Goal: Task Accomplishment & Management: Manage account settings

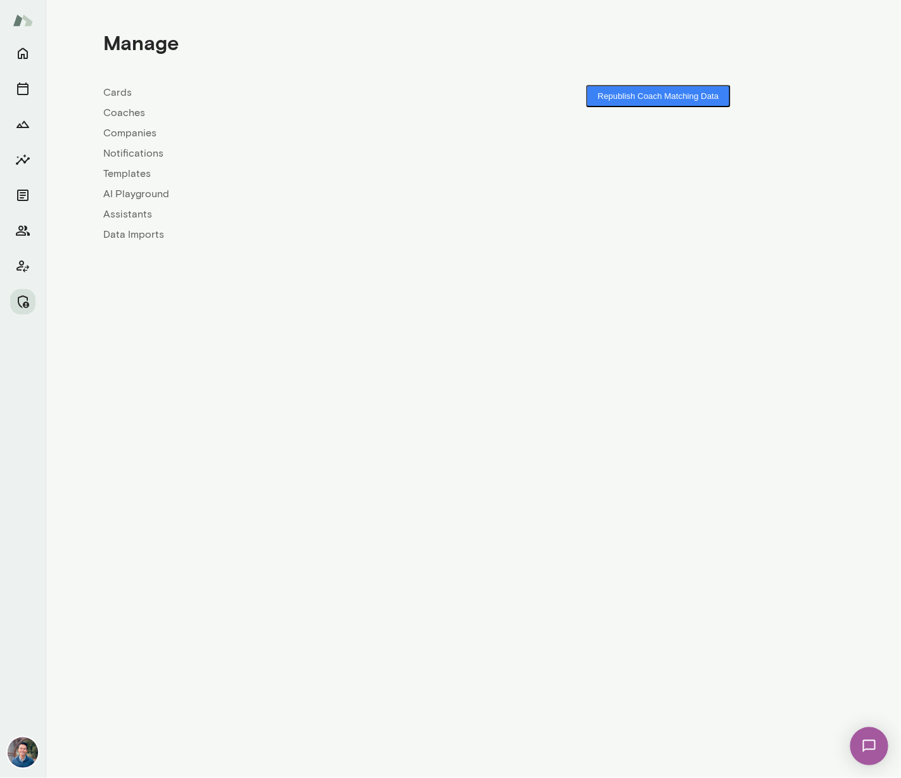
click at [120, 109] on link "Coaches" at bounding box center [288, 112] width 370 height 15
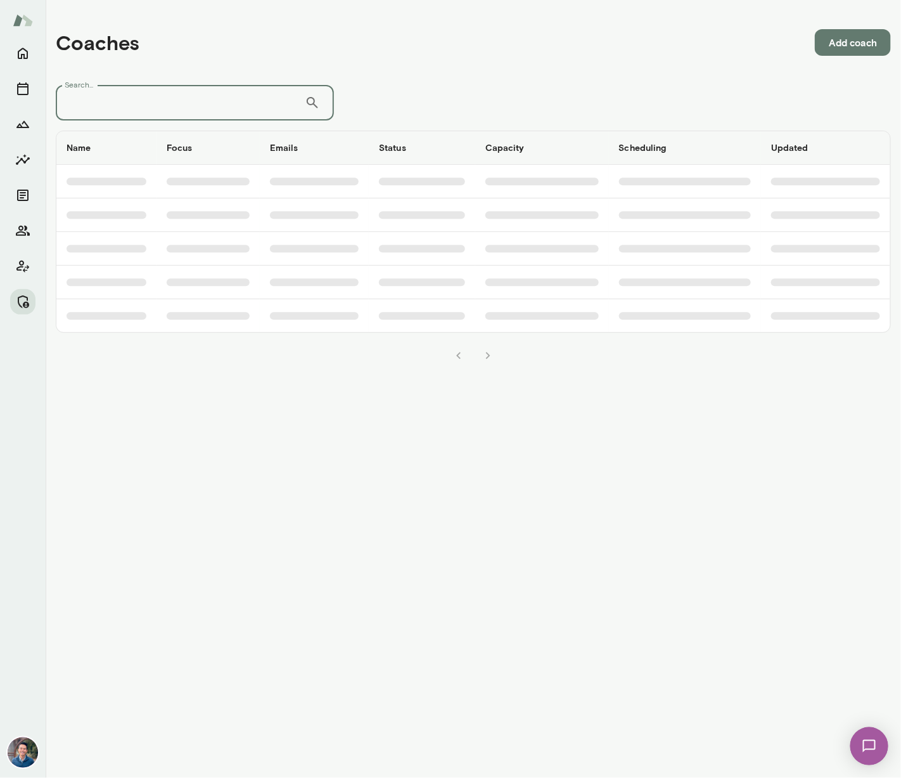
click at [125, 107] on input "Search..." at bounding box center [180, 102] width 249 height 35
type input "******"
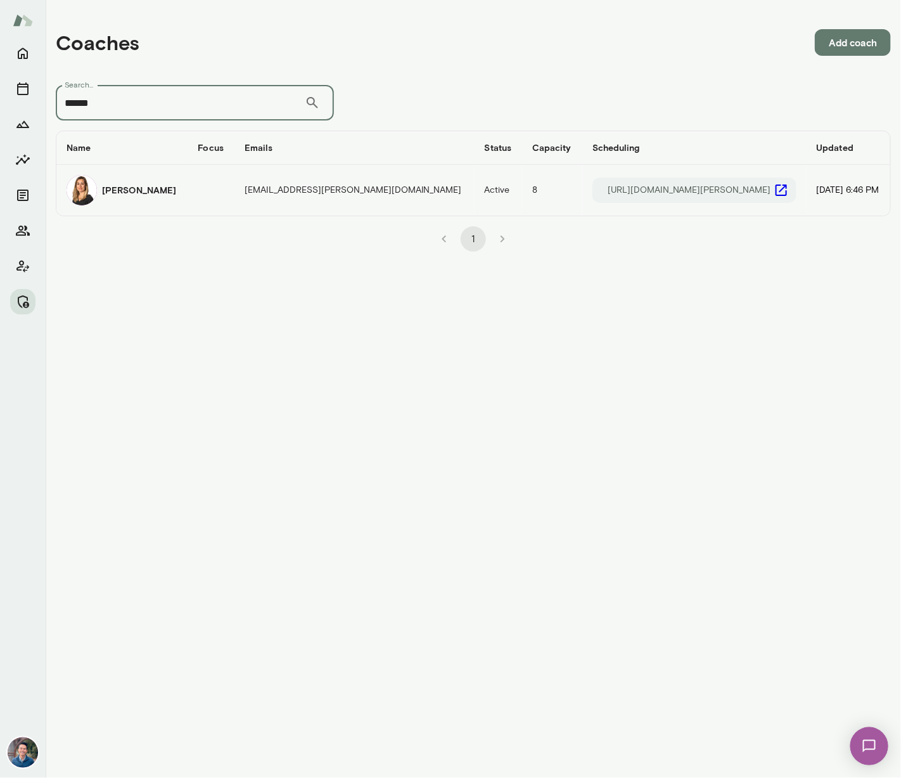
click at [202, 196] on td "coaches table" at bounding box center [211, 190] width 46 height 51
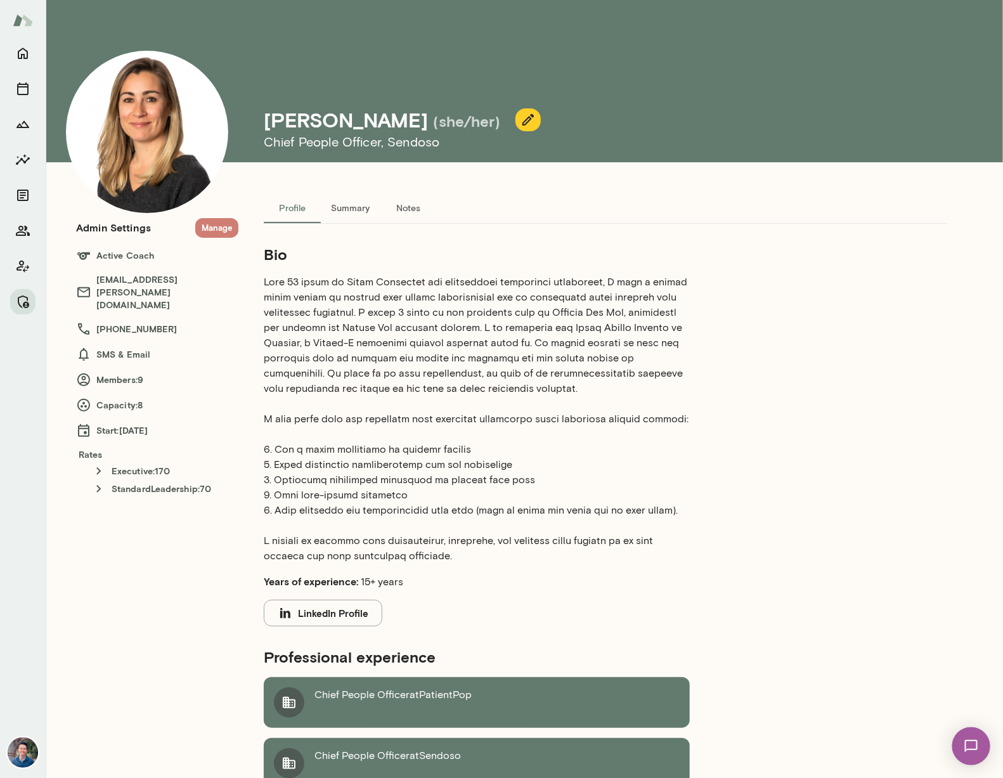
click at [214, 226] on button "Manage" at bounding box center [216, 228] width 43 height 20
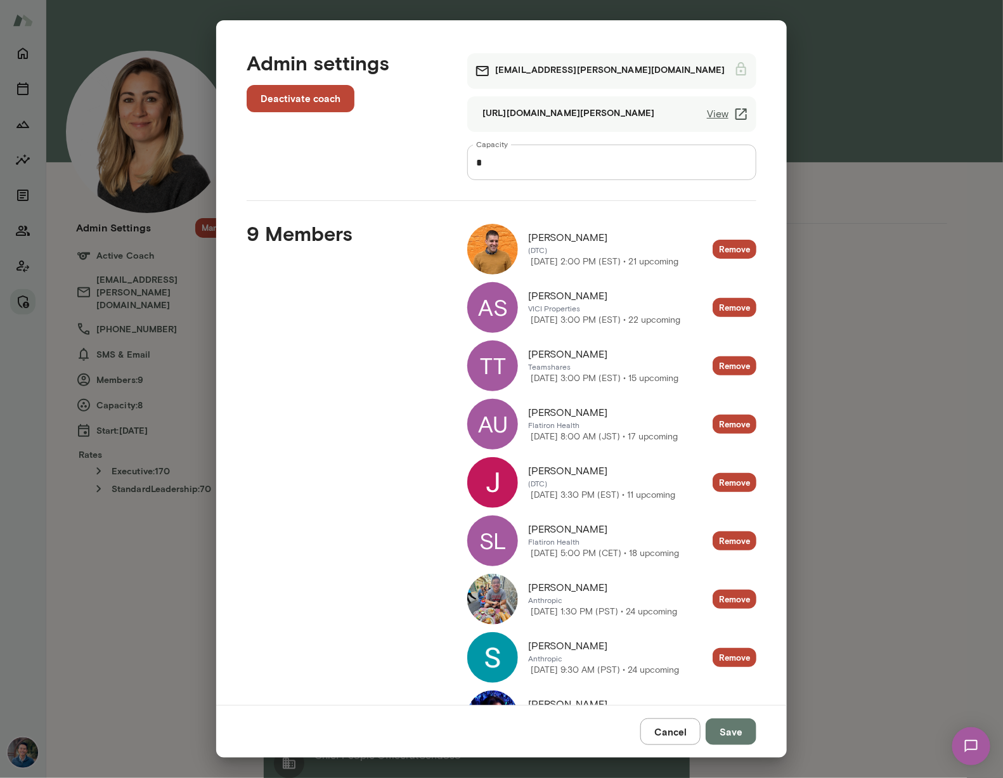
click at [656, 726] on button "Cancel" at bounding box center [670, 731] width 60 height 27
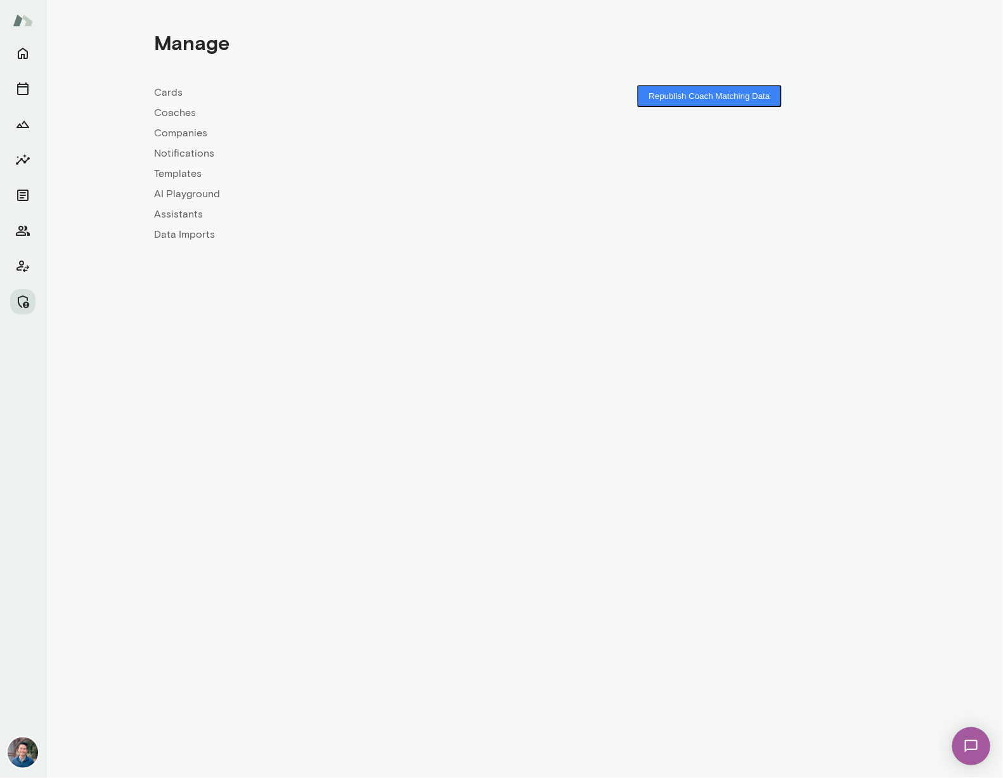
click at [177, 115] on link "Coaches" at bounding box center [339, 112] width 370 height 15
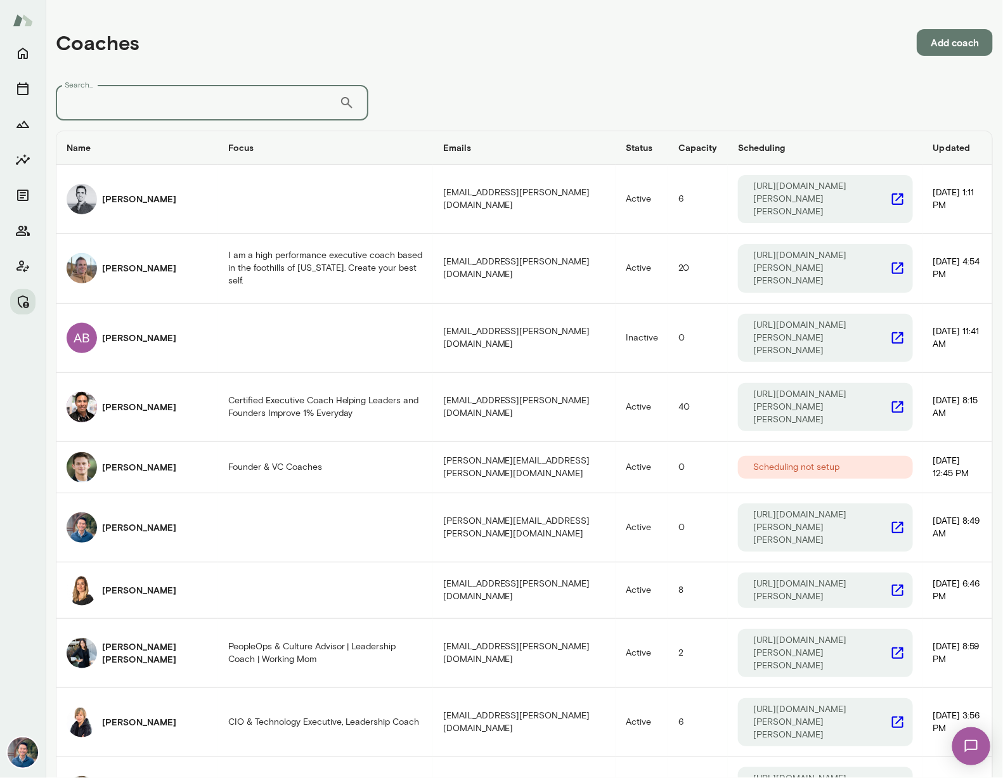
click at [173, 105] on input "Search..." at bounding box center [197, 102] width 283 height 35
type input "*******"
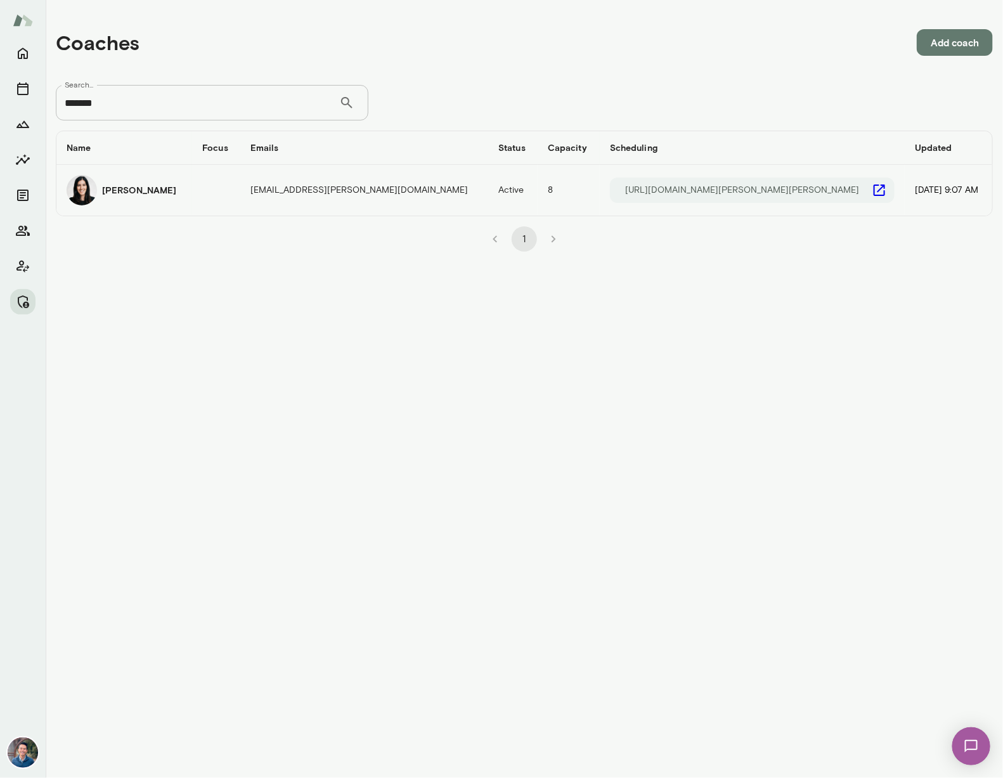
click at [124, 191] on h6 "[PERSON_NAME]" at bounding box center [139, 190] width 74 height 13
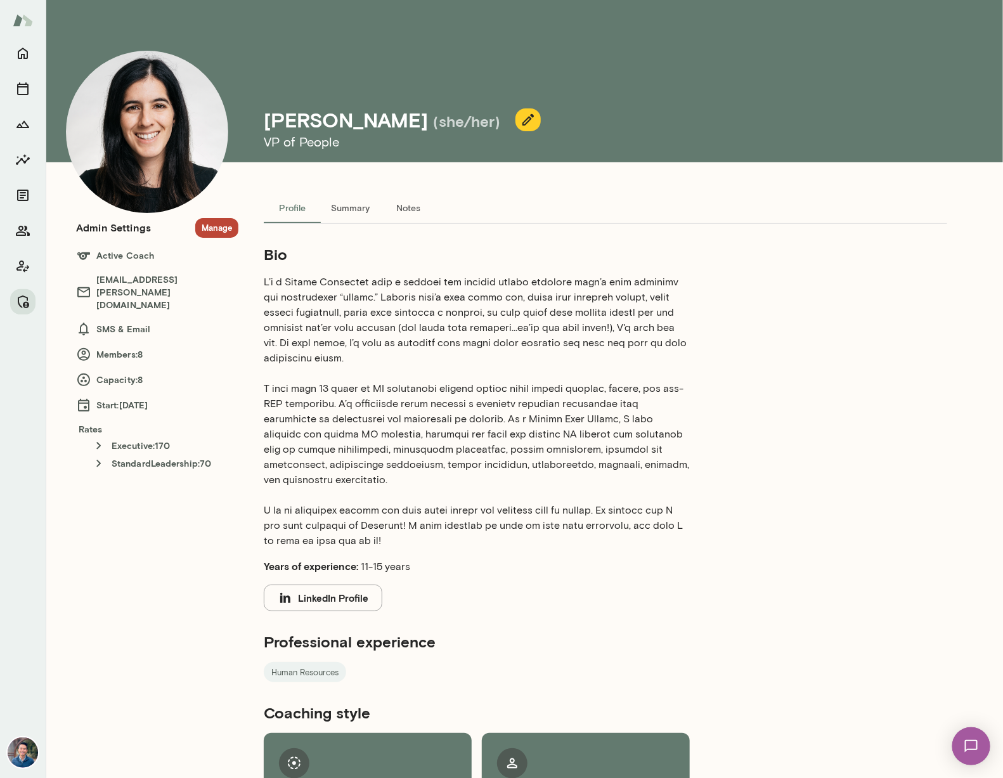
click at [224, 237] on button "Manage" at bounding box center [216, 228] width 43 height 20
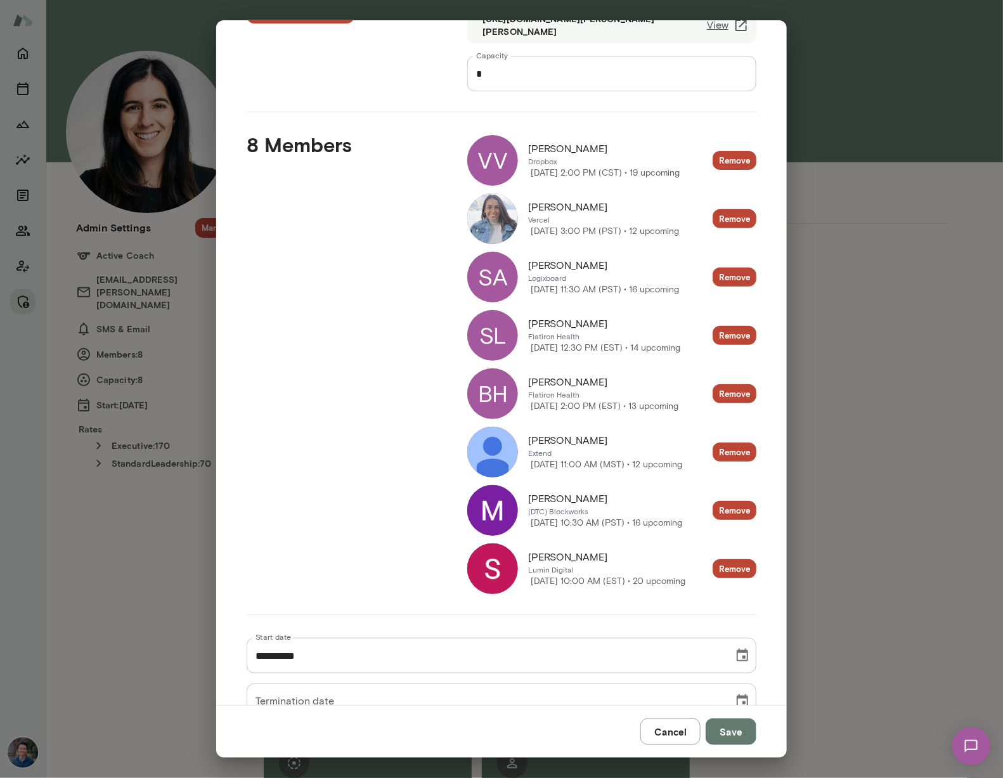
scroll to position [109, 0]
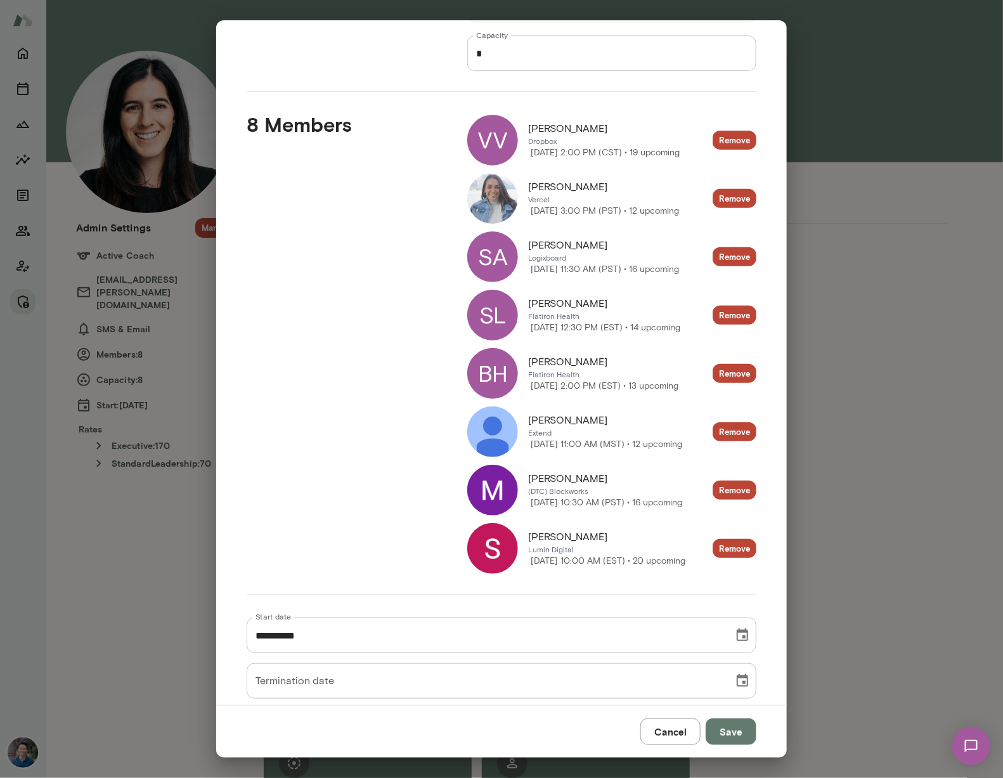
click at [686, 733] on button "Cancel" at bounding box center [670, 731] width 60 height 27
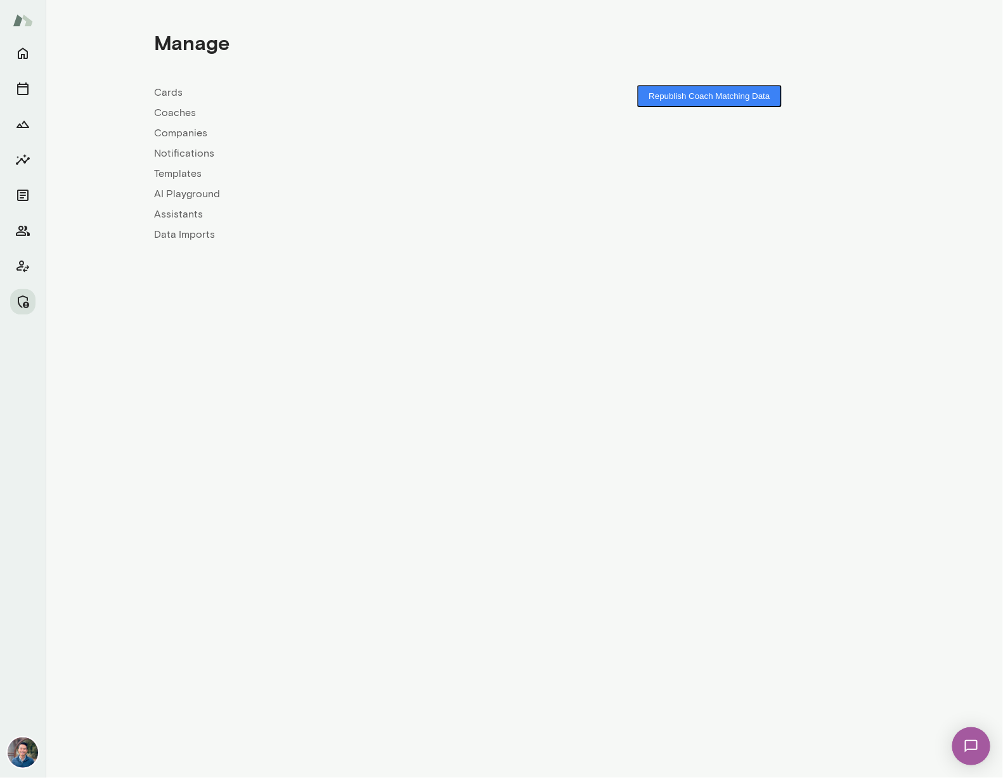
click at [184, 109] on link "Coaches" at bounding box center [339, 112] width 370 height 15
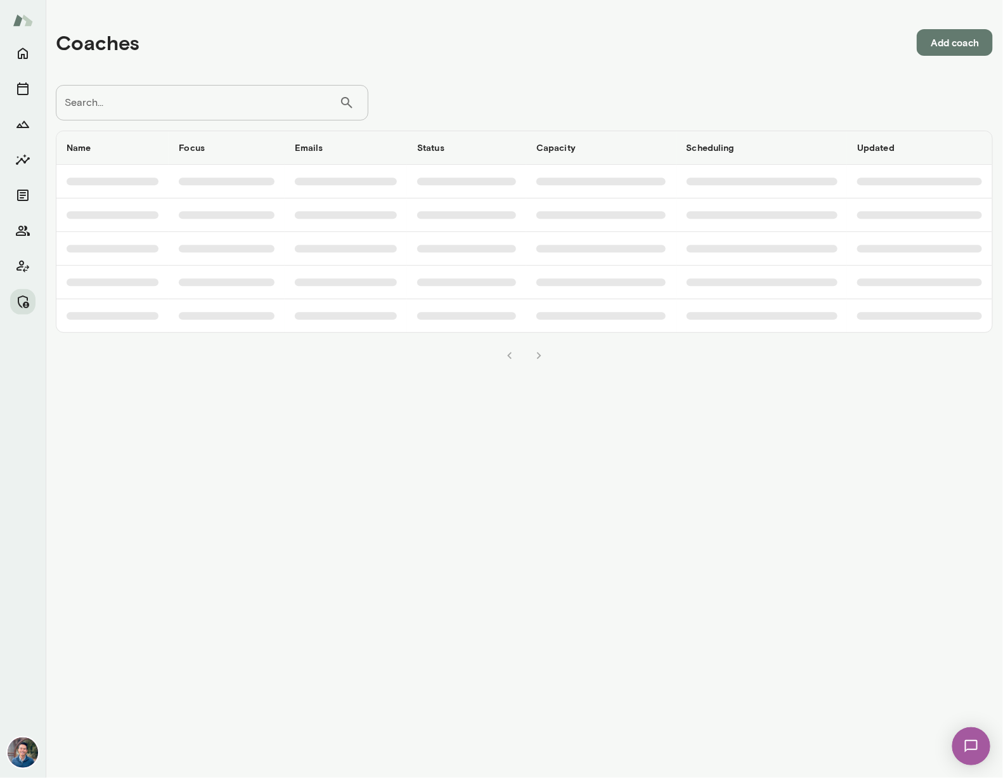
click at [181, 117] on input "Search..." at bounding box center [197, 102] width 283 height 35
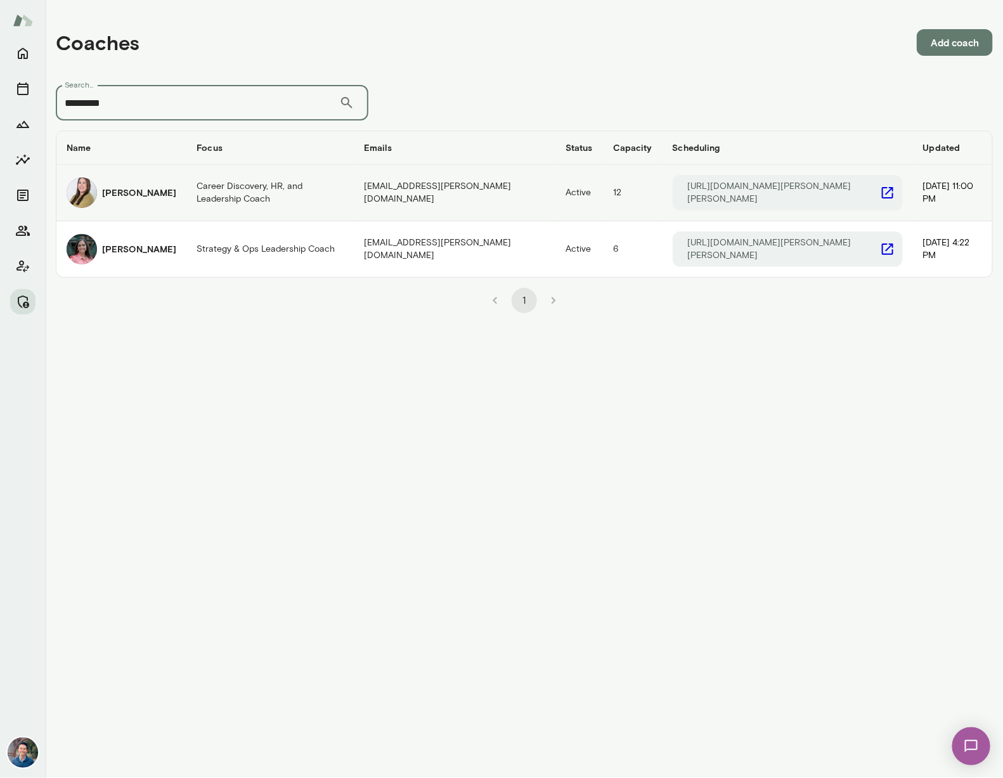
type input "********"
click at [134, 200] on div "Michelle Doan" at bounding box center [122, 192] width 110 height 30
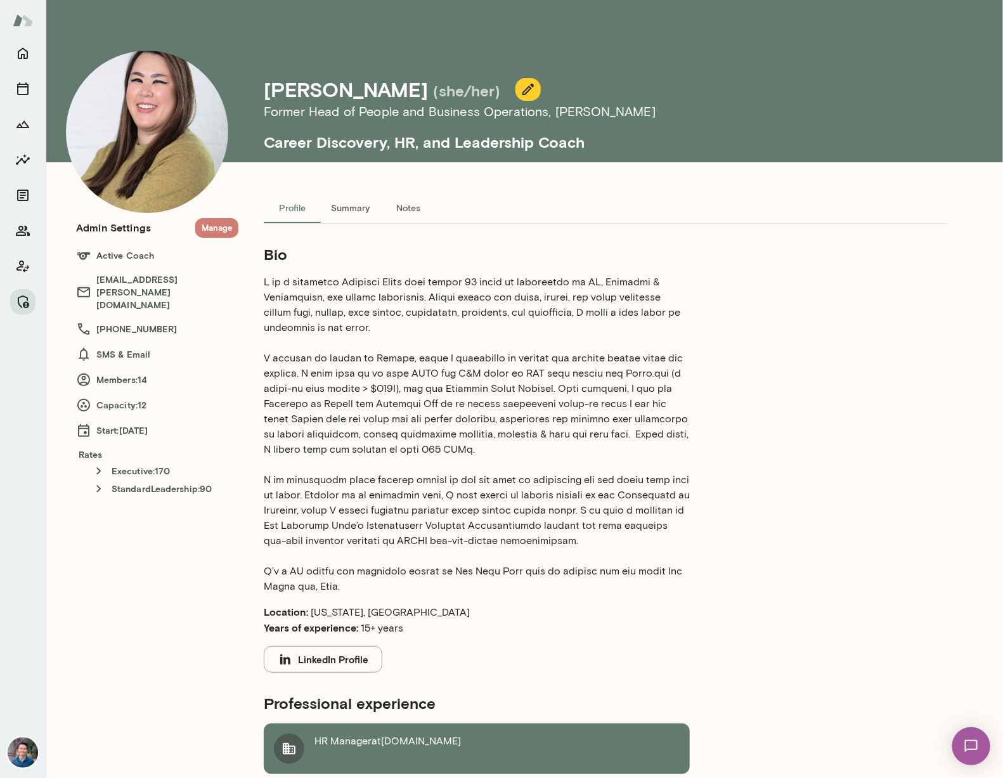
click at [219, 225] on button "Manage" at bounding box center [216, 228] width 43 height 20
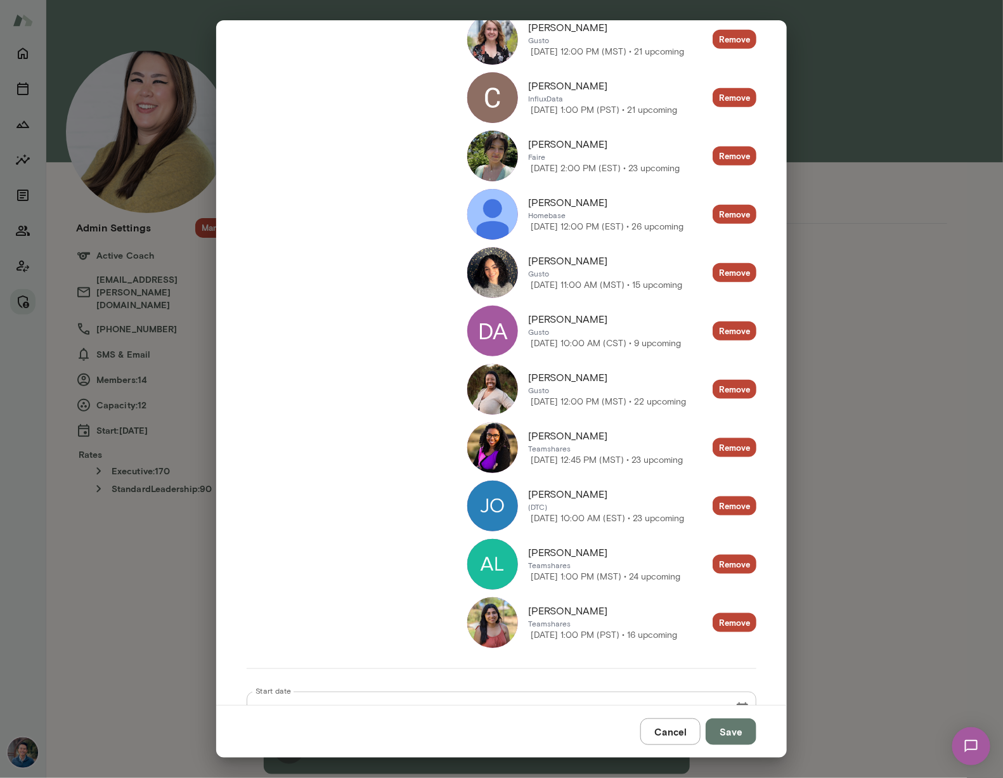
scroll to position [409, 0]
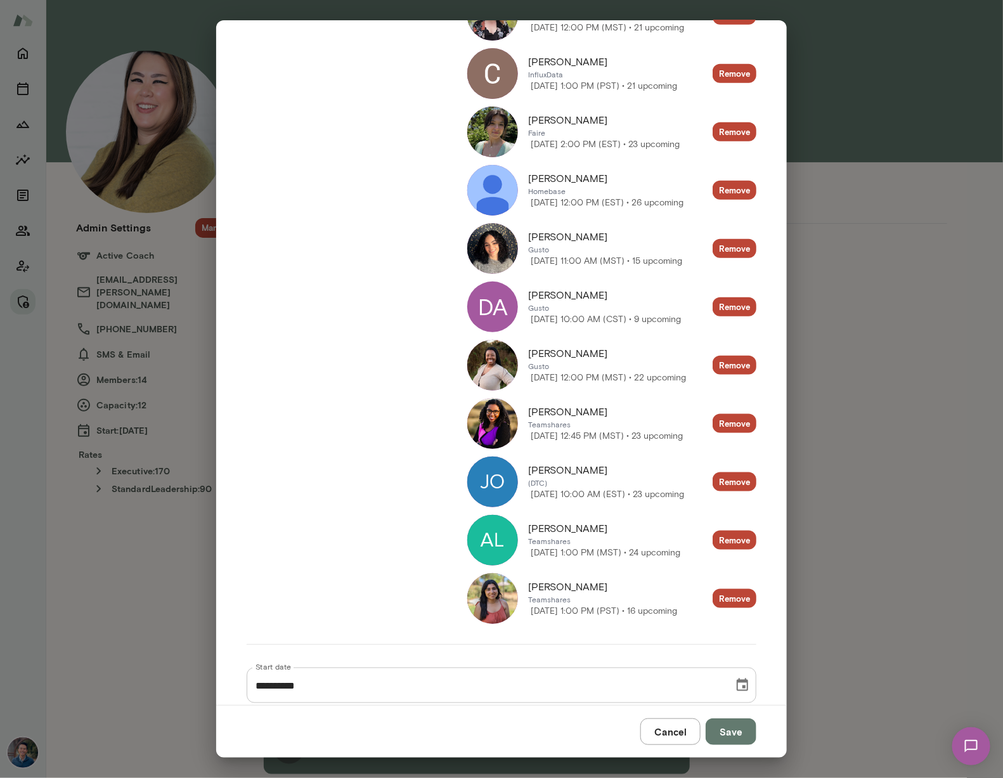
click at [661, 730] on button "Cancel" at bounding box center [670, 731] width 60 height 27
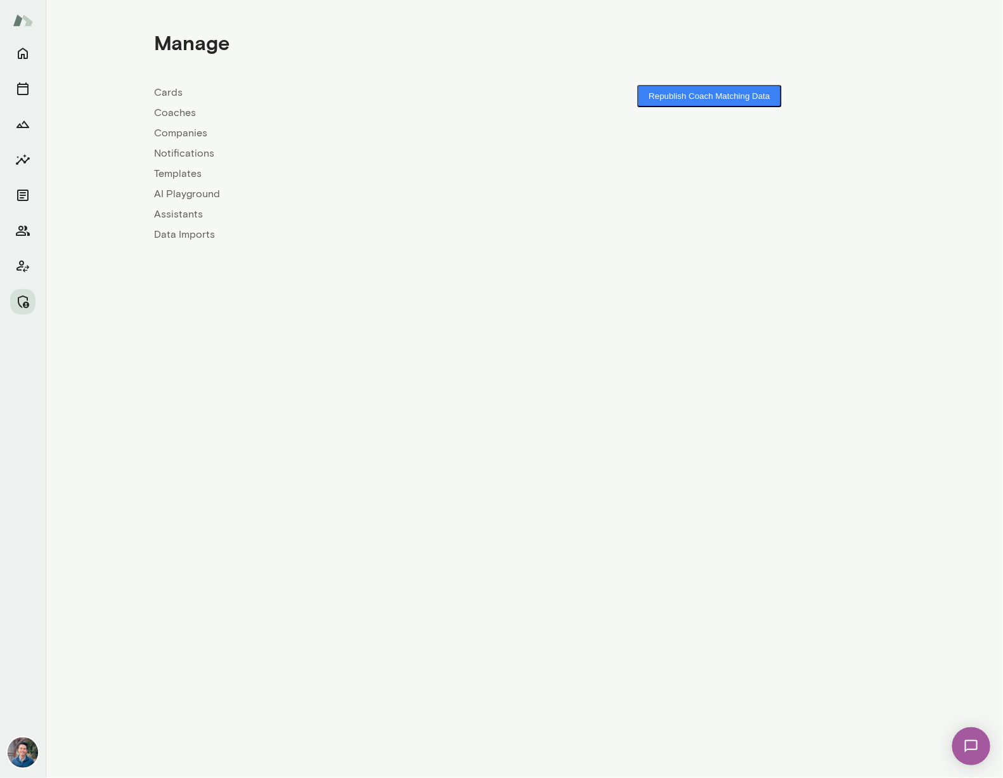
click at [171, 131] on link "Companies" at bounding box center [339, 133] width 370 height 15
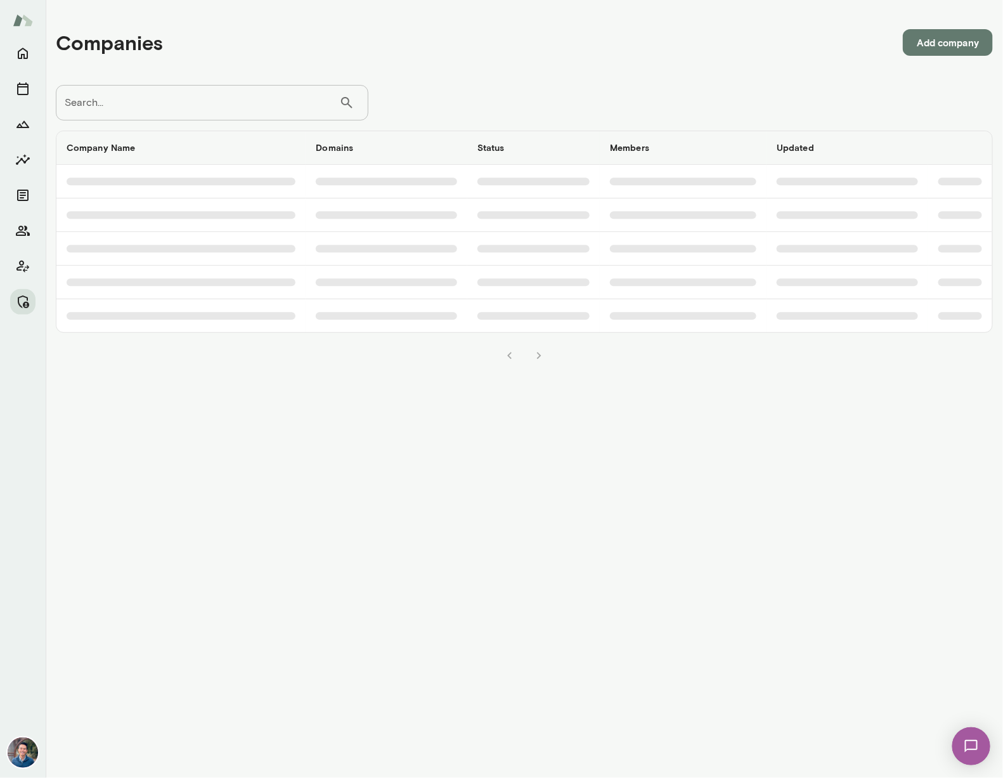
click at [165, 109] on input "Search..." at bounding box center [197, 102] width 283 height 35
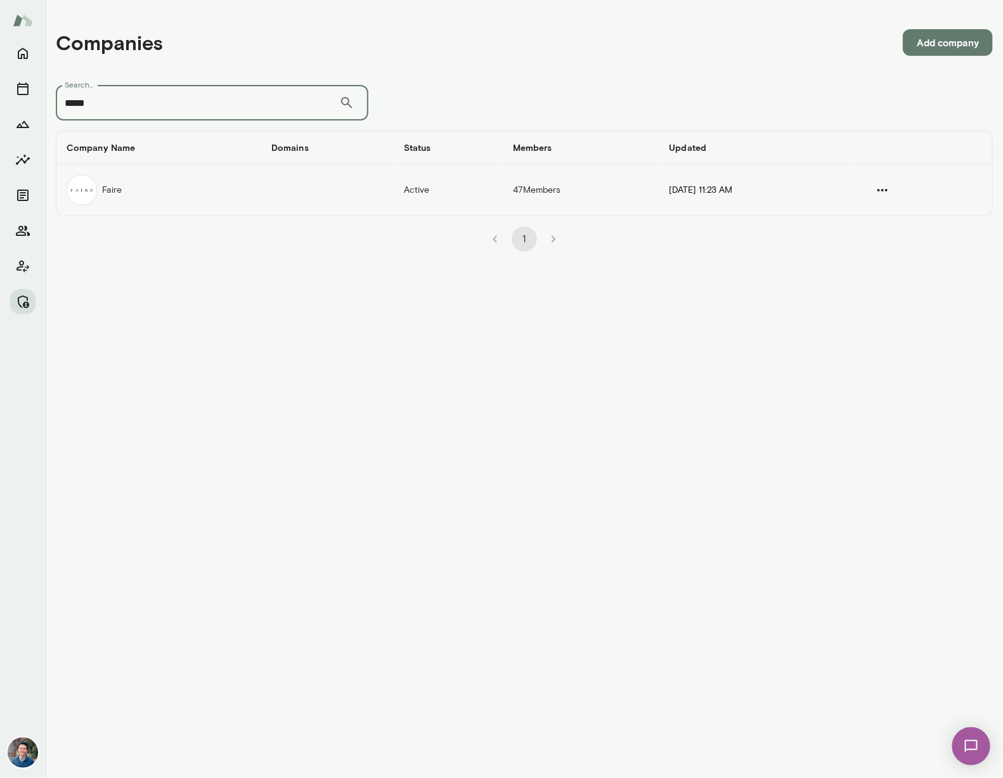
type input "*****"
click at [152, 196] on td "Faire" at bounding box center [158, 190] width 205 height 51
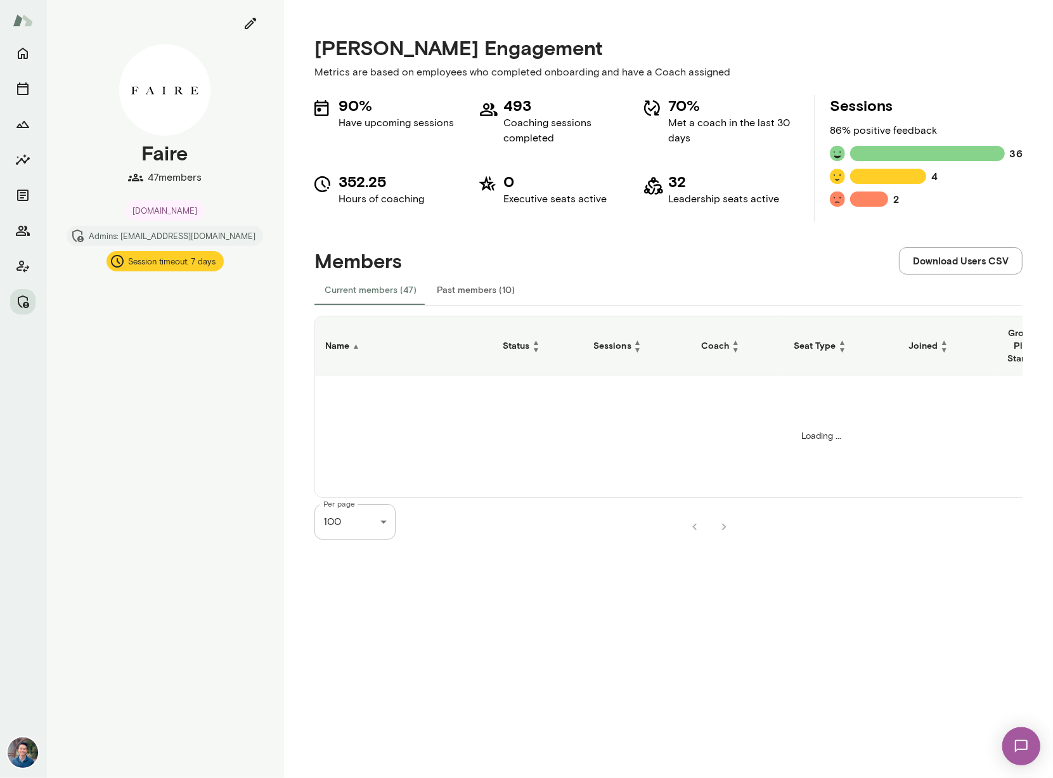
click at [288, 362] on div "Mento Engagement Metrics are based on employees who completed onboarding and ha…" at bounding box center [668, 389] width 769 height 778
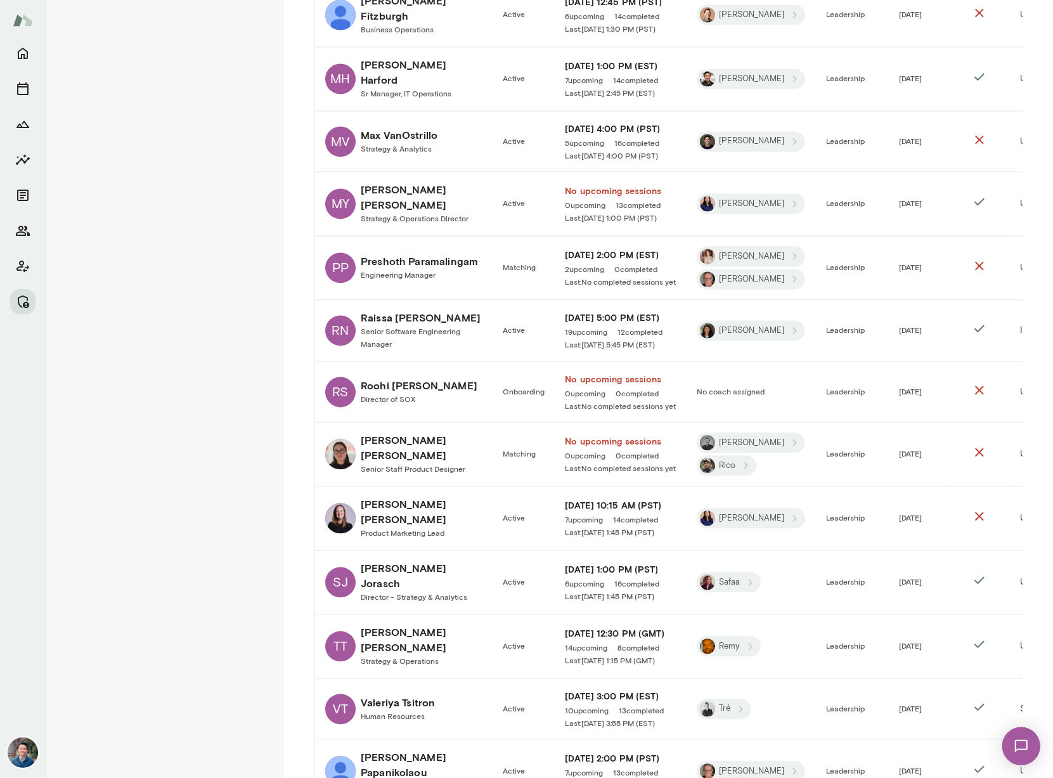
scroll to position [2520, 0]
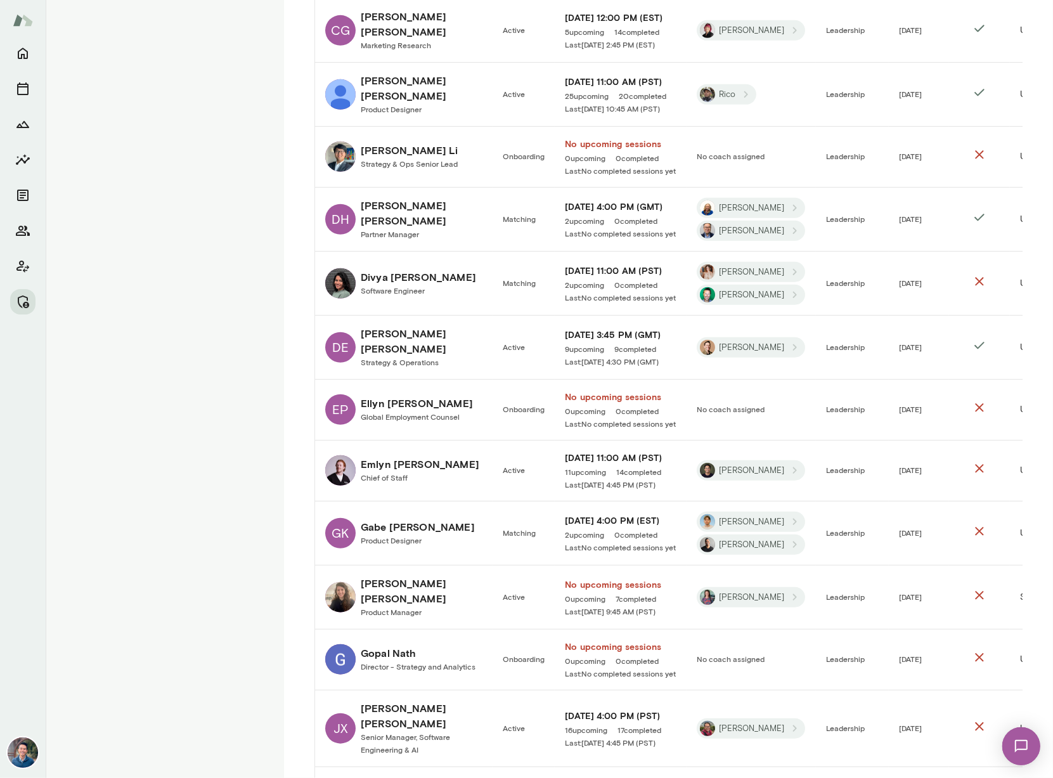
scroll to position [0, 0]
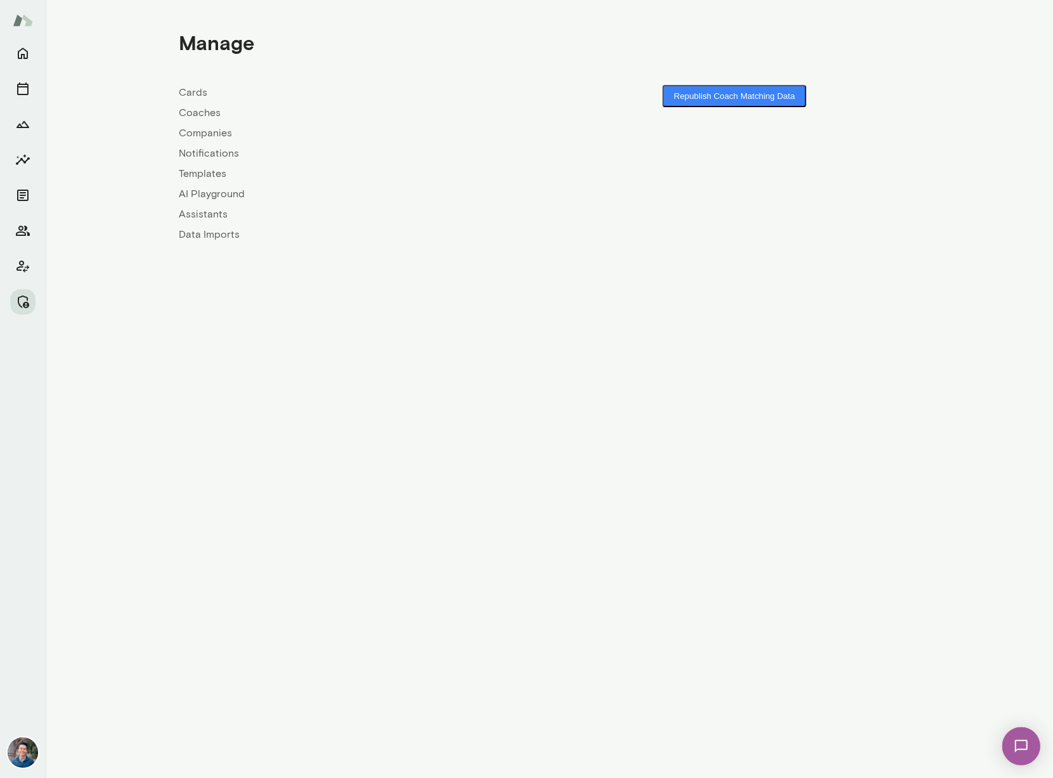
click at [198, 132] on link "Companies" at bounding box center [364, 133] width 370 height 15
click at [193, 115] on link "Coaches" at bounding box center [364, 112] width 370 height 15
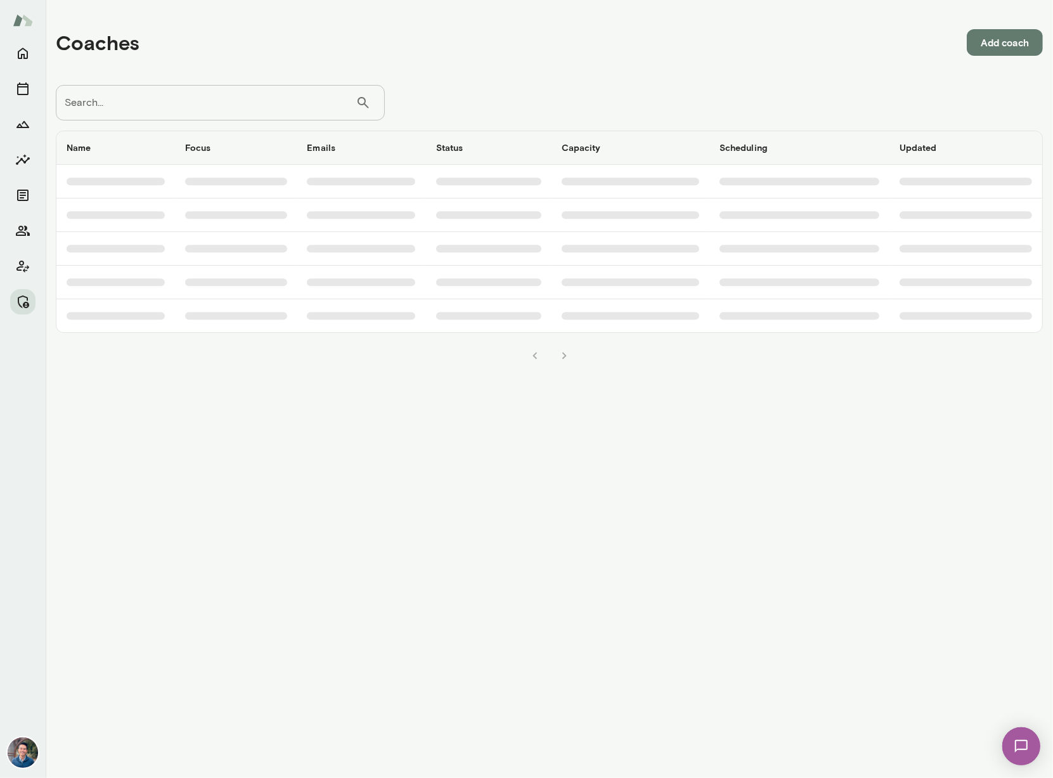
drag, startPoint x: 168, startPoint y: 72, endPoint x: 159, endPoint y: 94, distance: 23.3
click at [168, 73] on div "Coaches Add coach" at bounding box center [549, 42] width 987 height 65
click at [159, 94] on input "Search..." at bounding box center [206, 102] width 300 height 35
type input "********"
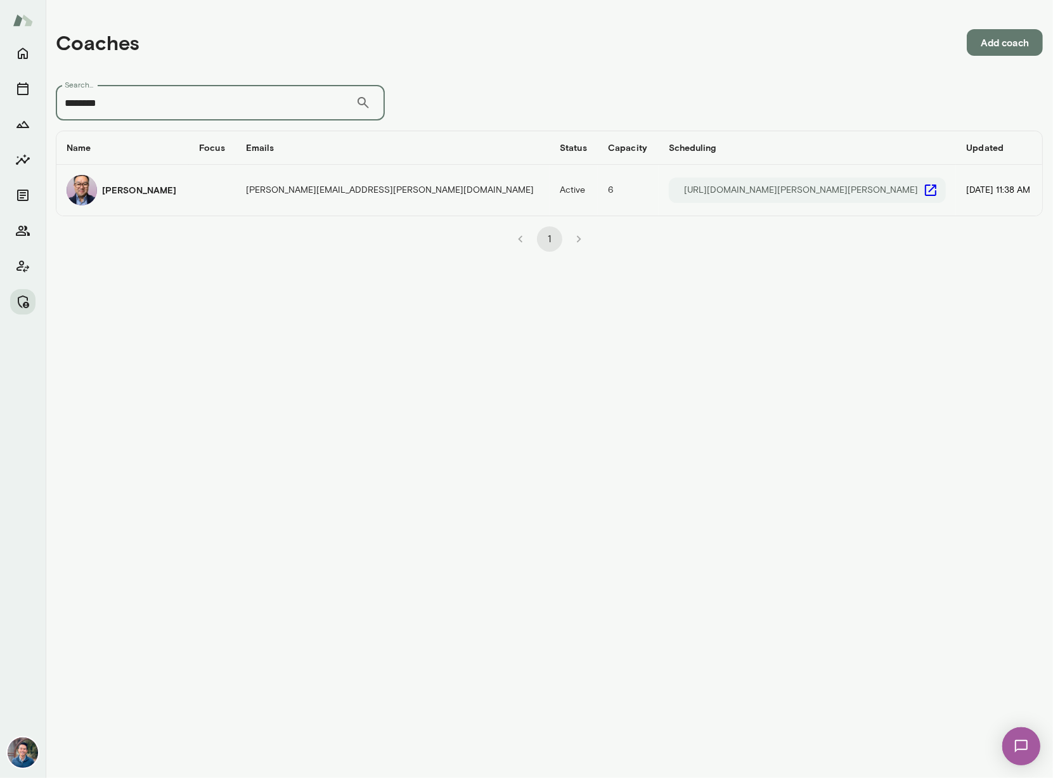
click at [148, 197] on div "Valentin Wu" at bounding box center [123, 190] width 112 height 30
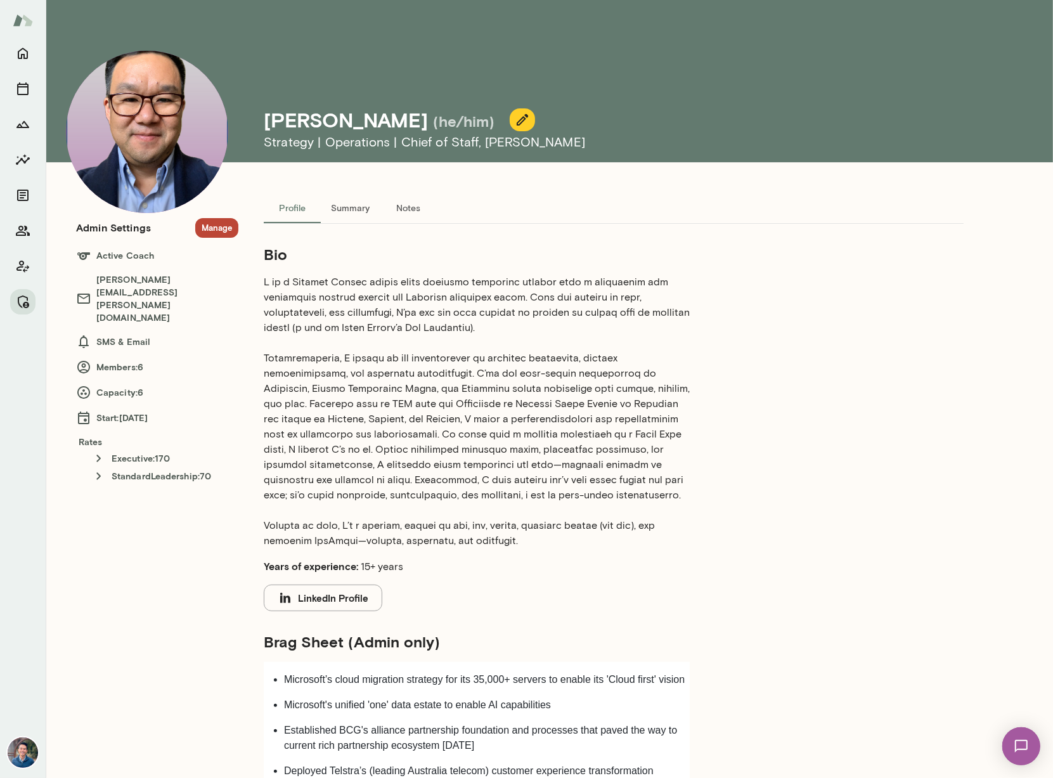
click at [228, 231] on button "Manage" at bounding box center [216, 228] width 43 height 20
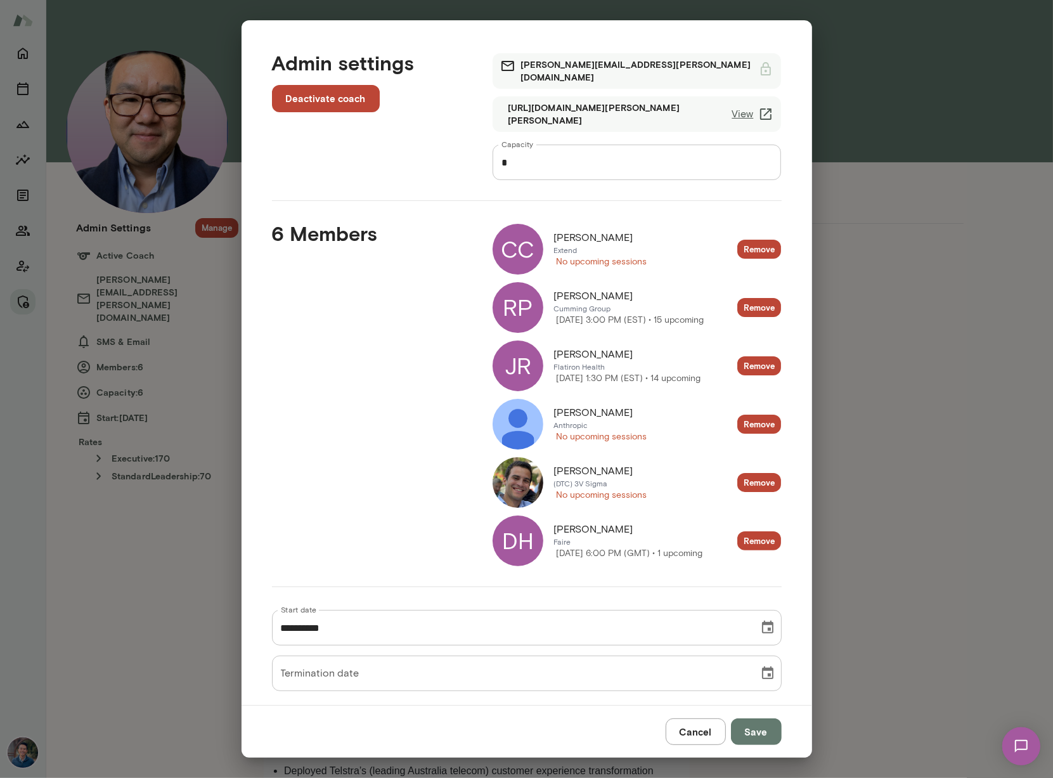
click at [678, 724] on button "Cancel" at bounding box center [696, 731] width 60 height 27
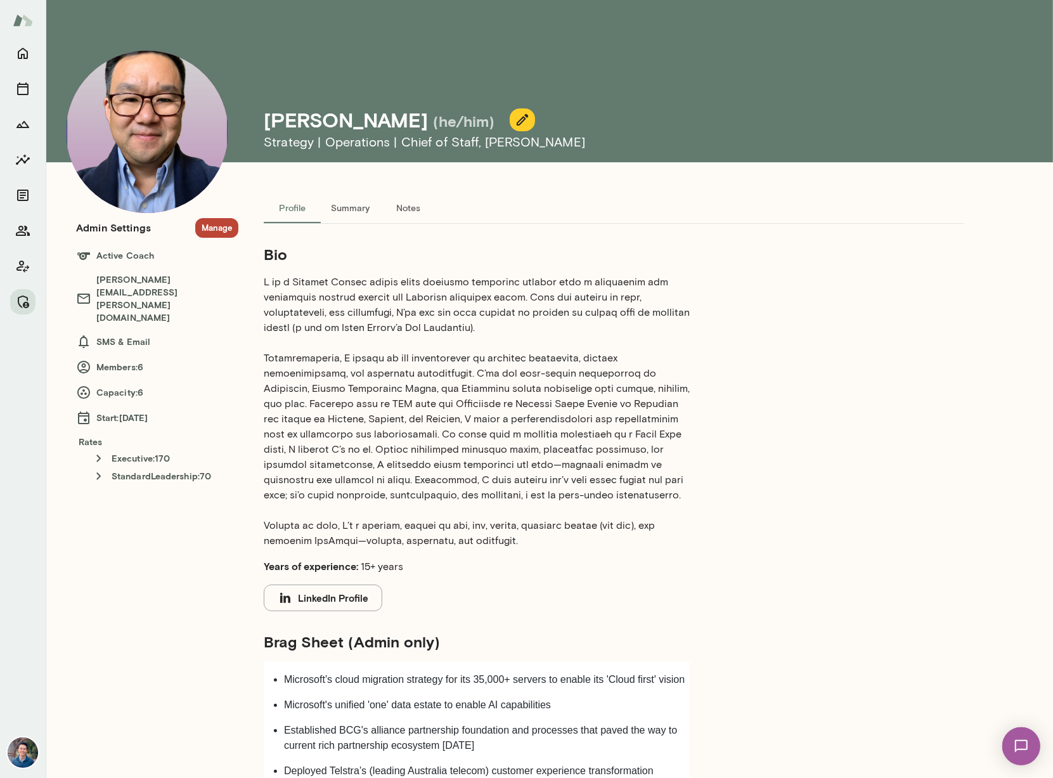
click at [557, 340] on p at bounding box center [477, 411] width 426 height 274
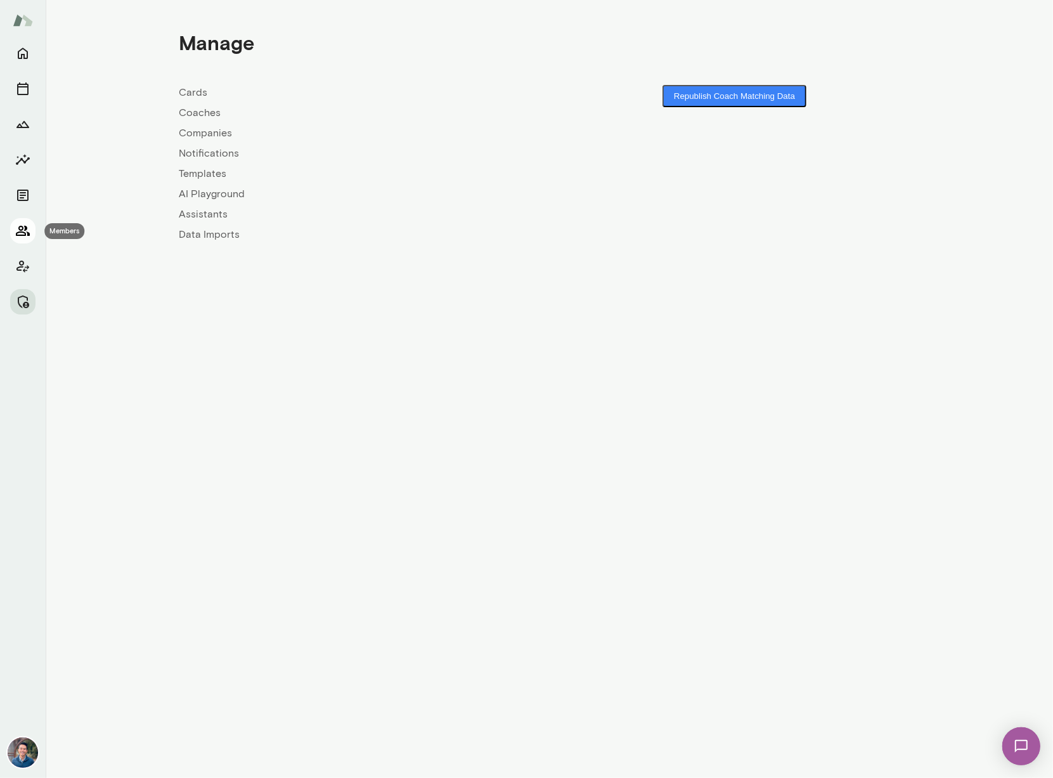
click at [21, 229] on icon "Members" at bounding box center [23, 231] width 14 height 10
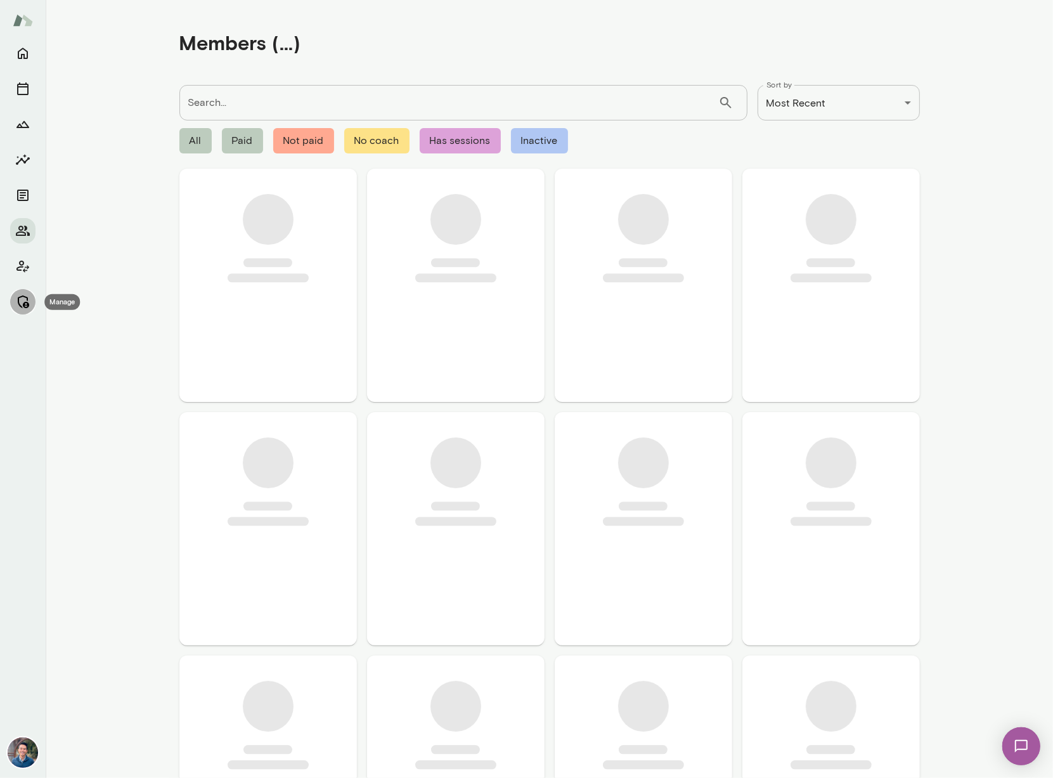
click at [24, 304] on icon "Manage" at bounding box center [23, 301] width 11 height 13
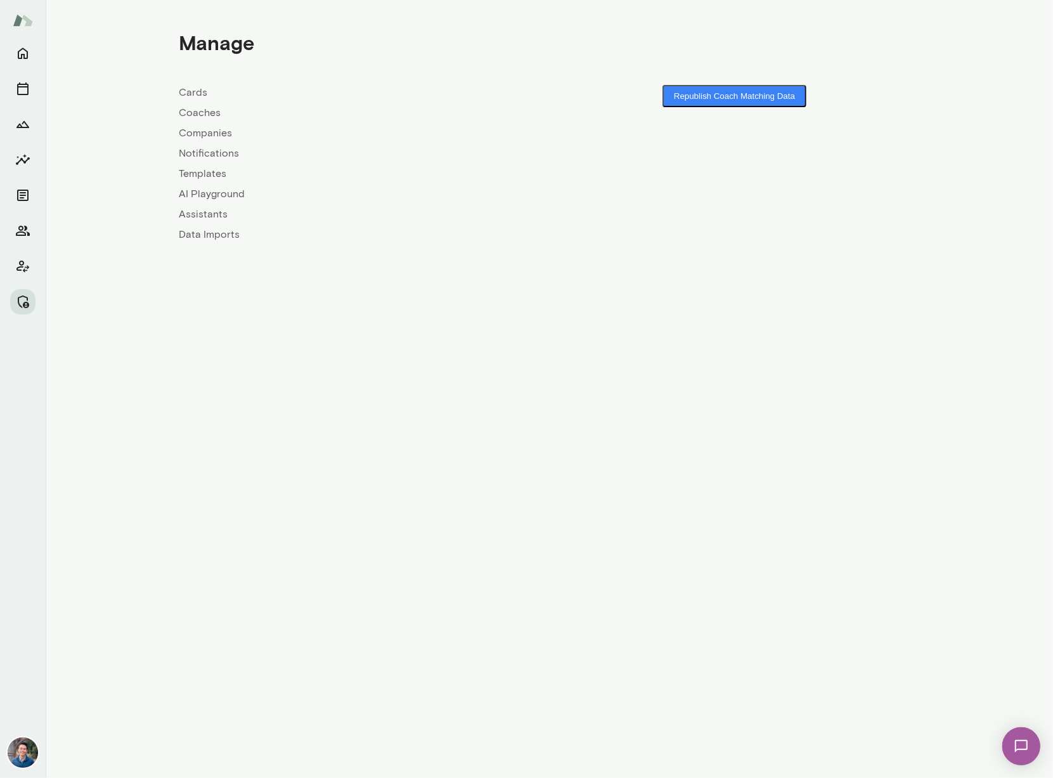
click at [207, 112] on link "Coaches" at bounding box center [364, 112] width 370 height 15
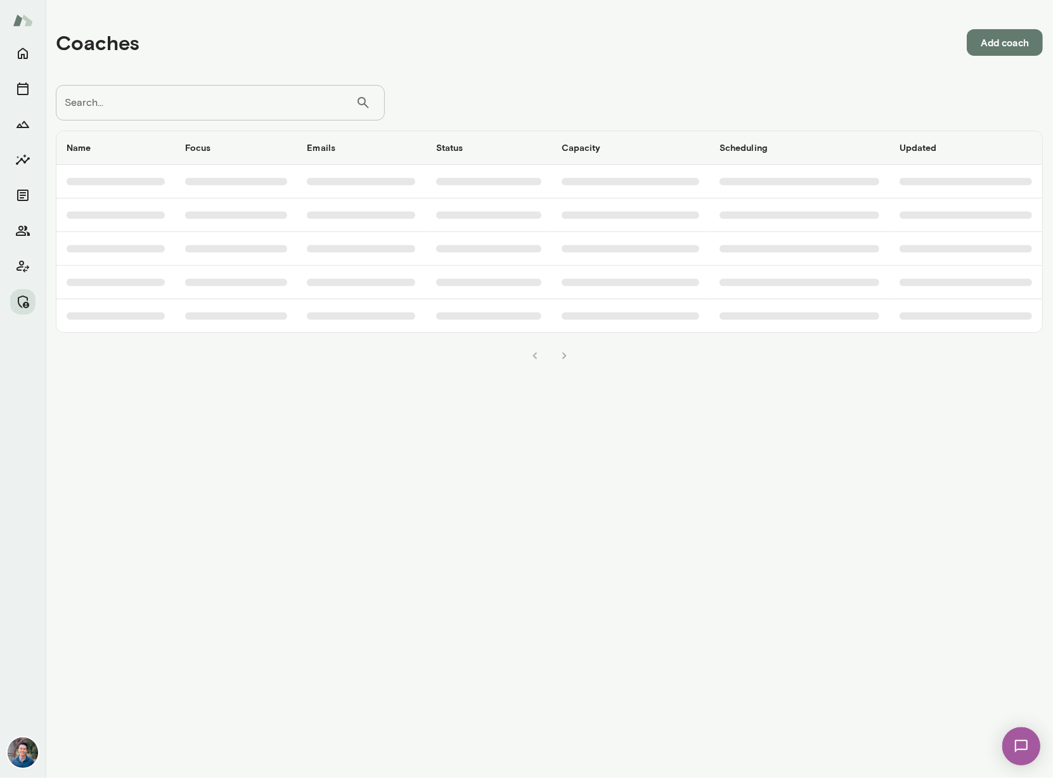
click at [193, 91] on input "Search..." at bounding box center [206, 102] width 300 height 35
type input "*******"
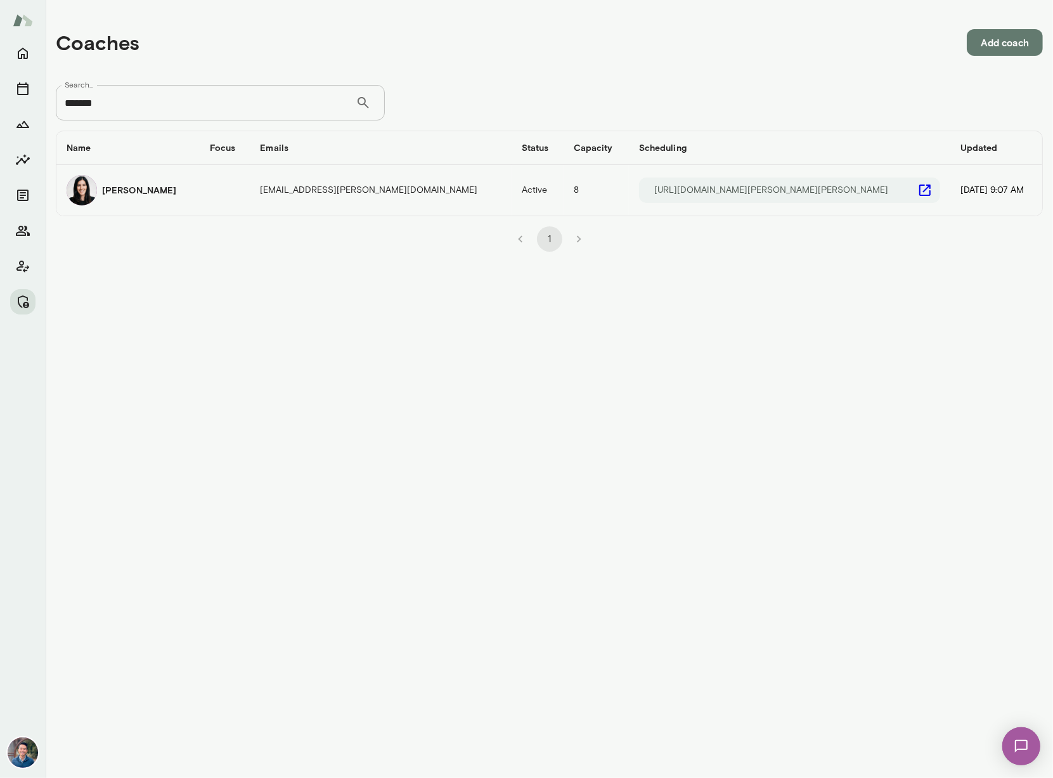
click at [151, 186] on h6 "[PERSON_NAME]" at bounding box center [139, 190] width 74 height 13
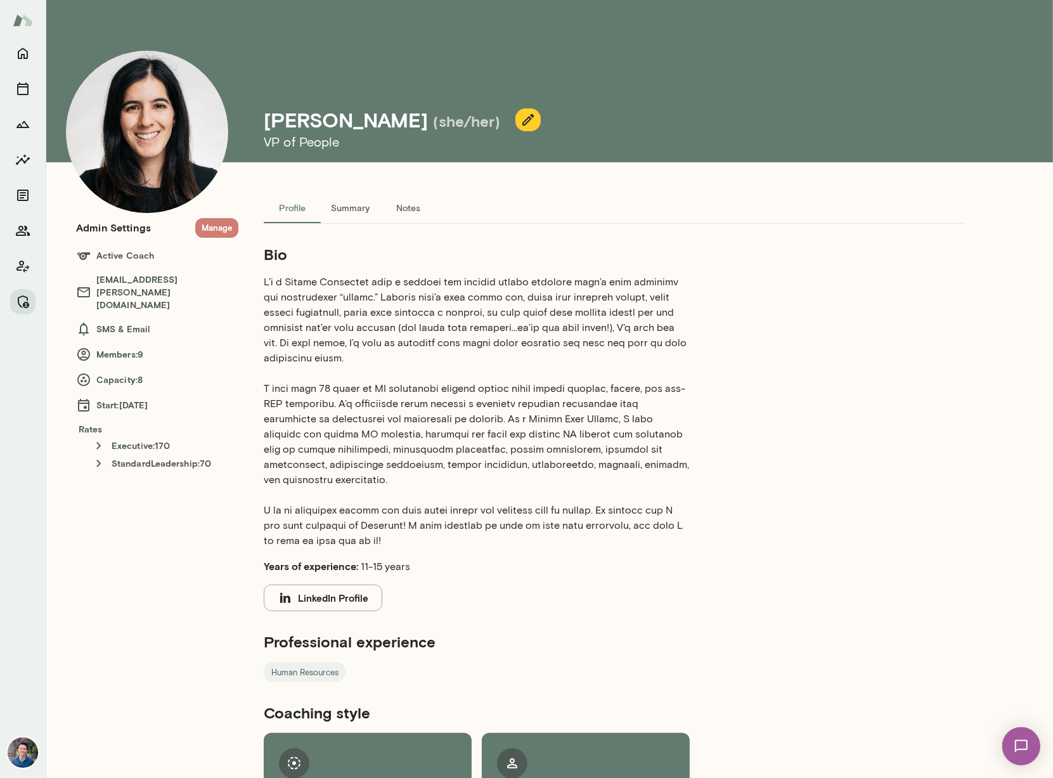
click at [211, 230] on button "Manage" at bounding box center [216, 228] width 43 height 20
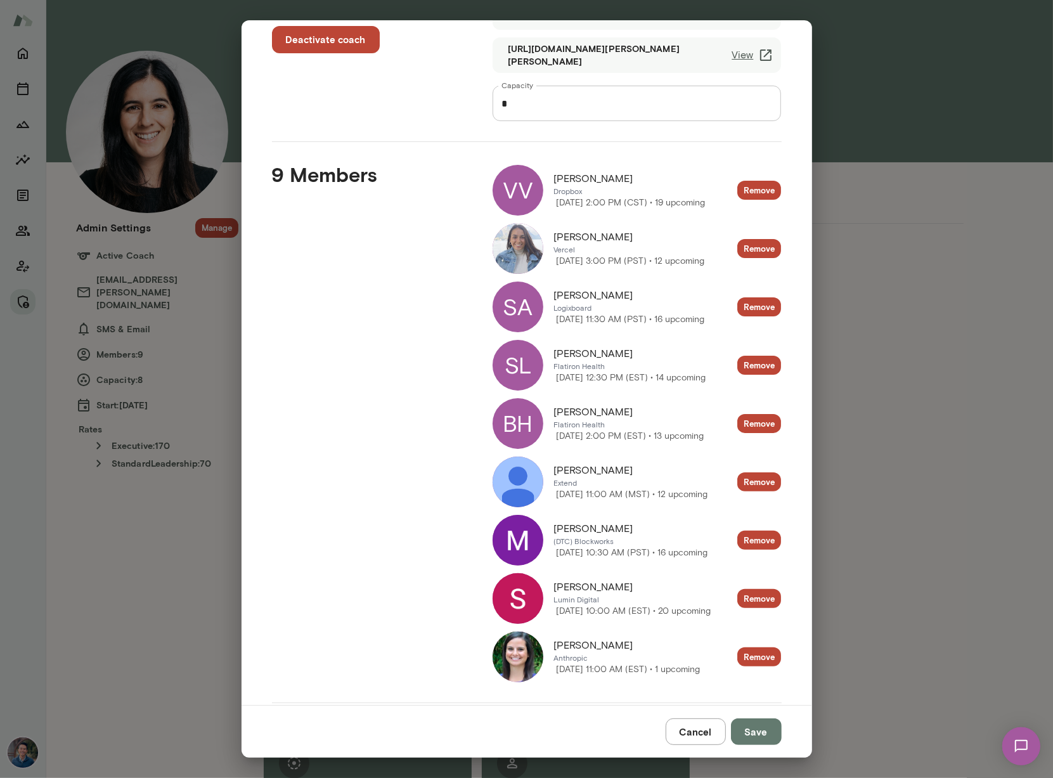
scroll to position [67, 0]
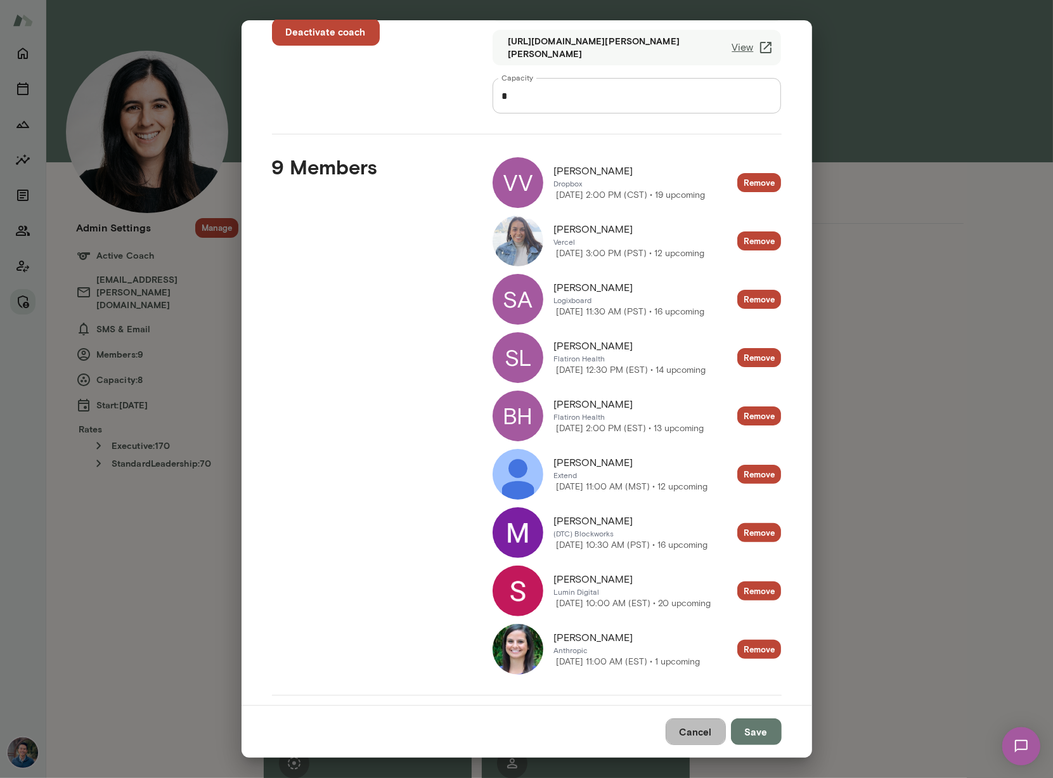
click at [700, 740] on button "Cancel" at bounding box center [696, 731] width 60 height 27
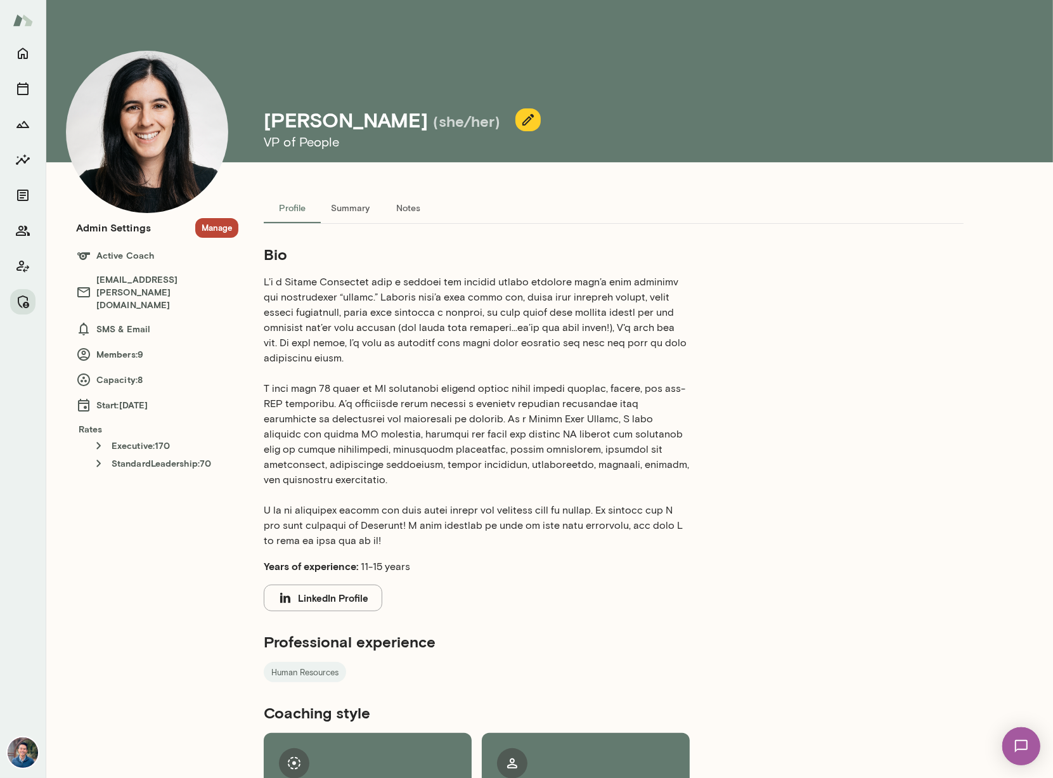
click at [446, 282] on p at bounding box center [477, 411] width 426 height 274
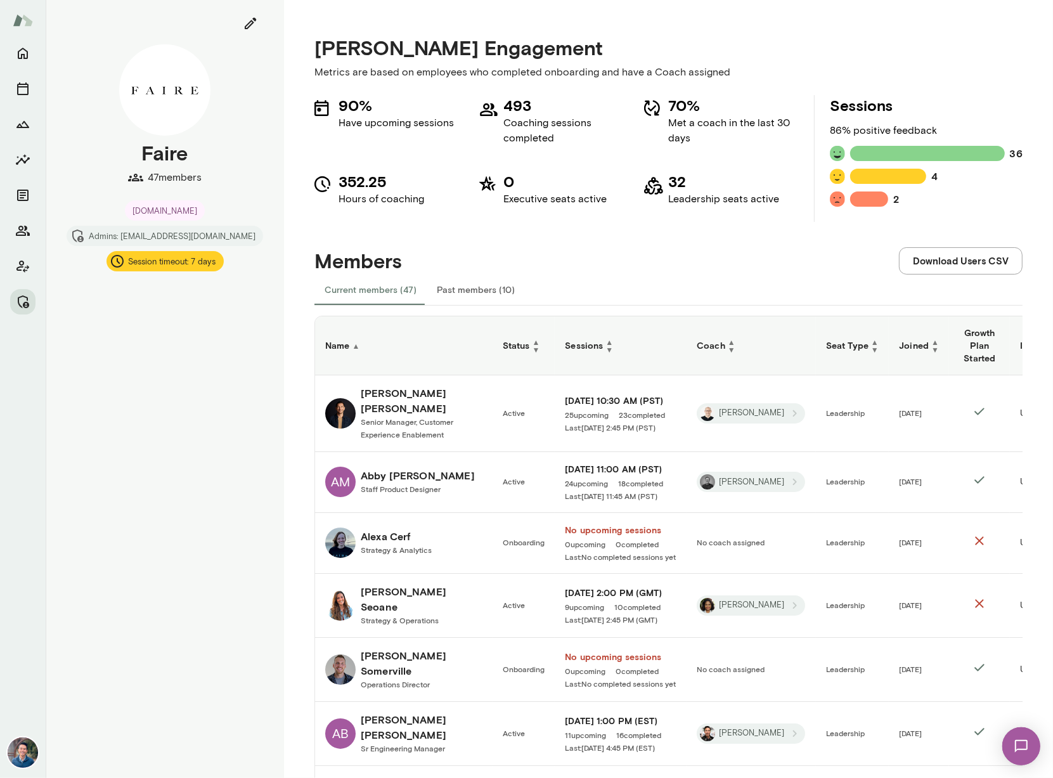
click at [673, 252] on div "Members Download Users CSV" at bounding box center [668, 248] width 708 height 52
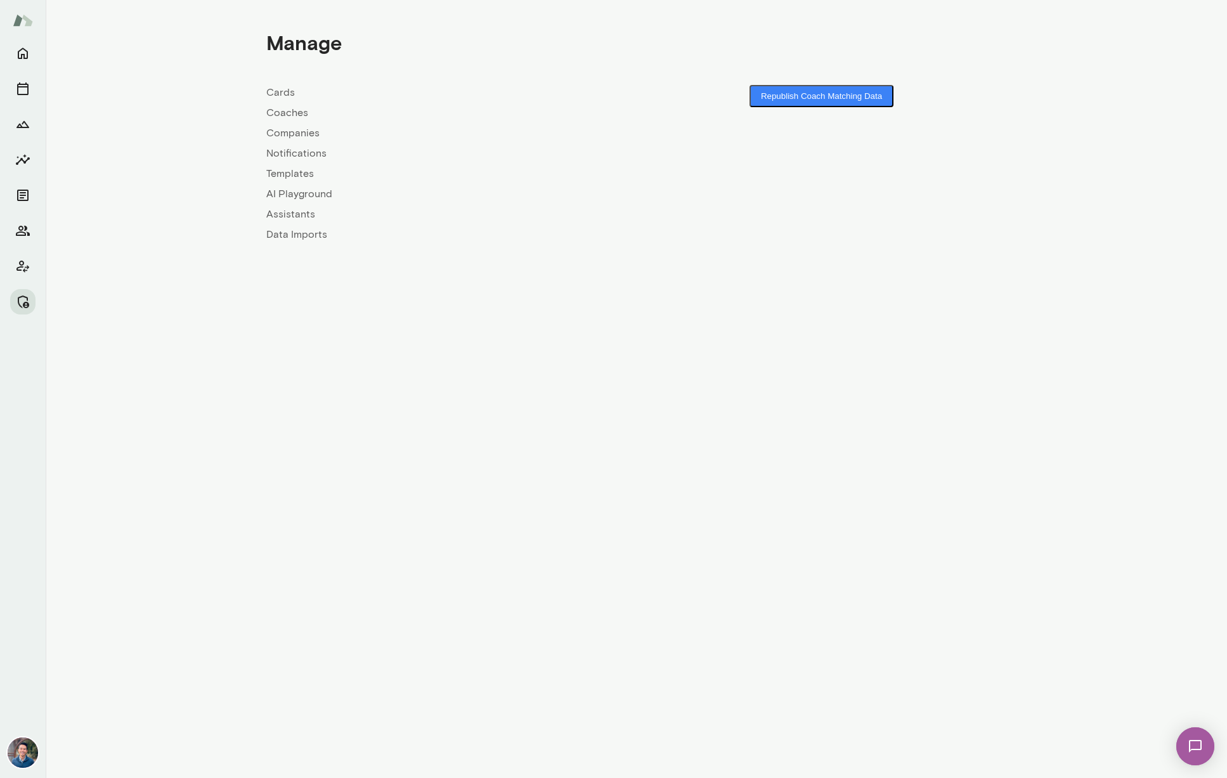
click at [286, 143] on div "Cards Coaches Companies Notifications Templates AI Playground Assistants Data I…" at bounding box center [451, 163] width 370 height 157
click at [286, 137] on link "Companies" at bounding box center [451, 133] width 370 height 15
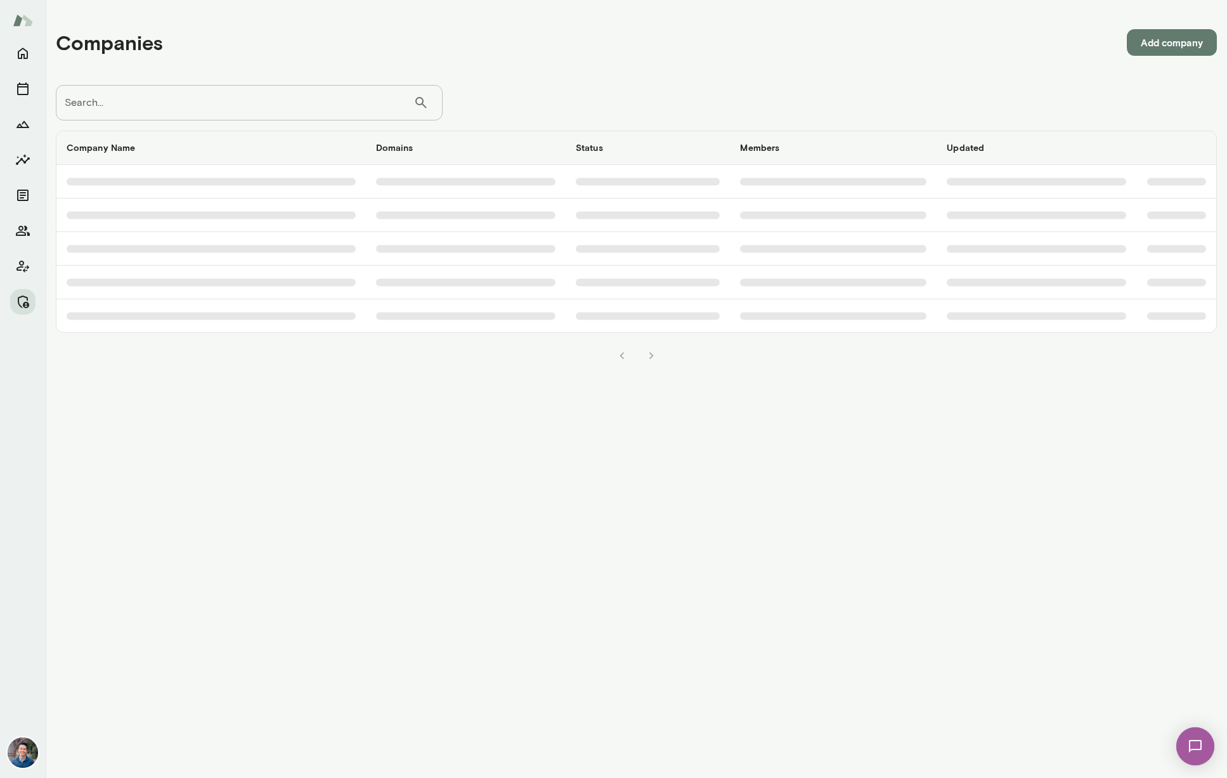
click at [223, 117] on input "Search..." at bounding box center [235, 102] width 358 height 35
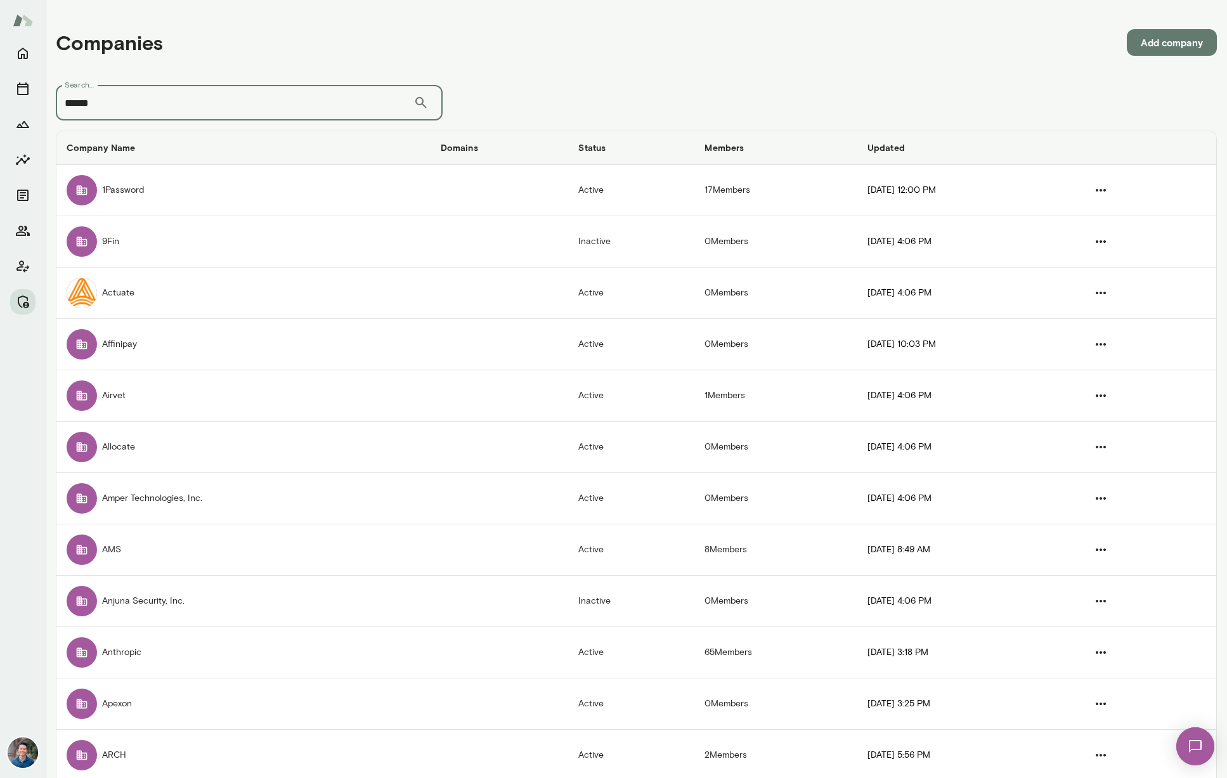
type input "******"
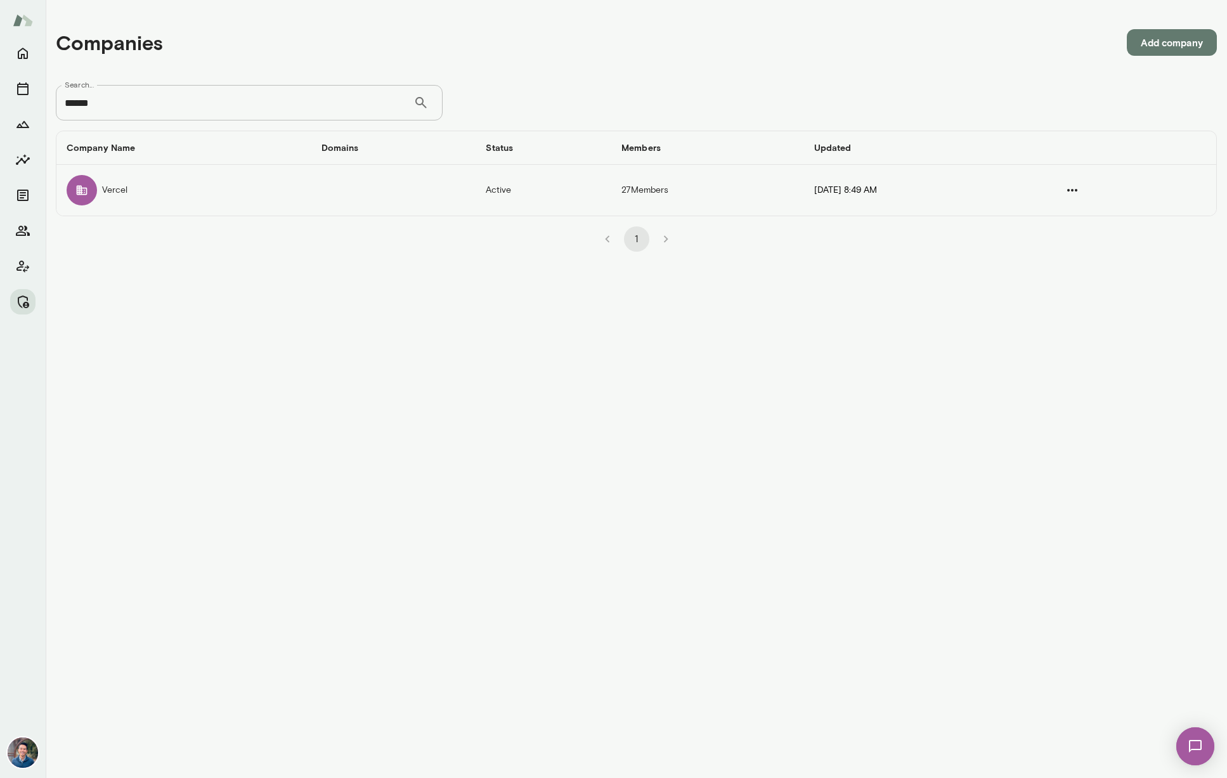
click at [134, 202] on td "Vercel" at bounding box center [183, 190] width 255 height 51
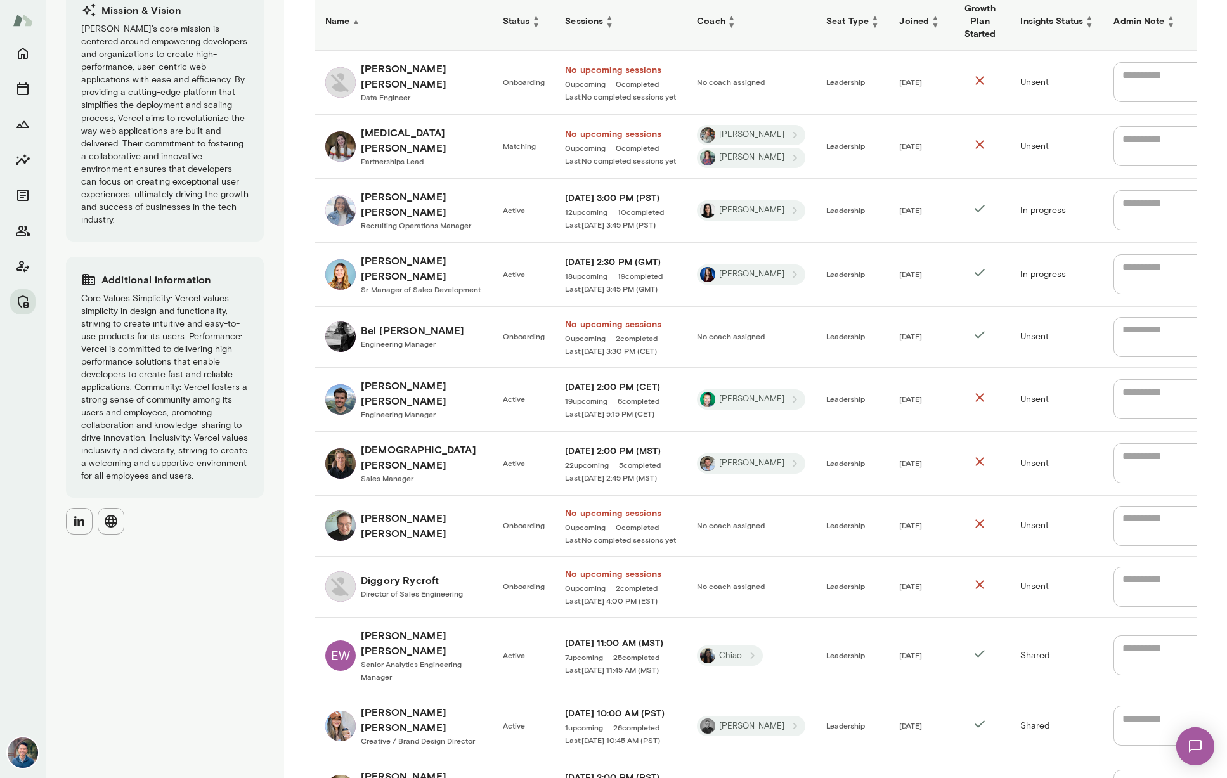
scroll to position [325, 0]
click at [458, 572] on h6 "Diggory Rycroft" at bounding box center [412, 579] width 102 height 15
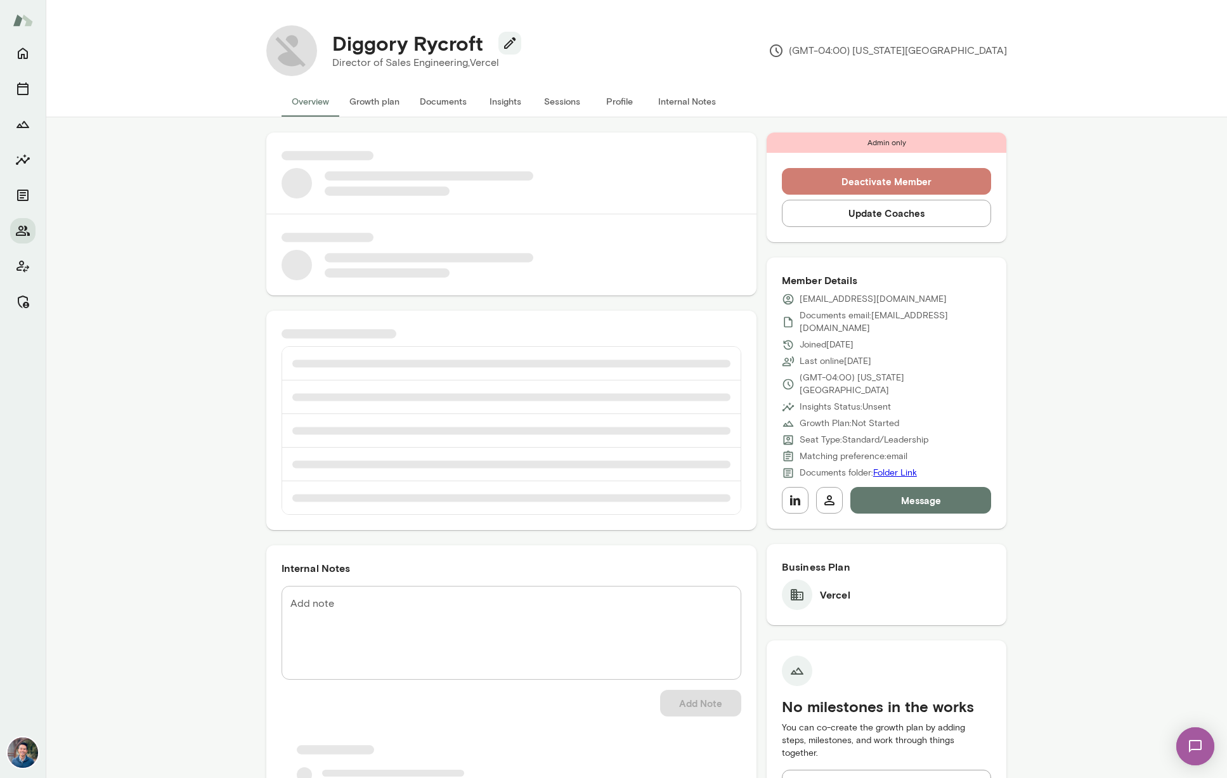
click at [969, 174] on button "Deactivate Member" at bounding box center [887, 181] width 210 height 27
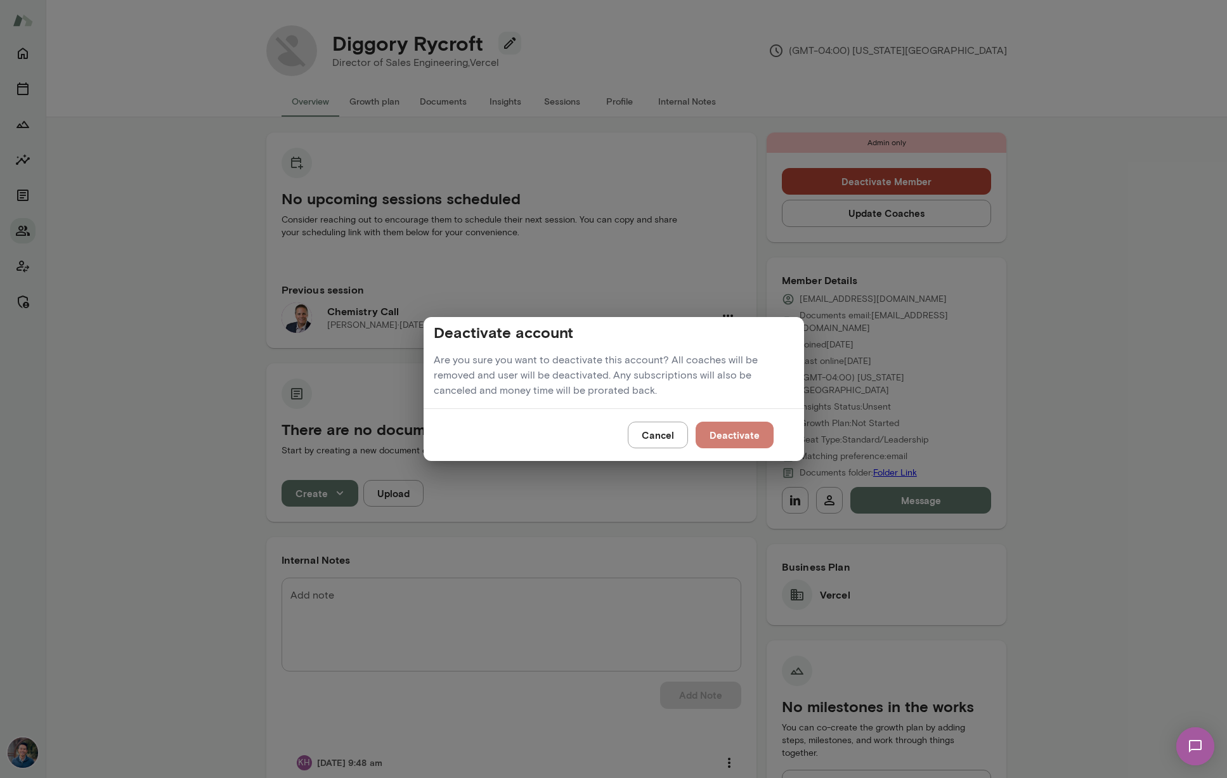
click at [747, 424] on button "Deactivate" at bounding box center [734, 435] width 78 height 27
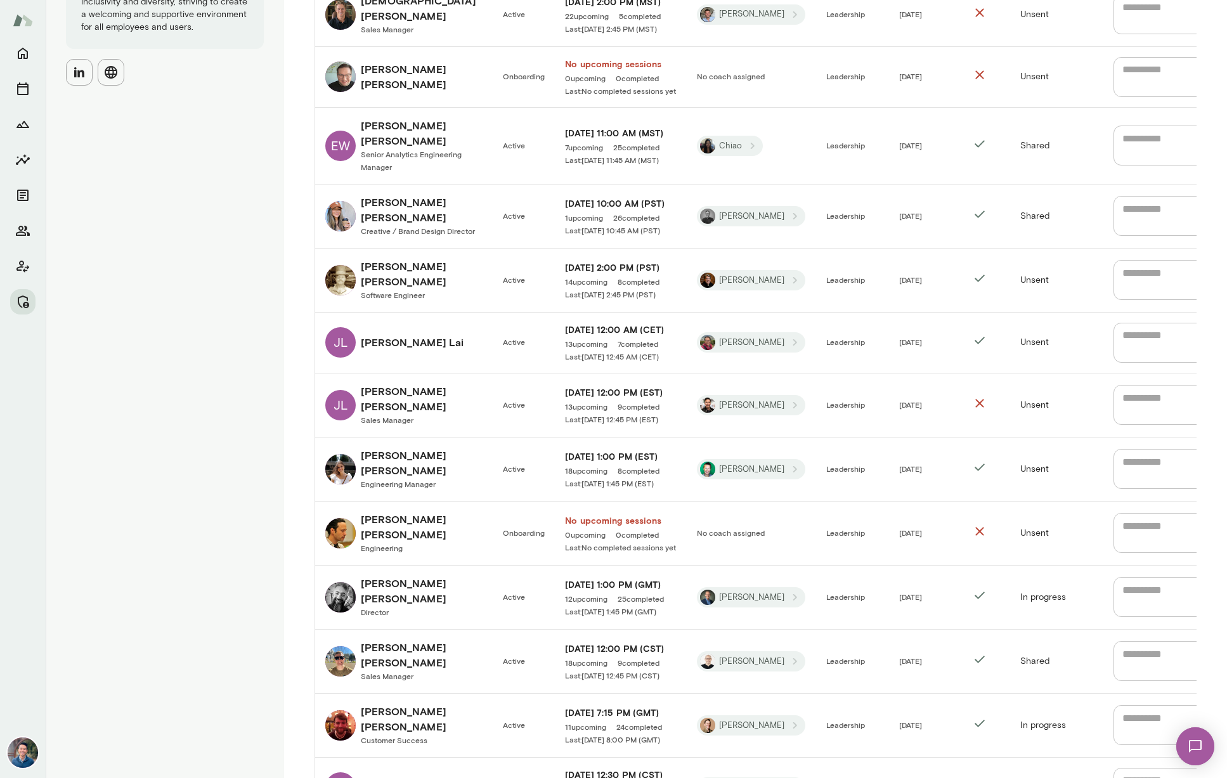
scroll to position [780, 0]
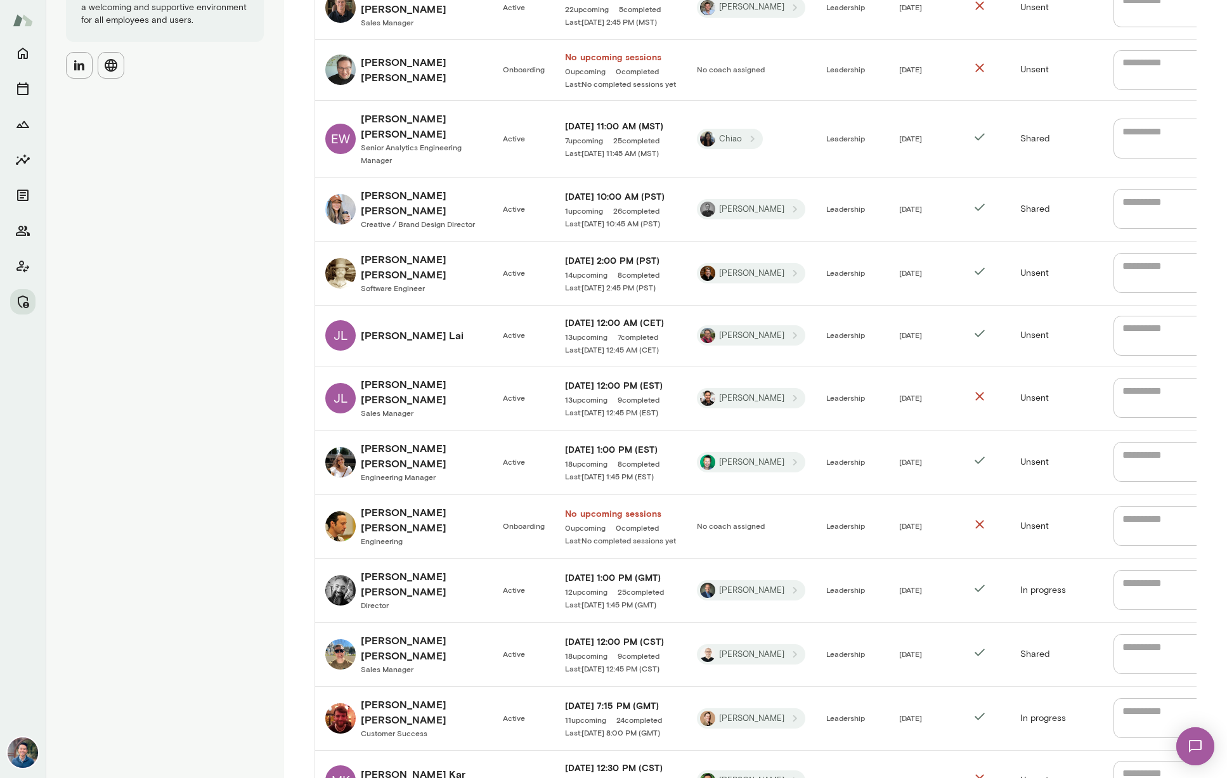
click at [384, 505] on h6 "Lindsey Simon" at bounding box center [422, 520] width 122 height 30
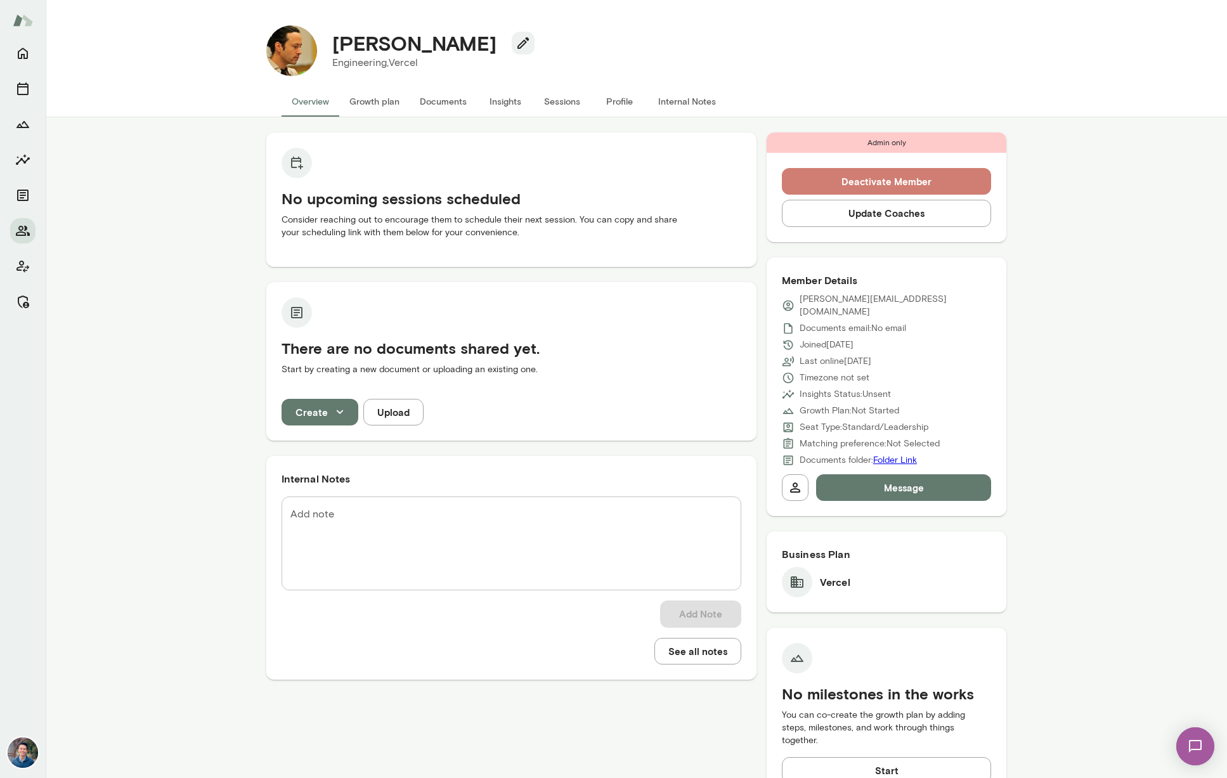
click at [964, 177] on button "Deactivate Member" at bounding box center [887, 181] width 210 height 27
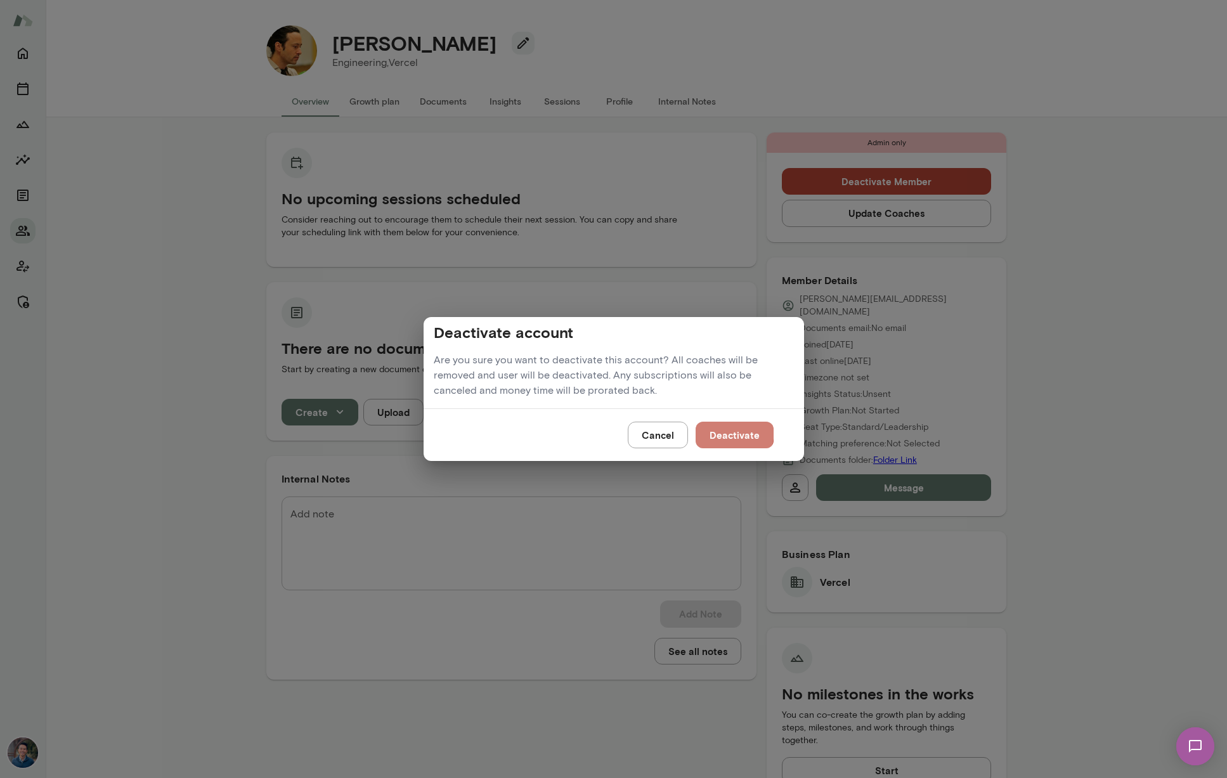
click at [712, 429] on button "Deactivate" at bounding box center [734, 435] width 78 height 27
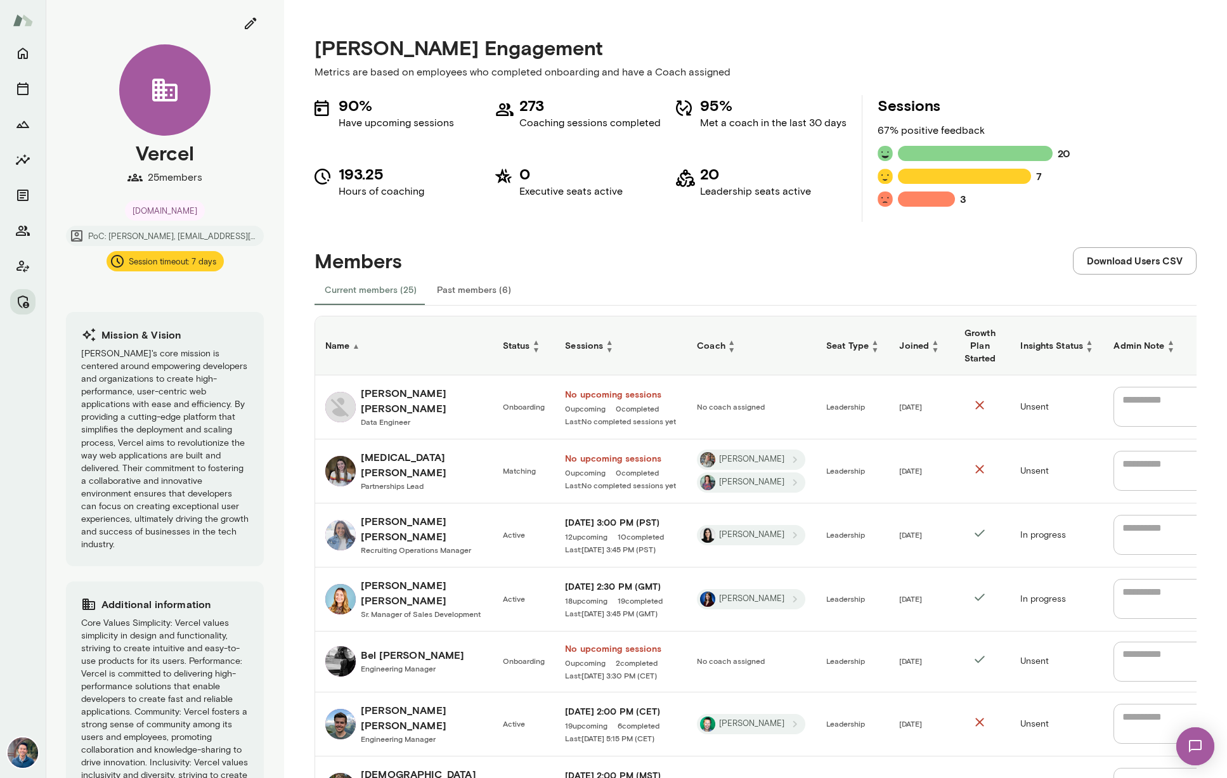
click at [389, 417] on span "Data Engineer" at bounding box center [385, 421] width 49 height 9
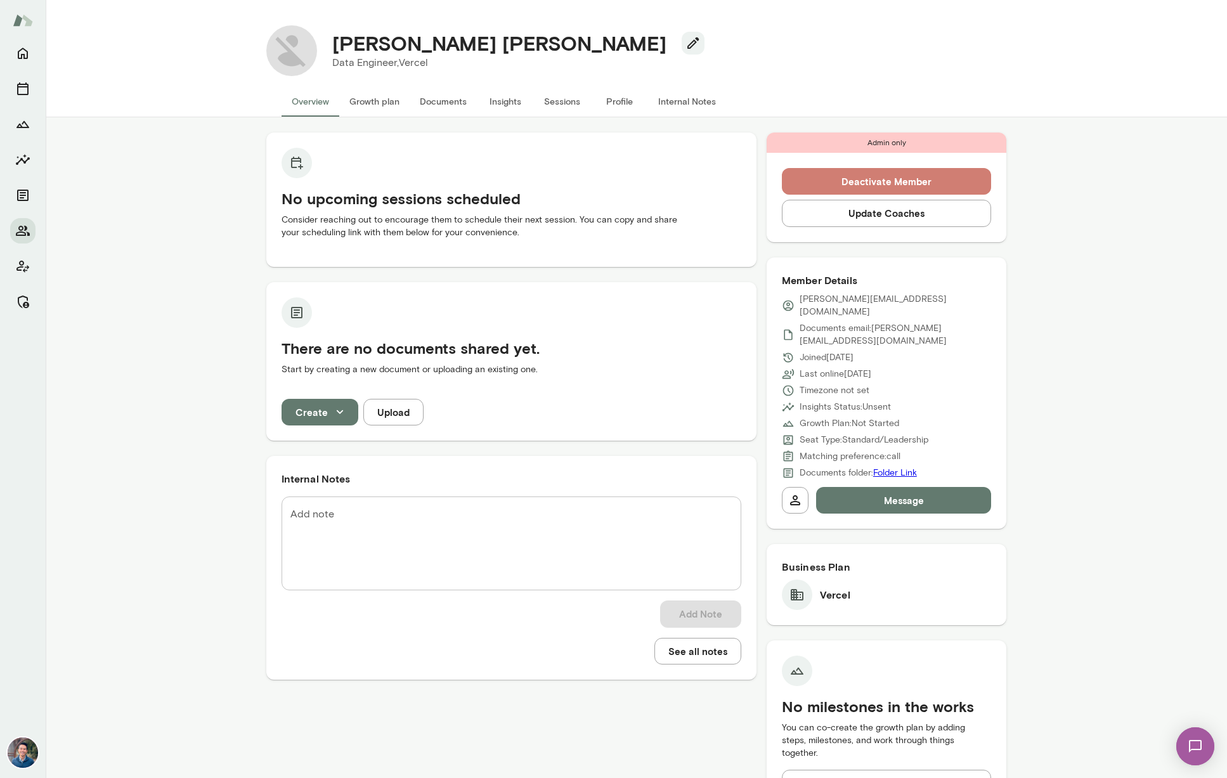
click at [938, 184] on button "Deactivate Member" at bounding box center [887, 181] width 210 height 27
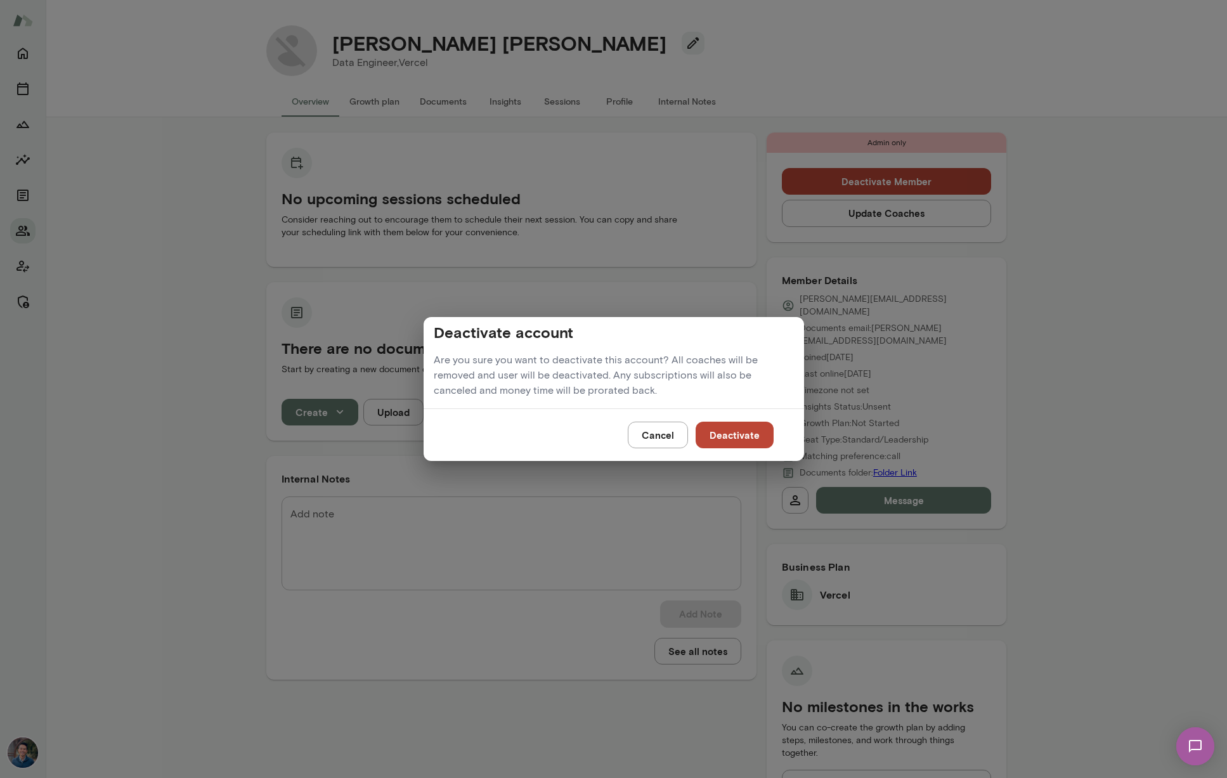
click at [776, 432] on div "Cancel Deactivate" at bounding box center [613, 434] width 380 height 53
click at [744, 437] on button "Deactivate" at bounding box center [734, 435] width 78 height 27
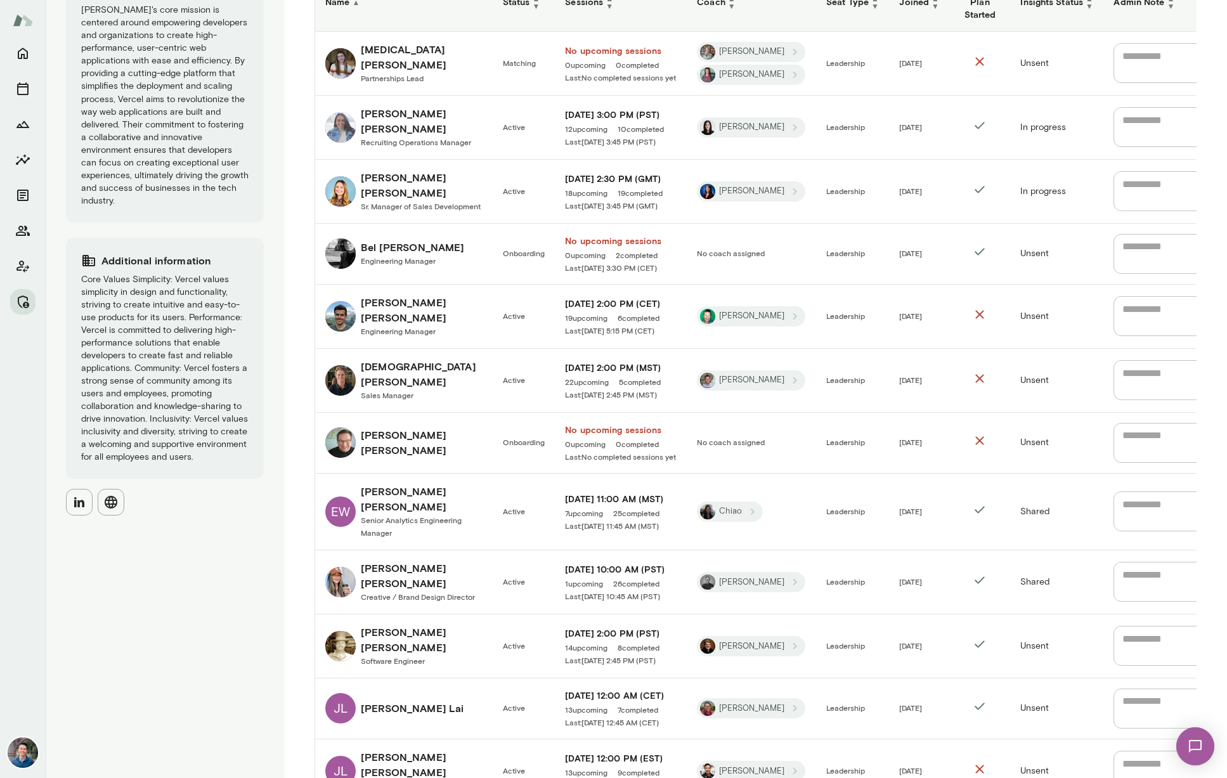
scroll to position [345, 0]
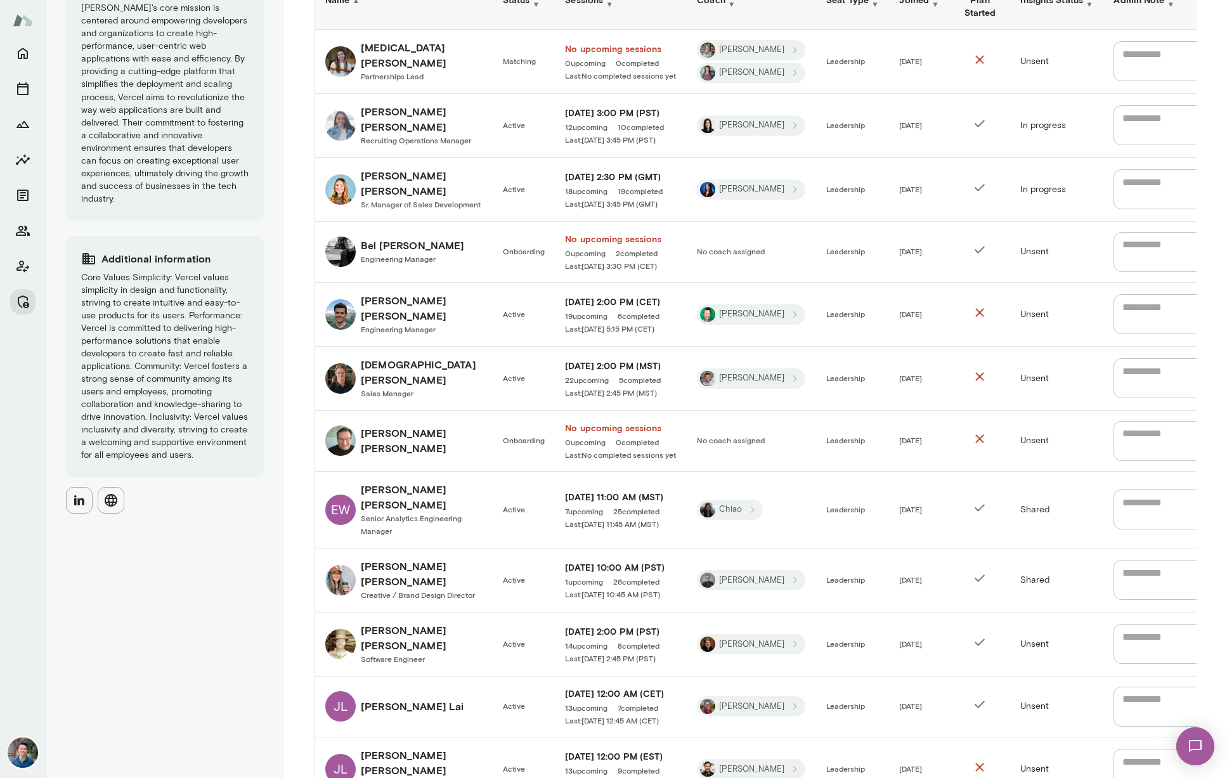
click at [384, 430] on h6 "Cody Ogden" at bounding box center [422, 440] width 122 height 30
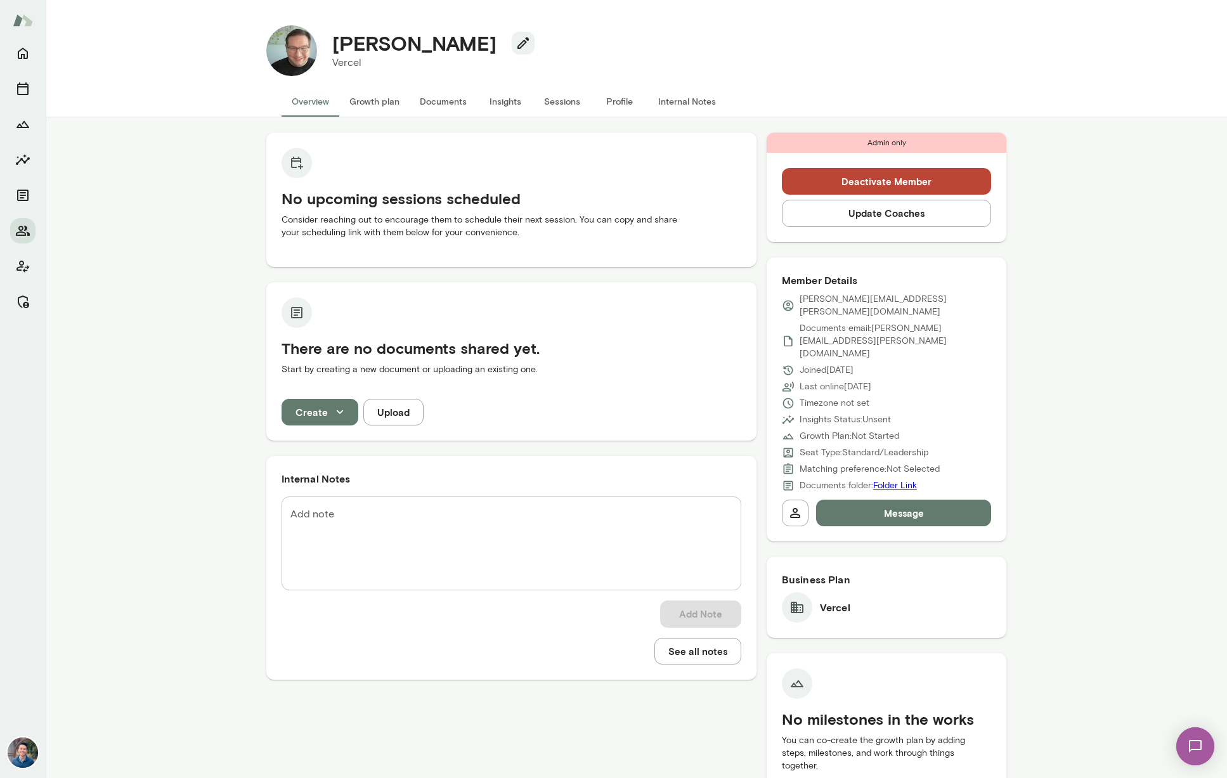
click at [830, 177] on button "Deactivate Member" at bounding box center [887, 181] width 210 height 27
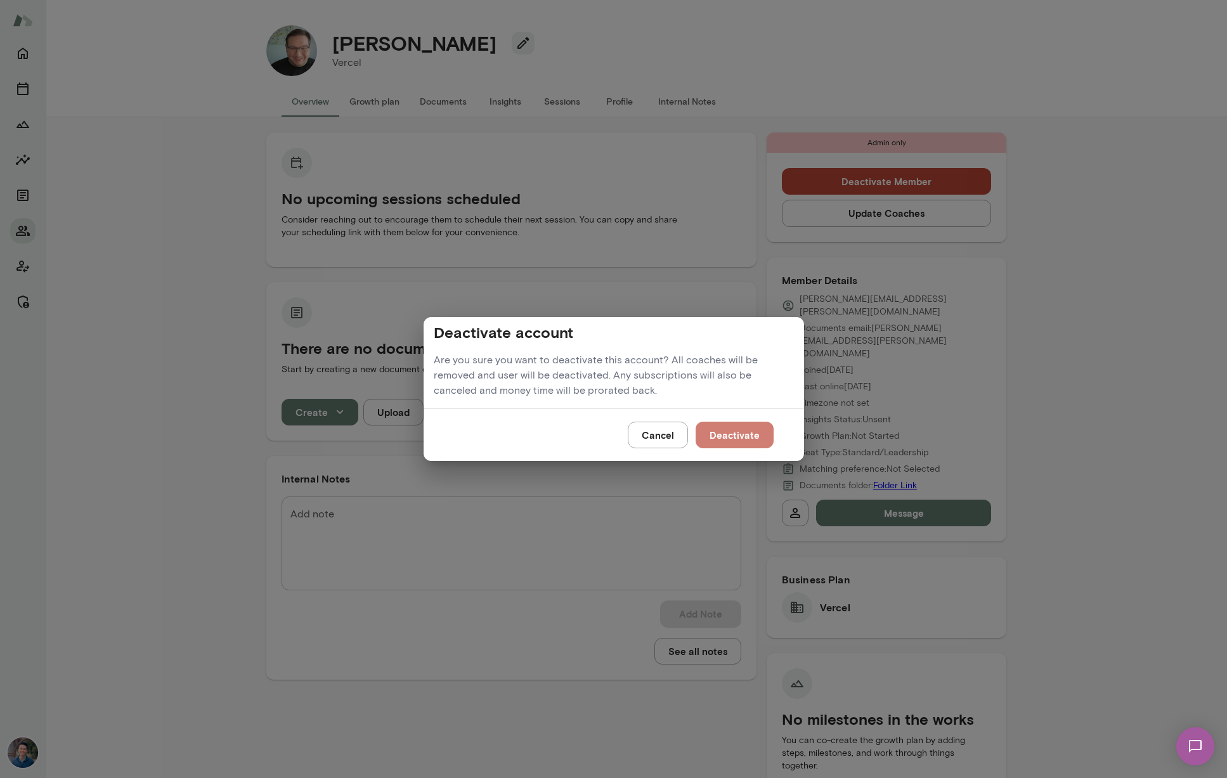
click at [735, 446] on button "Deactivate" at bounding box center [734, 435] width 78 height 27
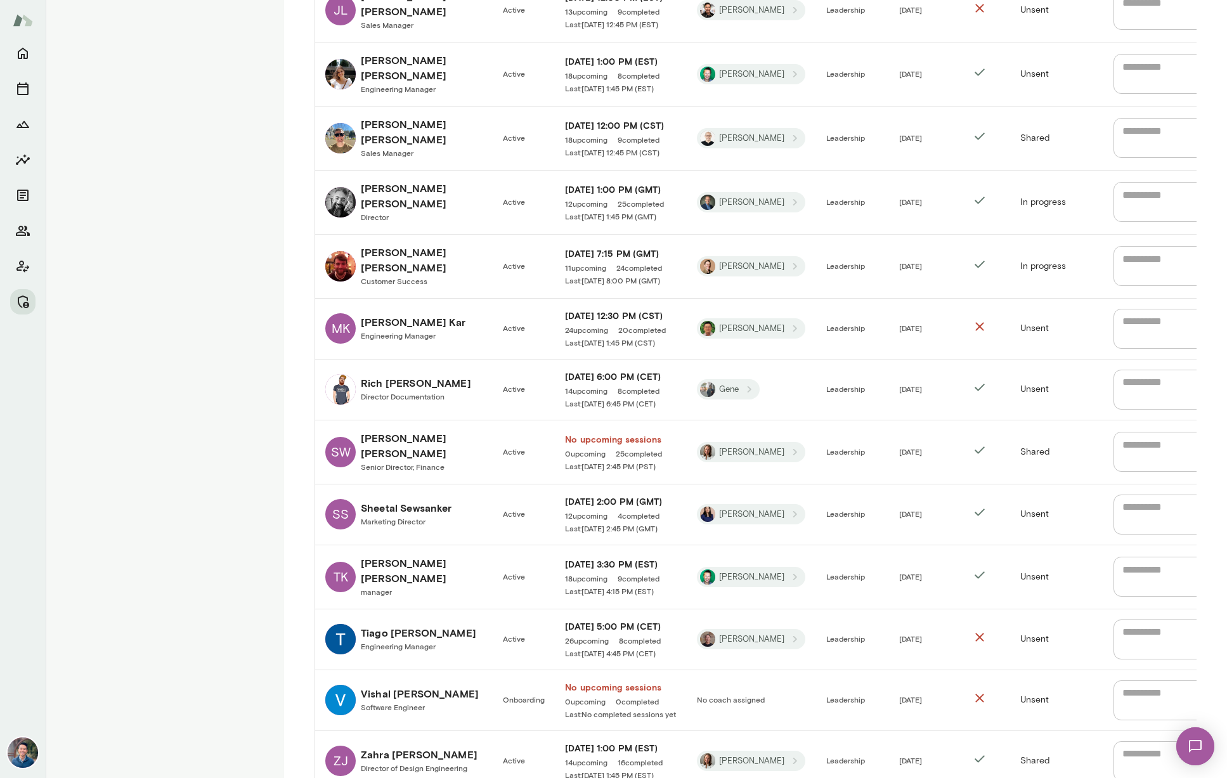
scroll to position [1045, 0]
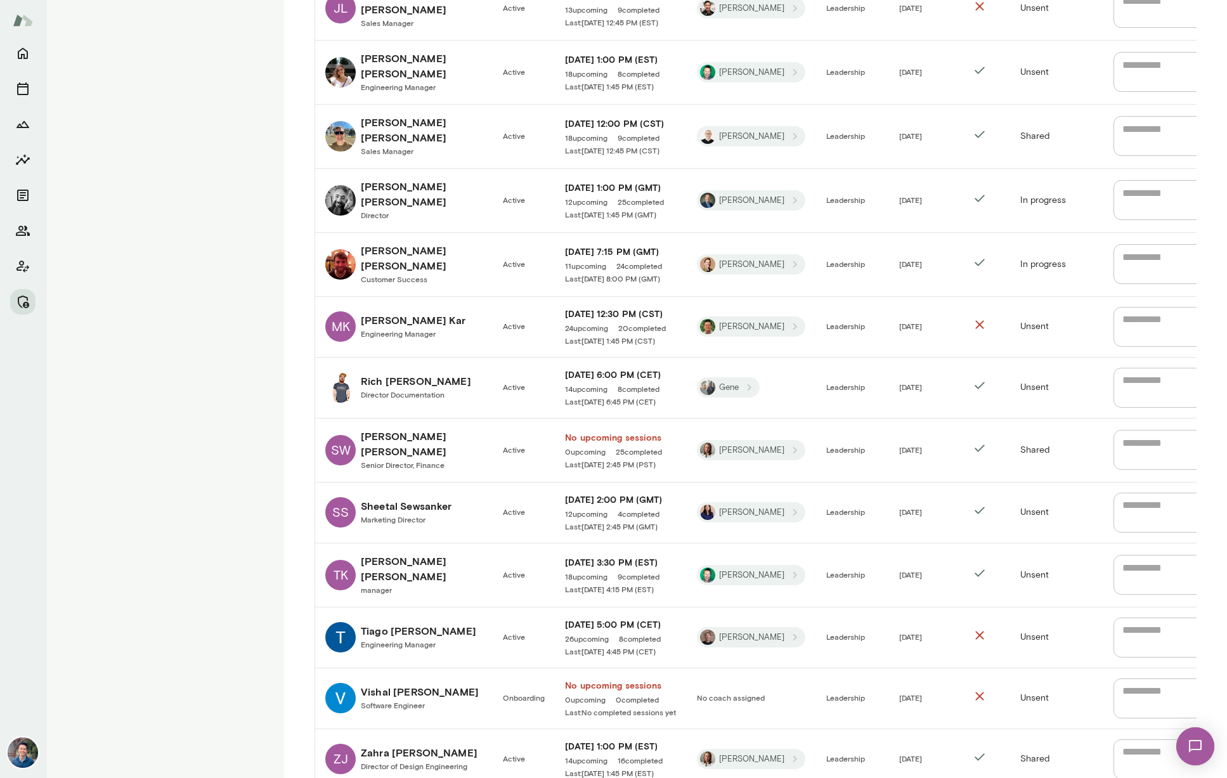
click at [419, 684] on h6 "Vishal Yathish" at bounding box center [420, 691] width 118 height 15
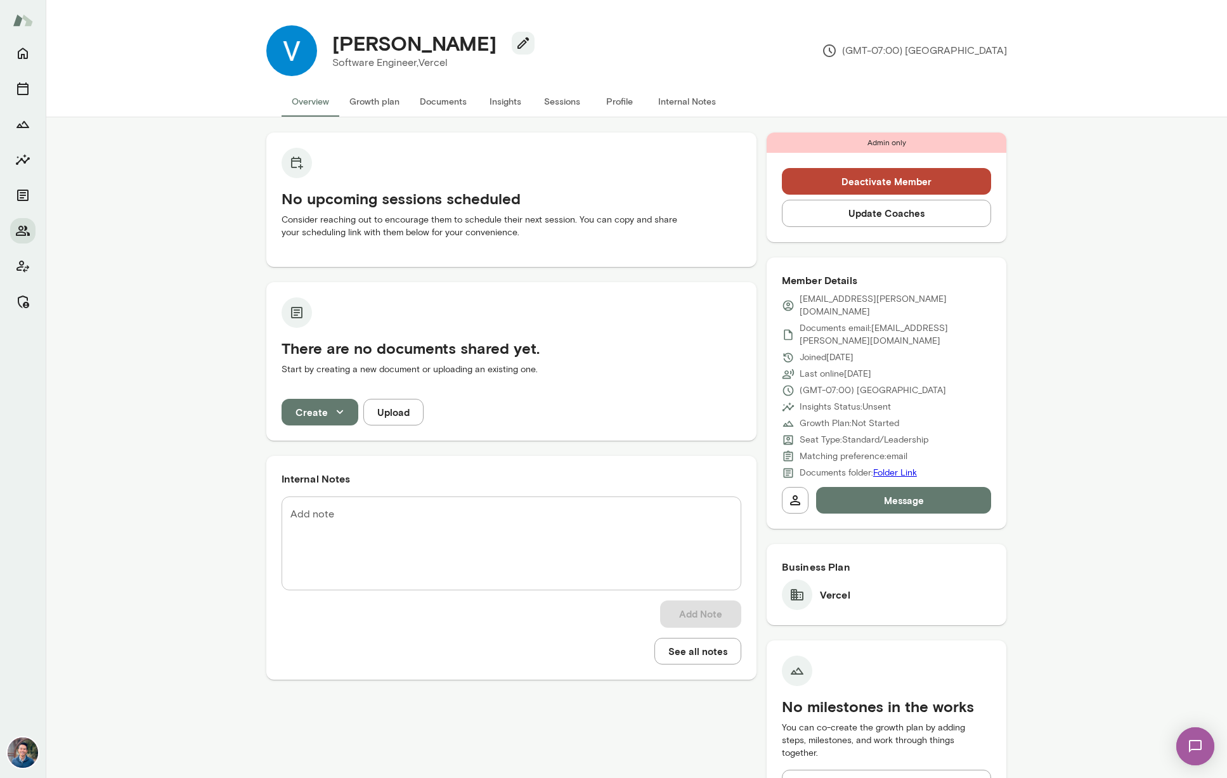
click at [865, 181] on button "Deactivate Member" at bounding box center [887, 181] width 210 height 27
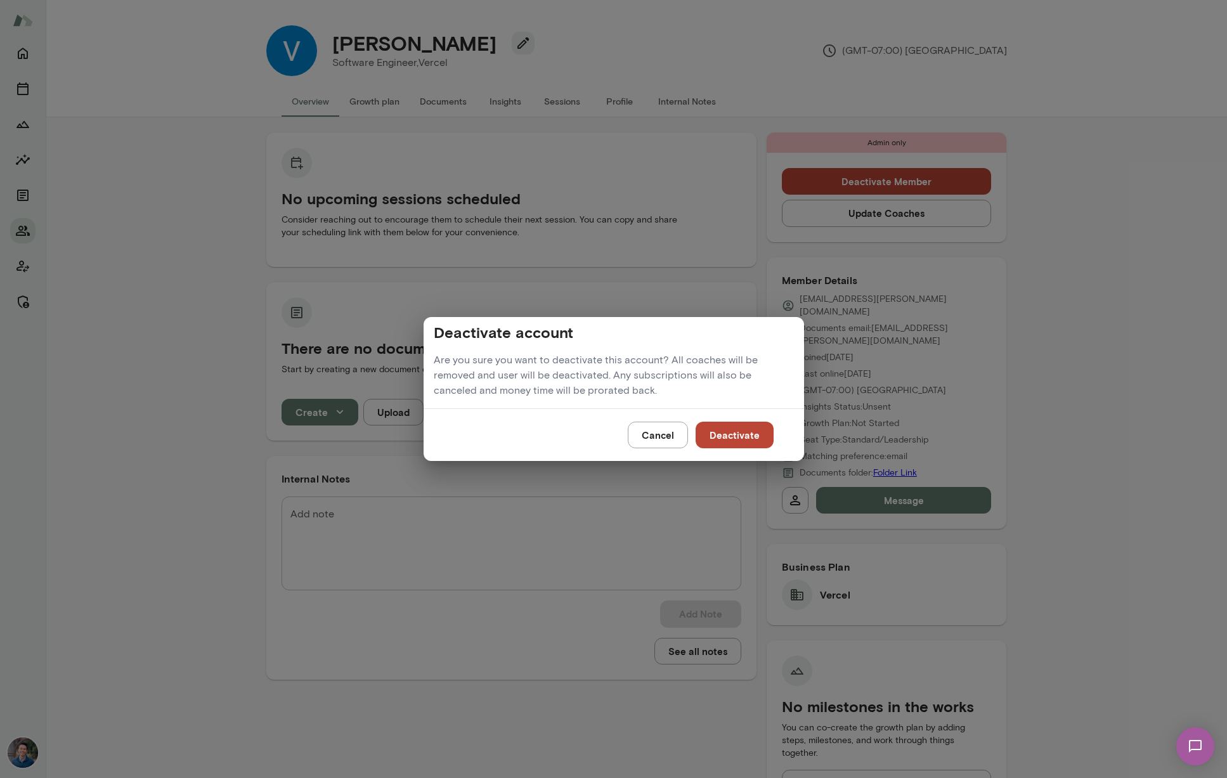
drag, startPoint x: 745, startPoint y: 437, endPoint x: 591, endPoint y: 324, distance: 191.3
click at [745, 437] on button "Deactivate" at bounding box center [734, 435] width 78 height 27
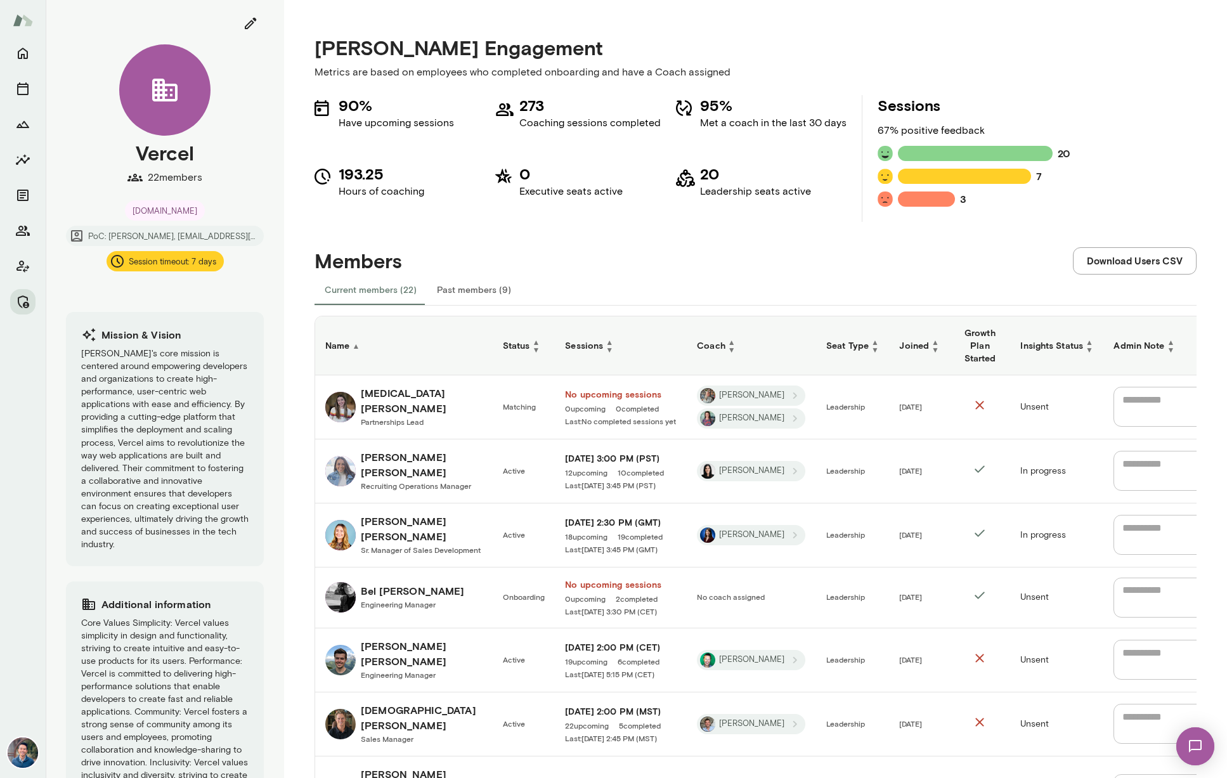
click at [476, 293] on button "Past members (9)" at bounding box center [474, 289] width 94 height 30
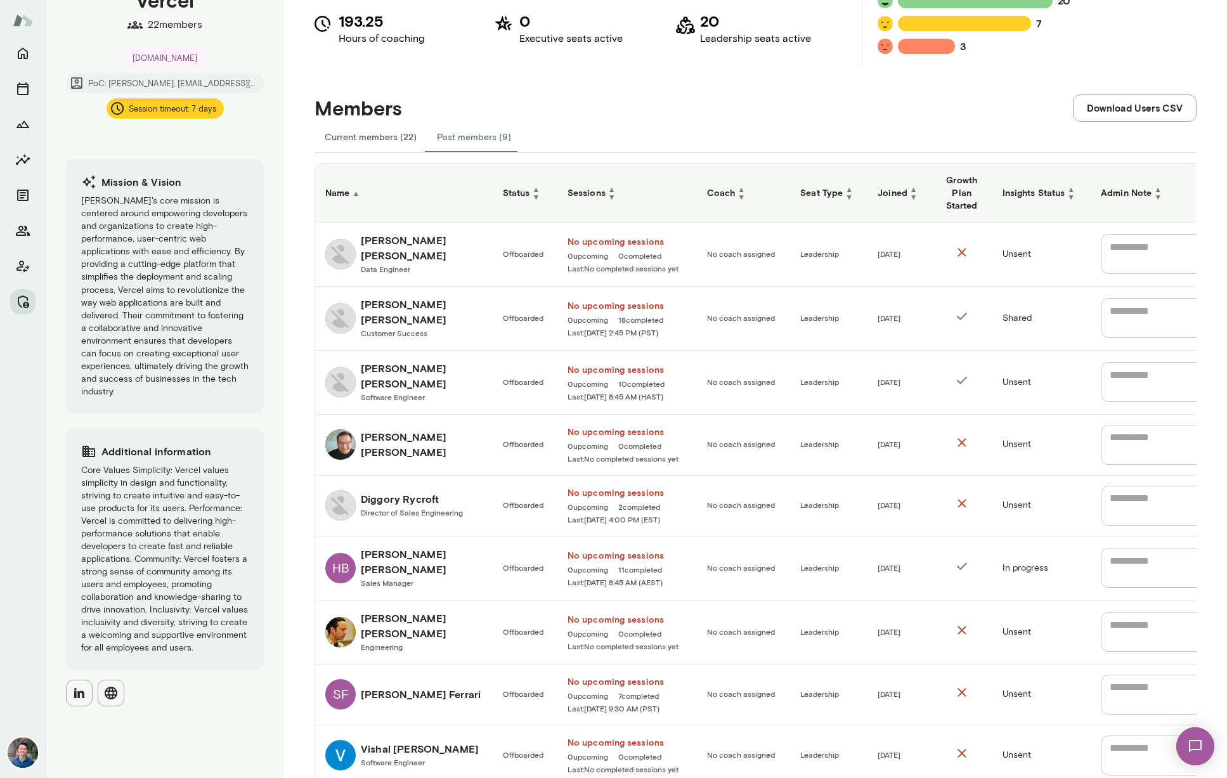
scroll to position [193, 0]
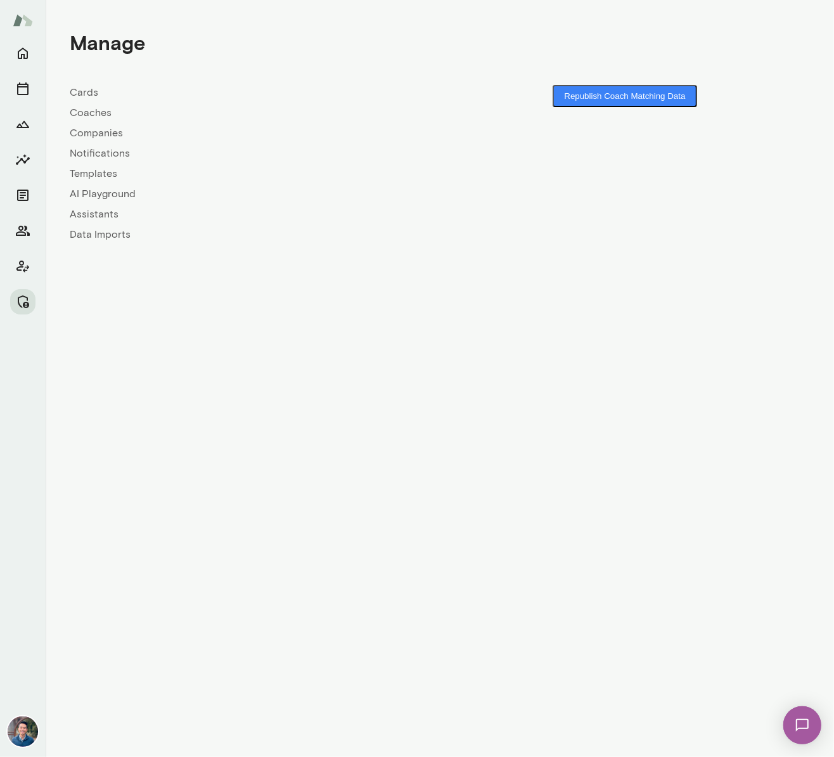
click at [97, 131] on link "Companies" at bounding box center [255, 133] width 370 height 15
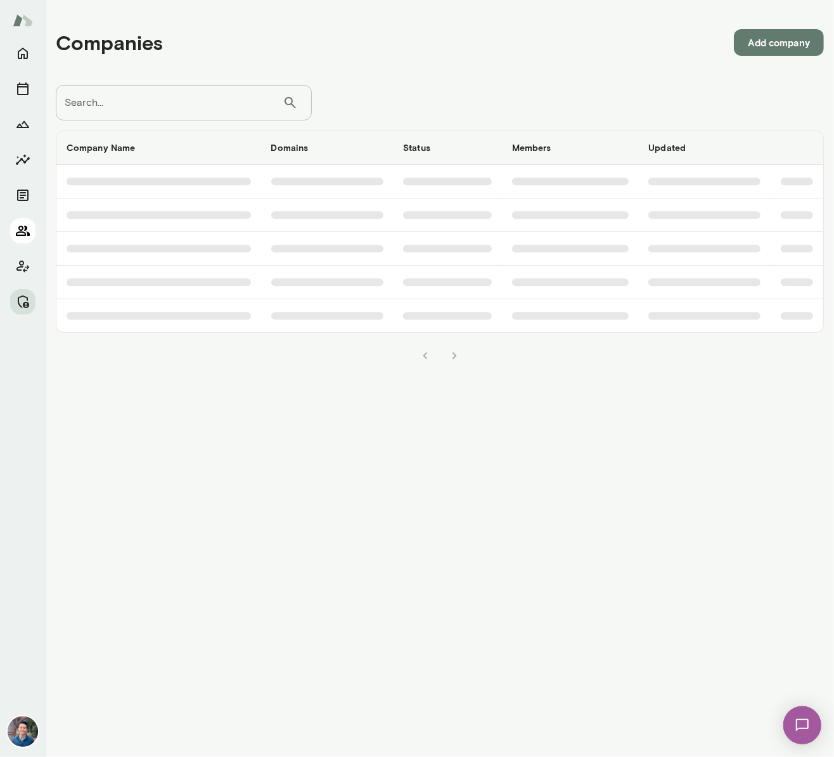
click at [21, 230] on icon "Members" at bounding box center [23, 231] width 14 height 10
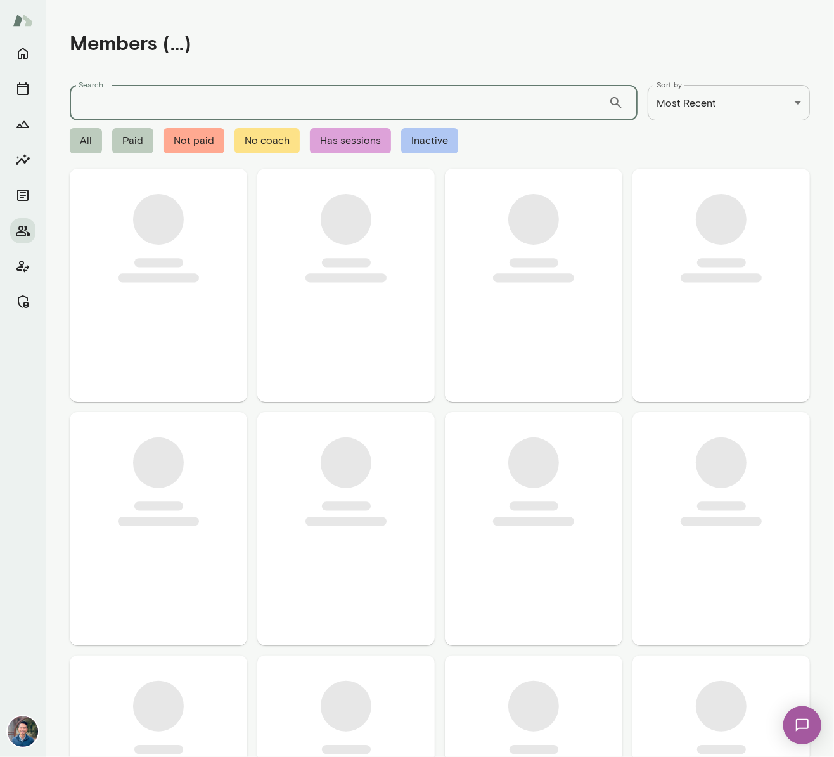
click at [127, 110] on input "Search..." at bounding box center [339, 102] width 539 height 35
type input "******"
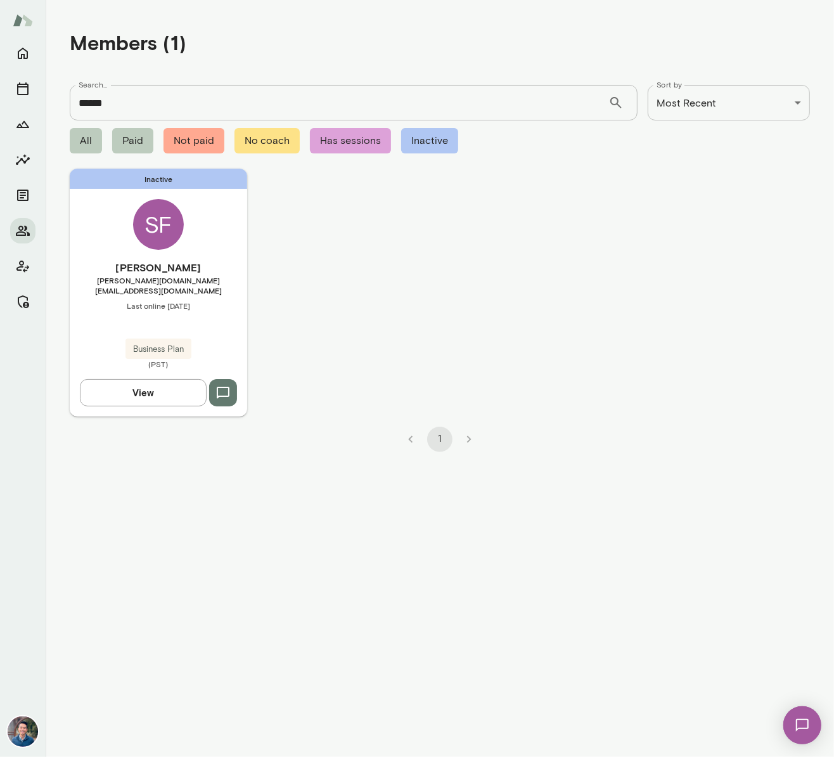
click at [146, 274] on h6 "Sheena Ferrari" at bounding box center [158, 267] width 177 height 15
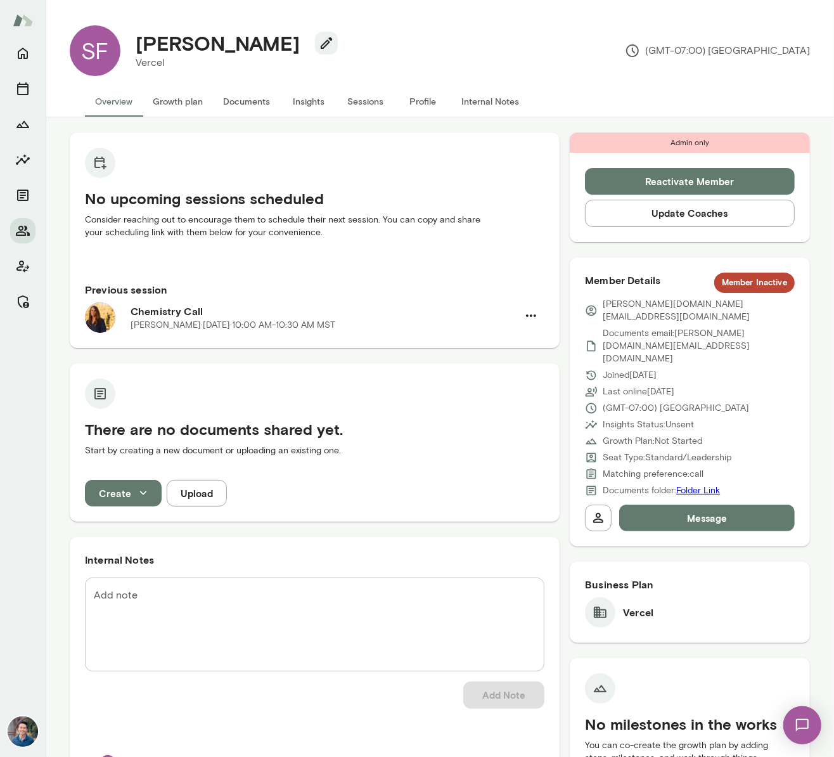
click at [357, 104] on button "Sessions" at bounding box center [365, 101] width 57 height 30
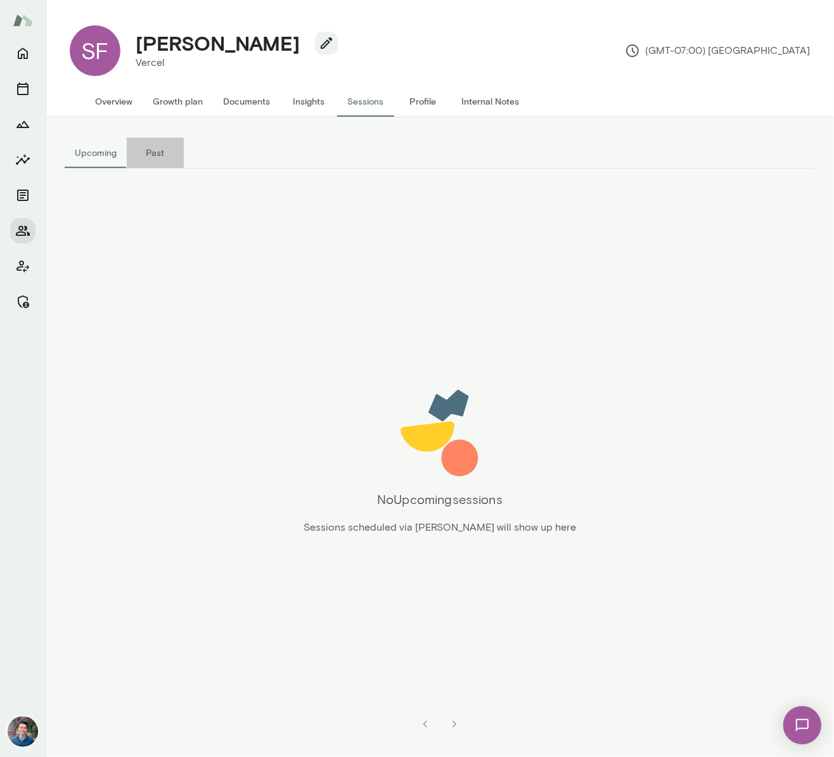
click at [163, 158] on button "Past" at bounding box center [155, 153] width 57 height 30
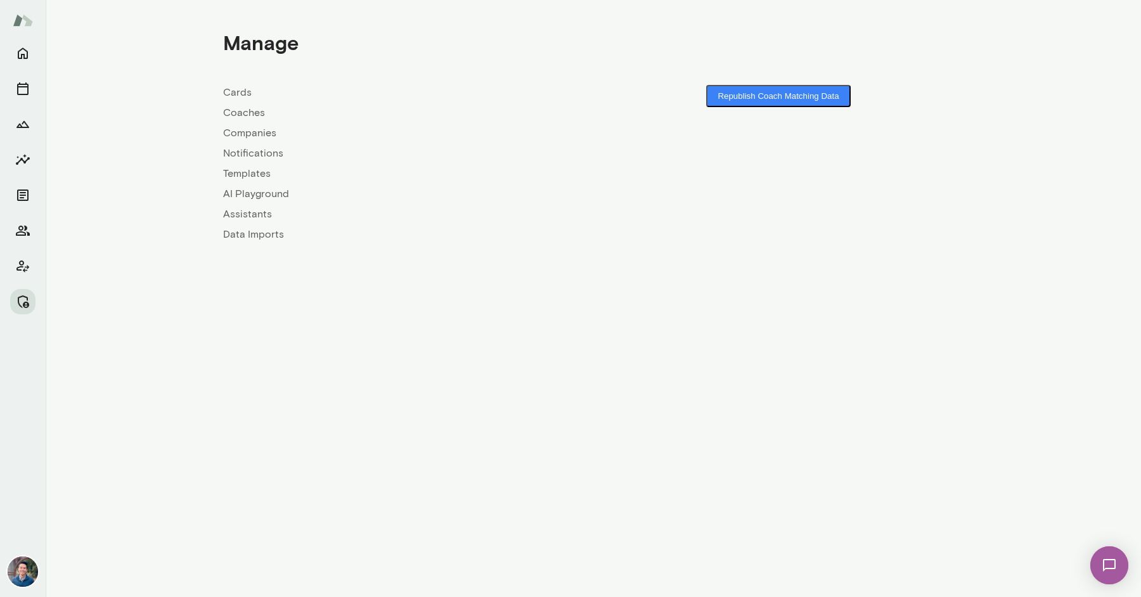
click at [242, 140] on link "Companies" at bounding box center [408, 133] width 370 height 15
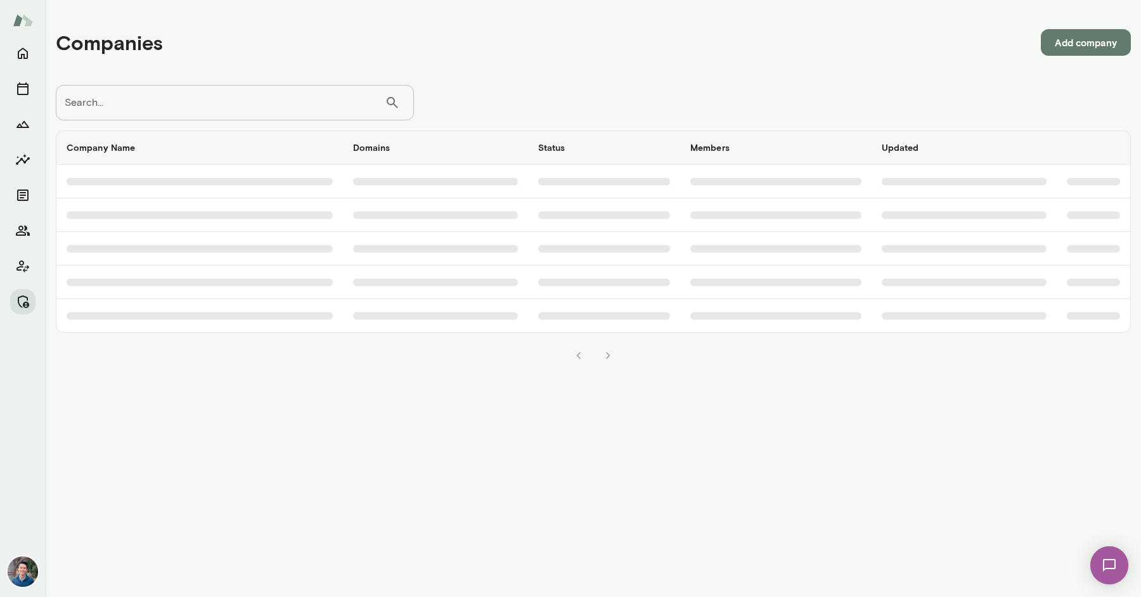
click at [223, 113] on input "Search..." at bounding box center [220, 102] width 329 height 35
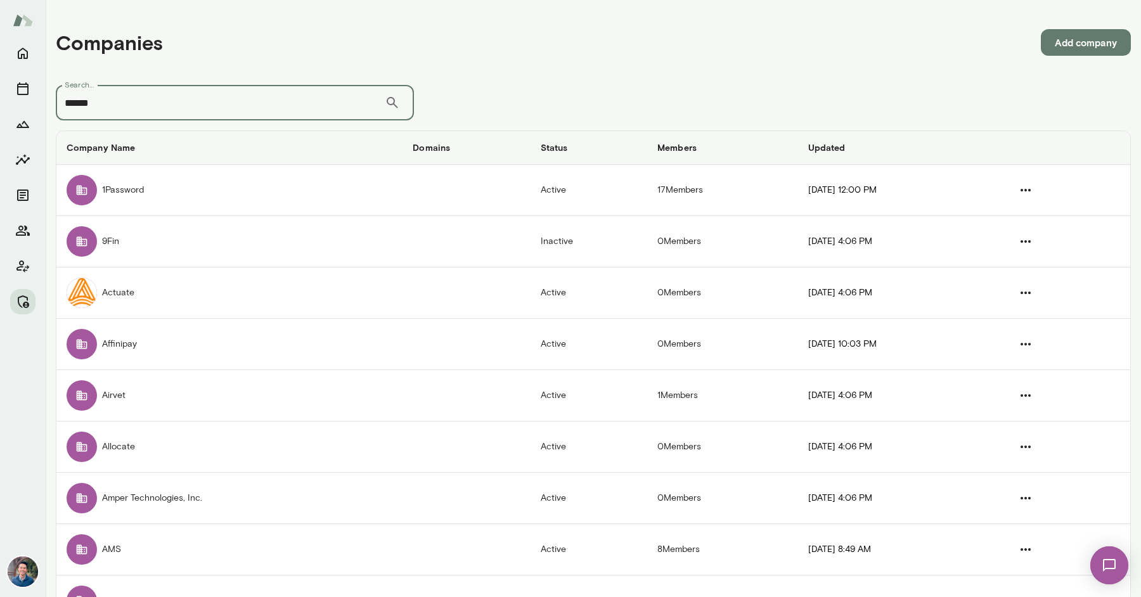
type input "******"
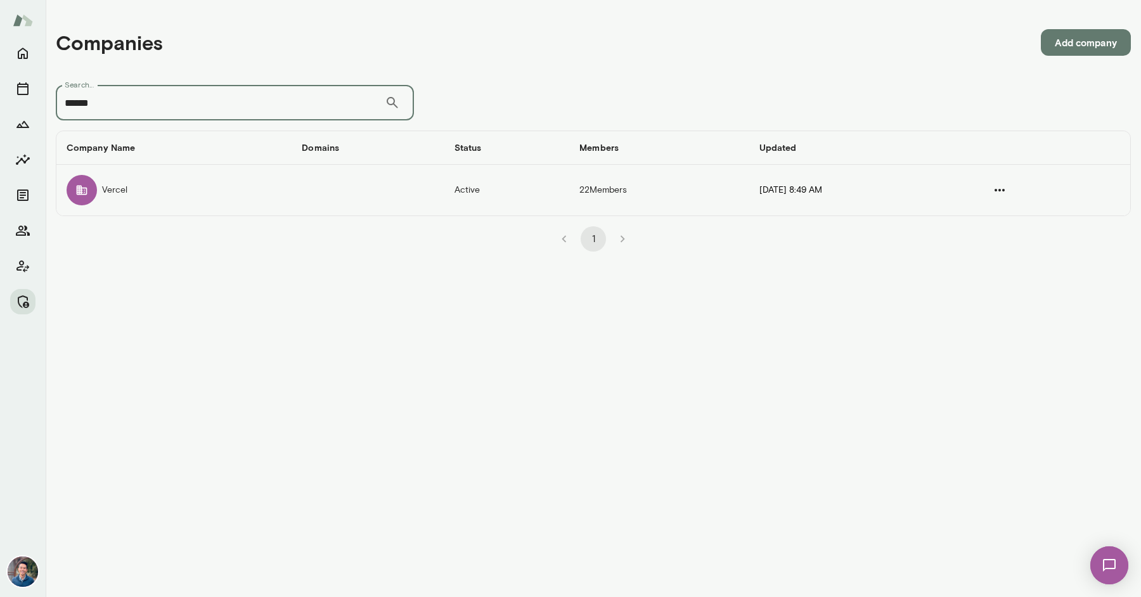
click at [227, 194] on td "Vercel" at bounding box center [173, 190] width 235 height 51
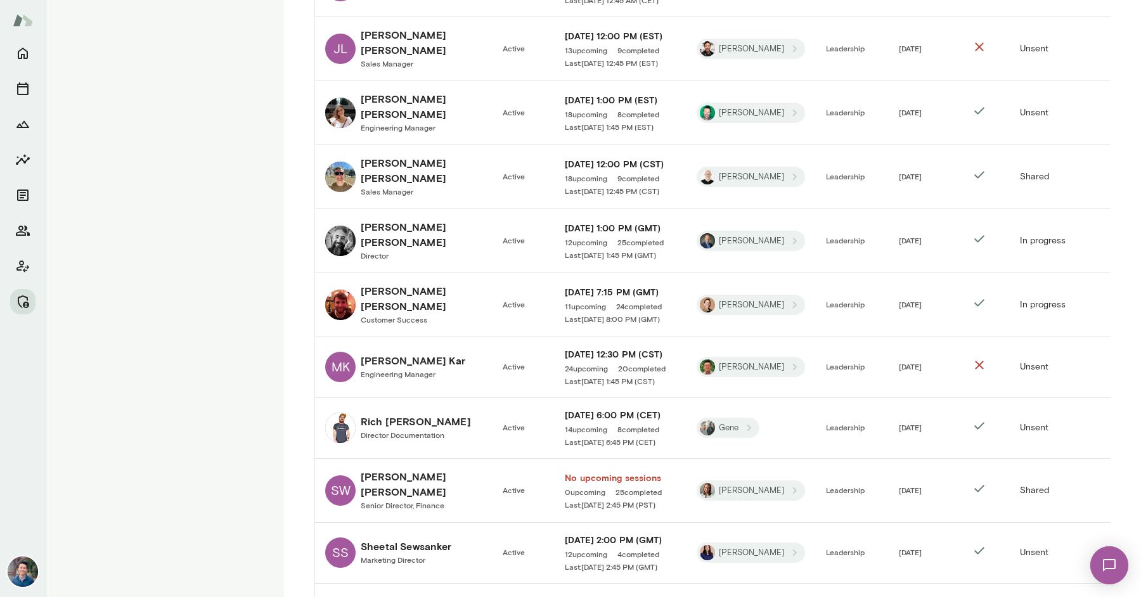
scroll to position [1005, 0]
click at [414, 500] on span "Senior Director, Finance" at bounding box center [403, 504] width 84 height 9
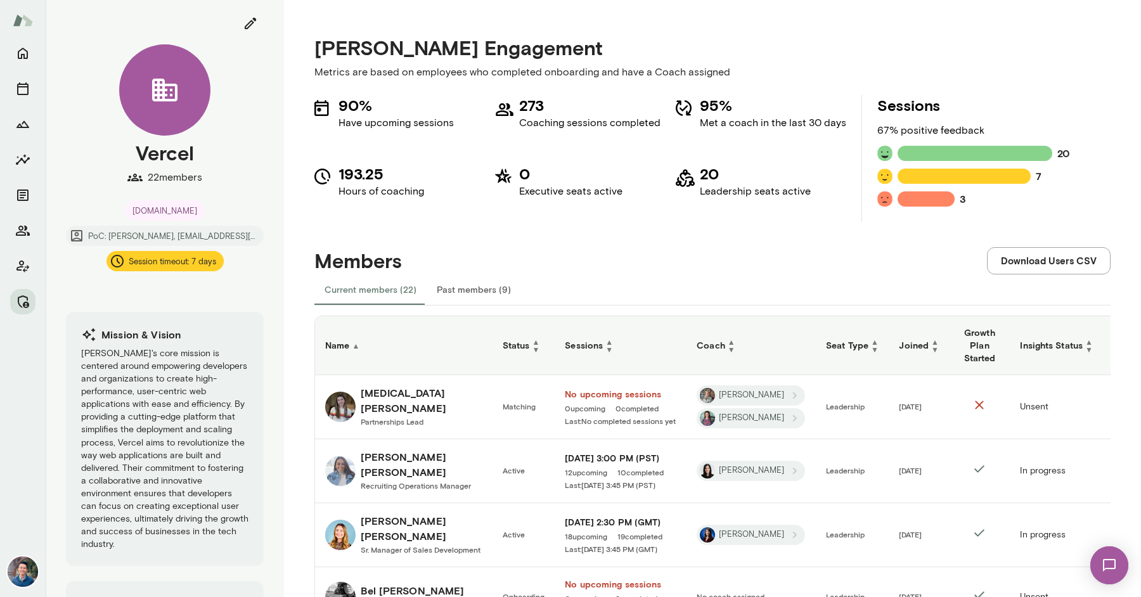
scroll to position [1165, 0]
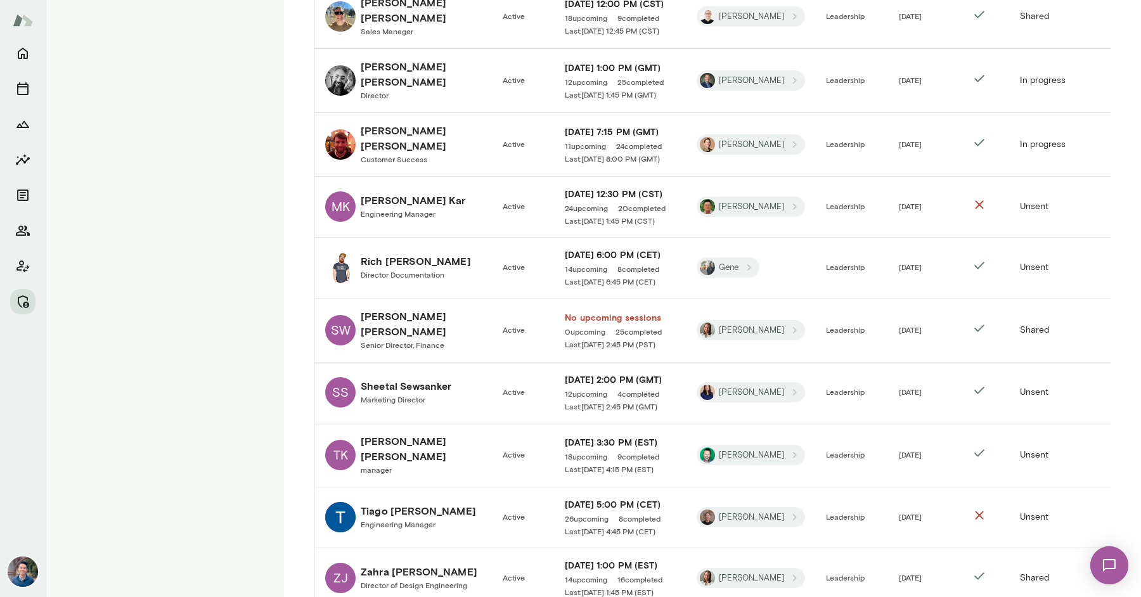
click at [604, 311] on h6 "No upcoming sessions" at bounding box center [621, 317] width 112 height 13
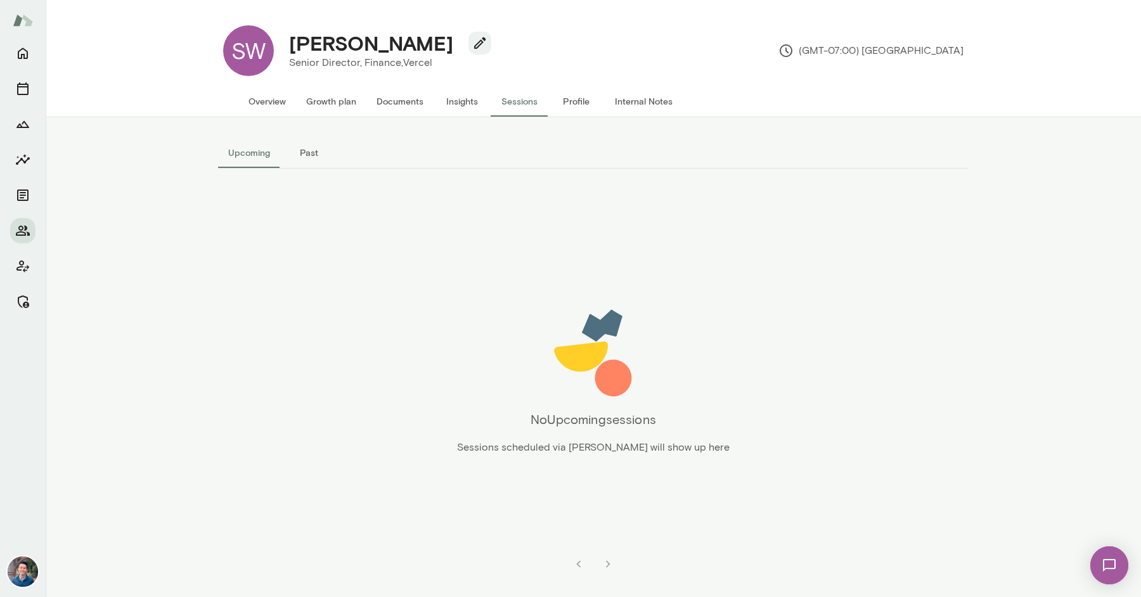
click at [299, 152] on button "Past" at bounding box center [308, 153] width 57 height 30
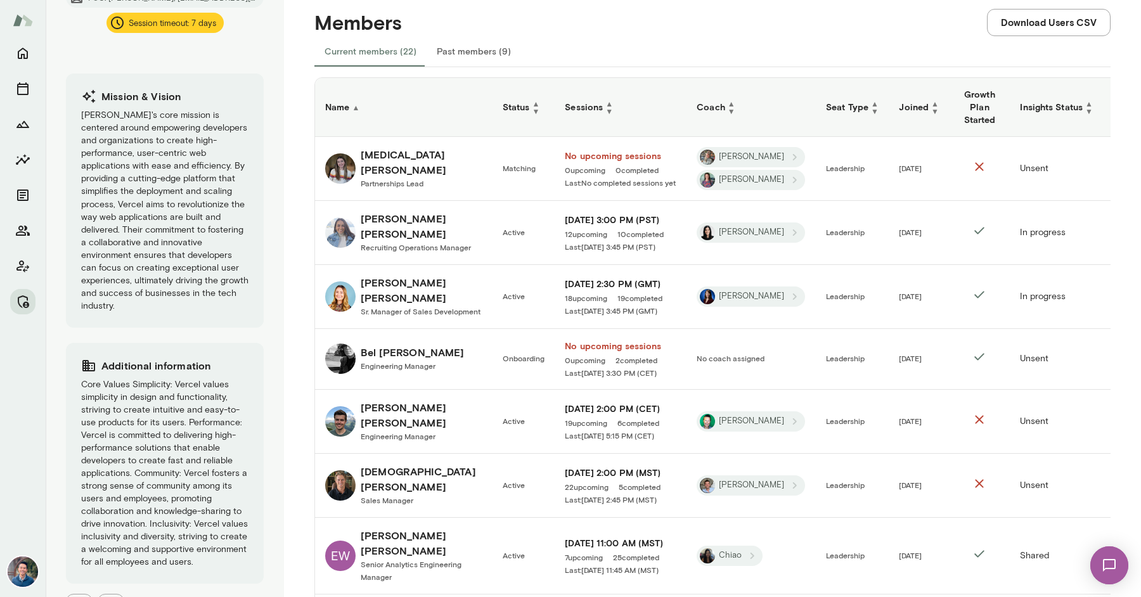
scroll to position [238, 0]
click at [408, 362] on span "Engineering Manager" at bounding box center [398, 366] width 75 height 9
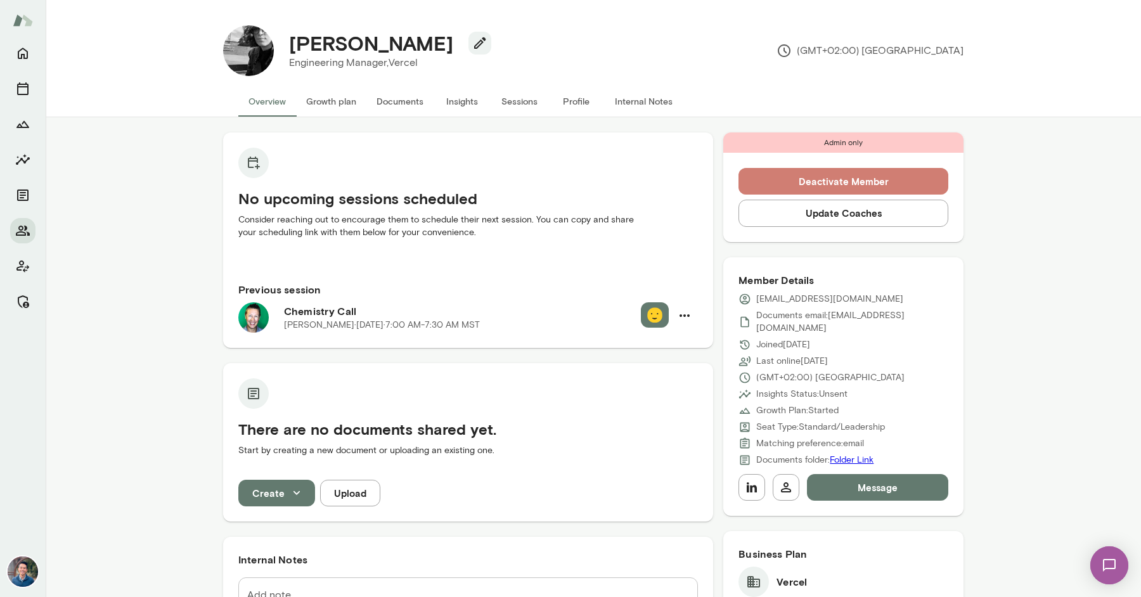
click at [918, 178] on button "Deactivate Member" at bounding box center [843, 181] width 210 height 27
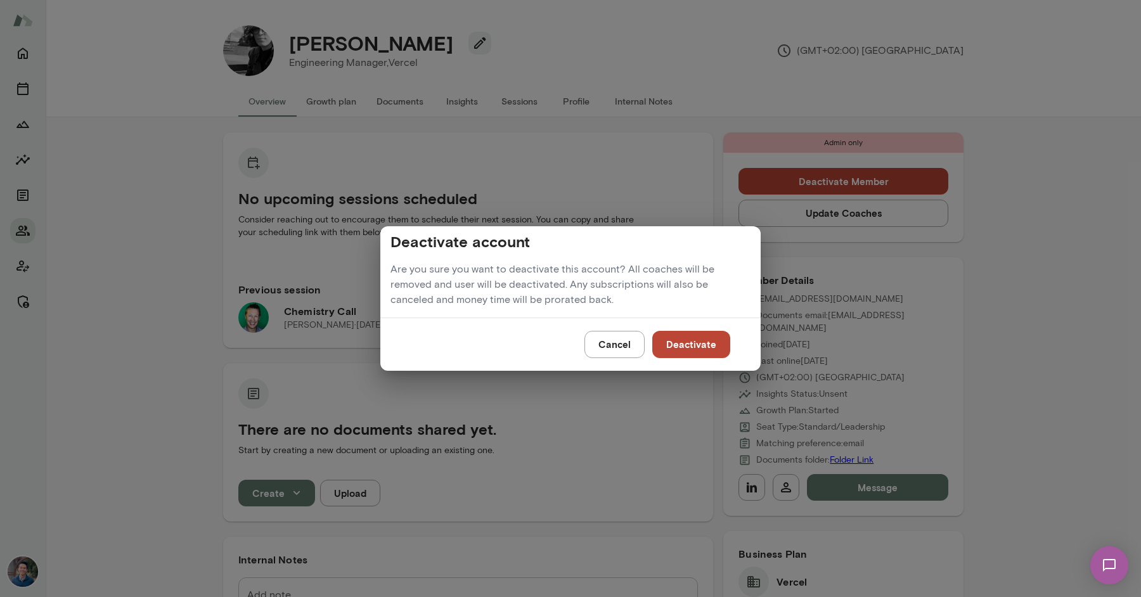
click at [633, 343] on button "Cancel" at bounding box center [614, 344] width 60 height 27
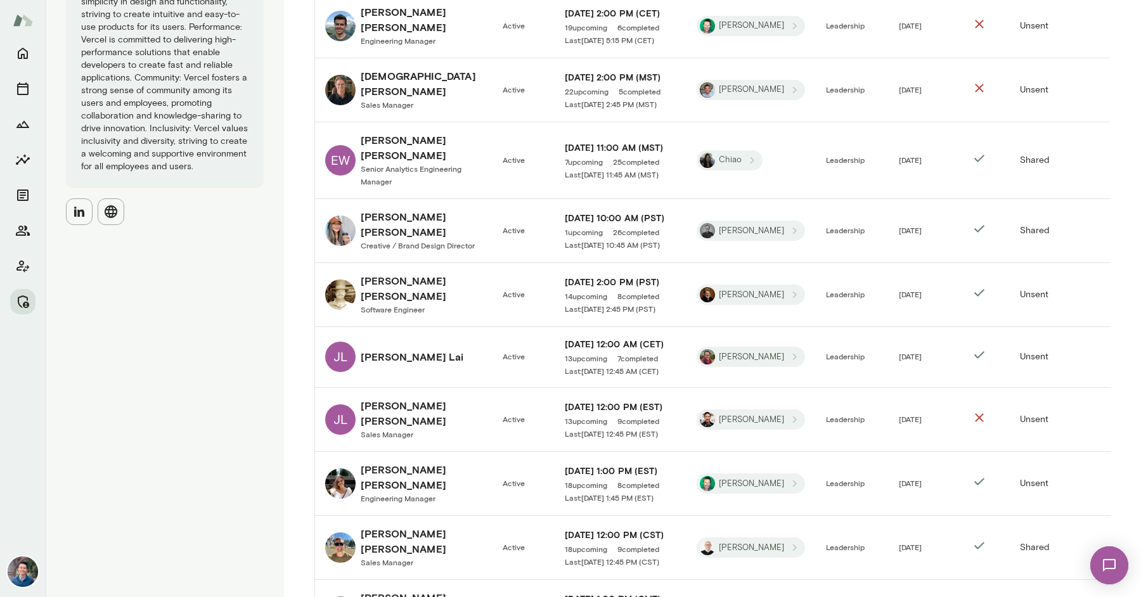
scroll to position [637, 0]
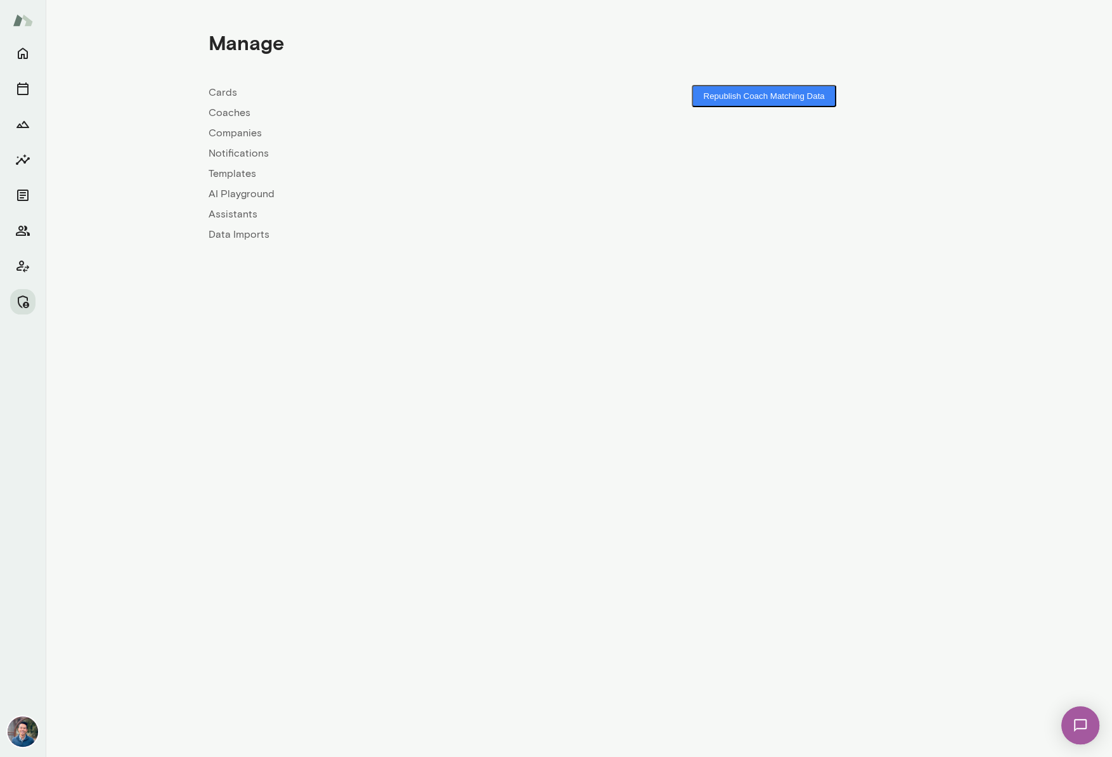
click at [248, 131] on link "Companies" at bounding box center [394, 133] width 370 height 15
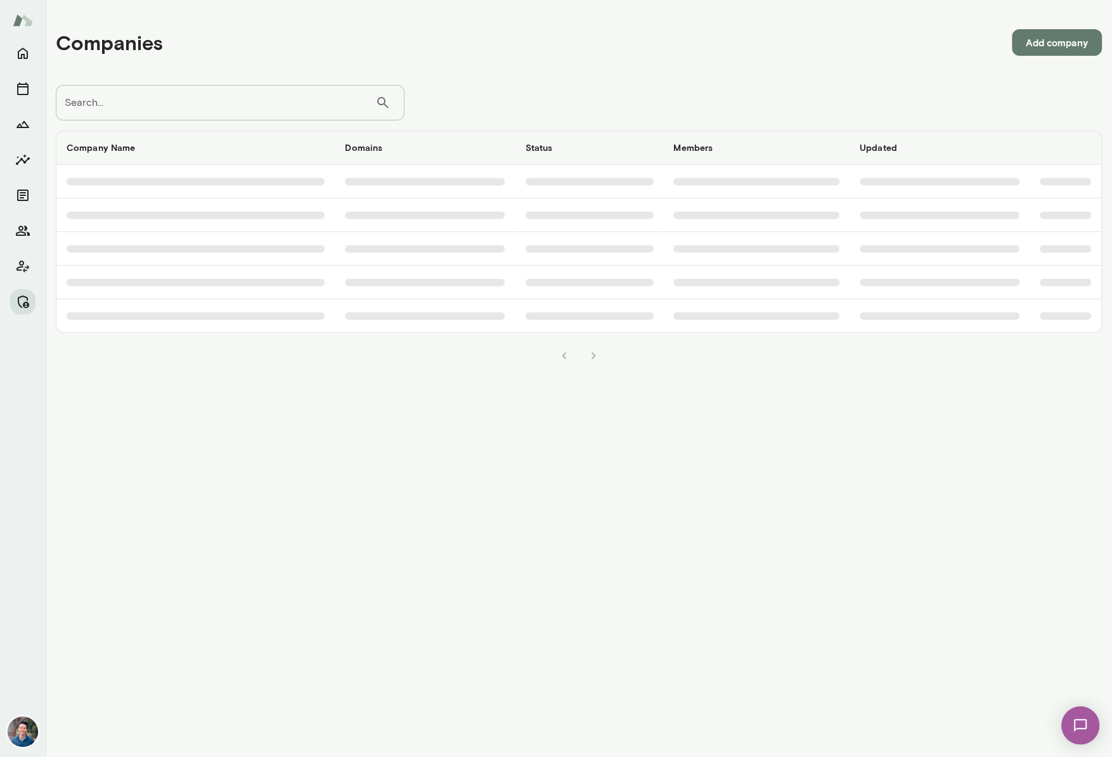
click at [202, 104] on input "Search..." at bounding box center [215, 102] width 319 height 35
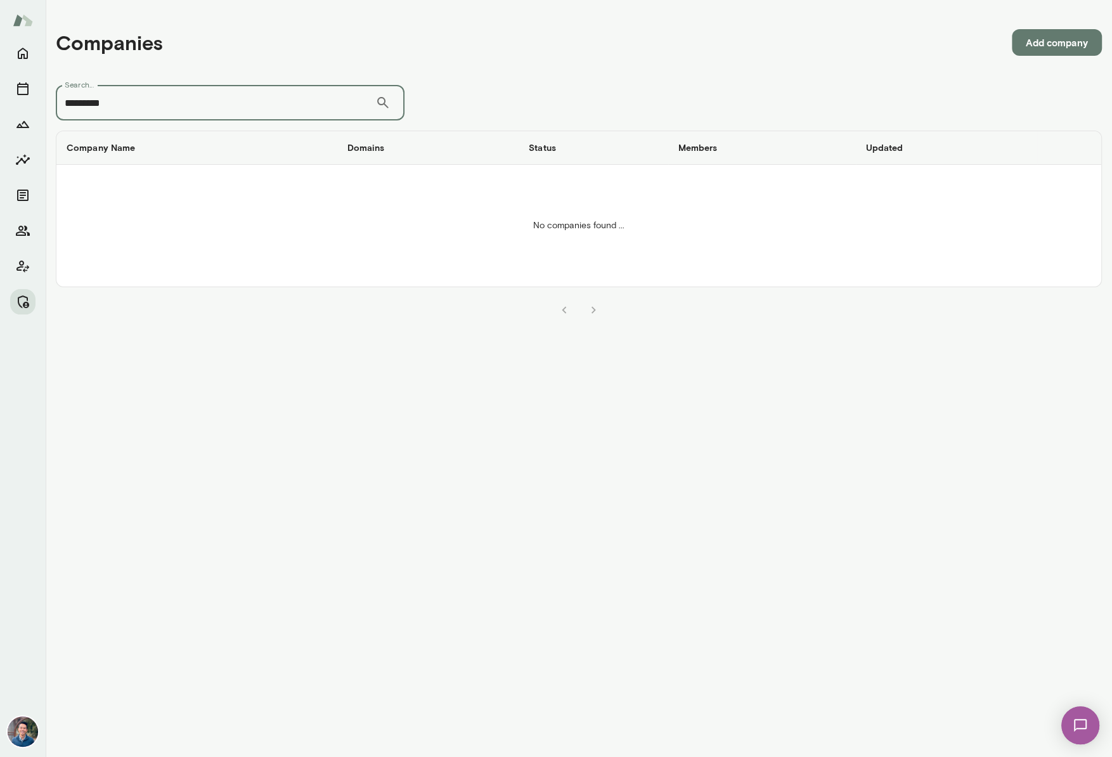
type input "*********"
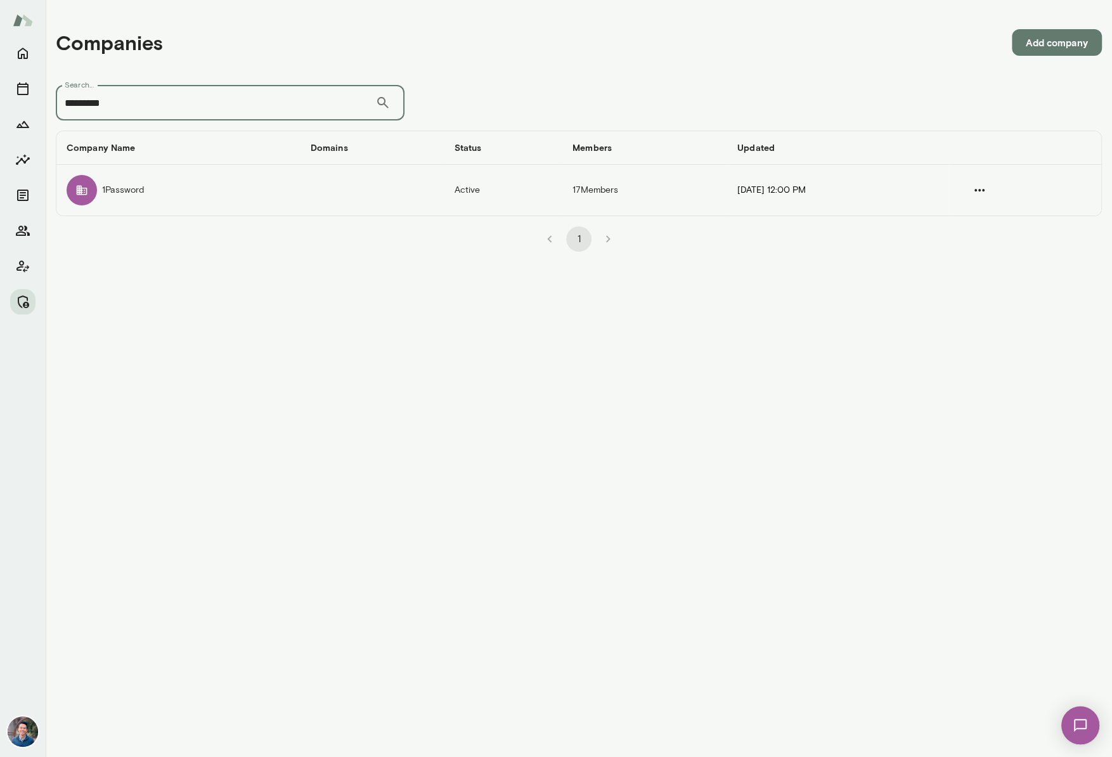
click at [201, 184] on td "1Password" at bounding box center [178, 190] width 244 height 51
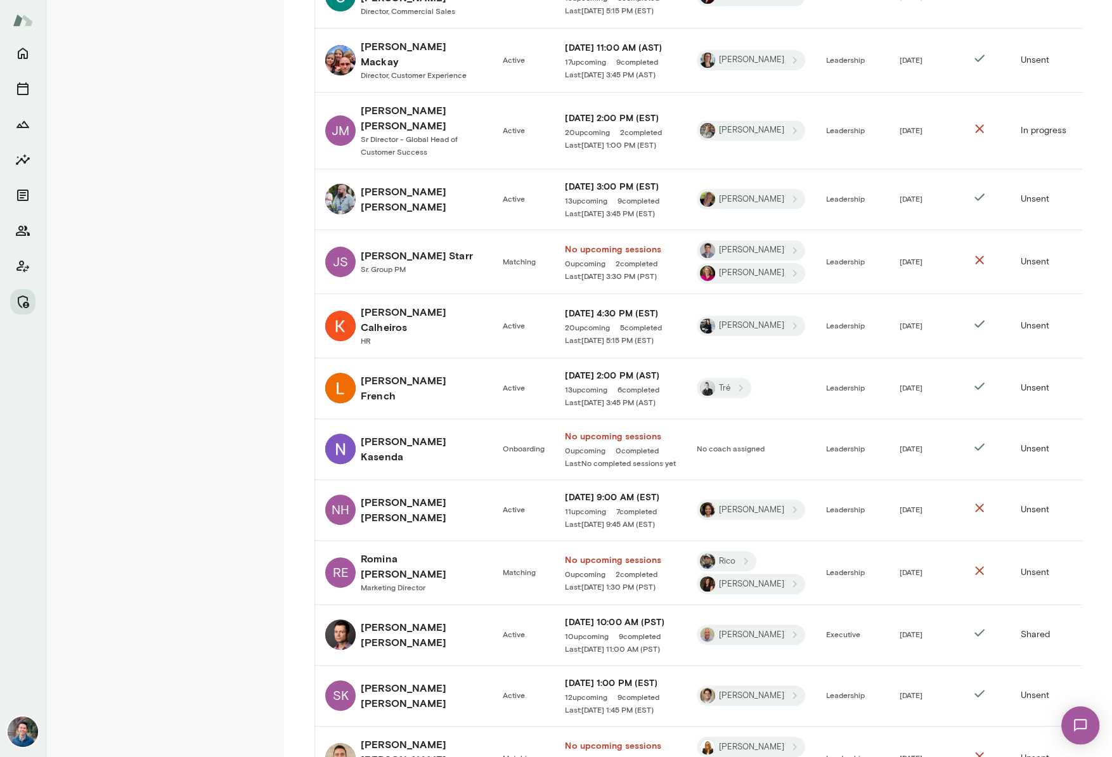
scroll to position [638, 0]
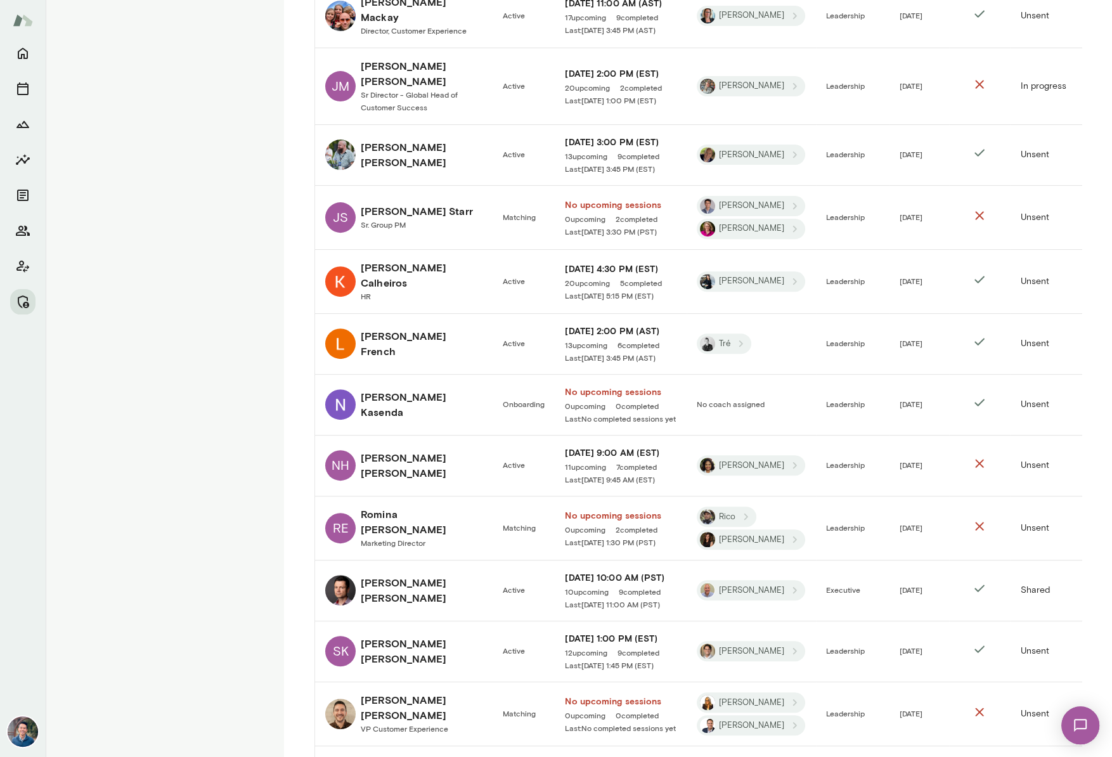
click at [444, 202] on link "JS [PERSON_NAME] Group PM" at bounding box center [403, 217] width 157 height 30
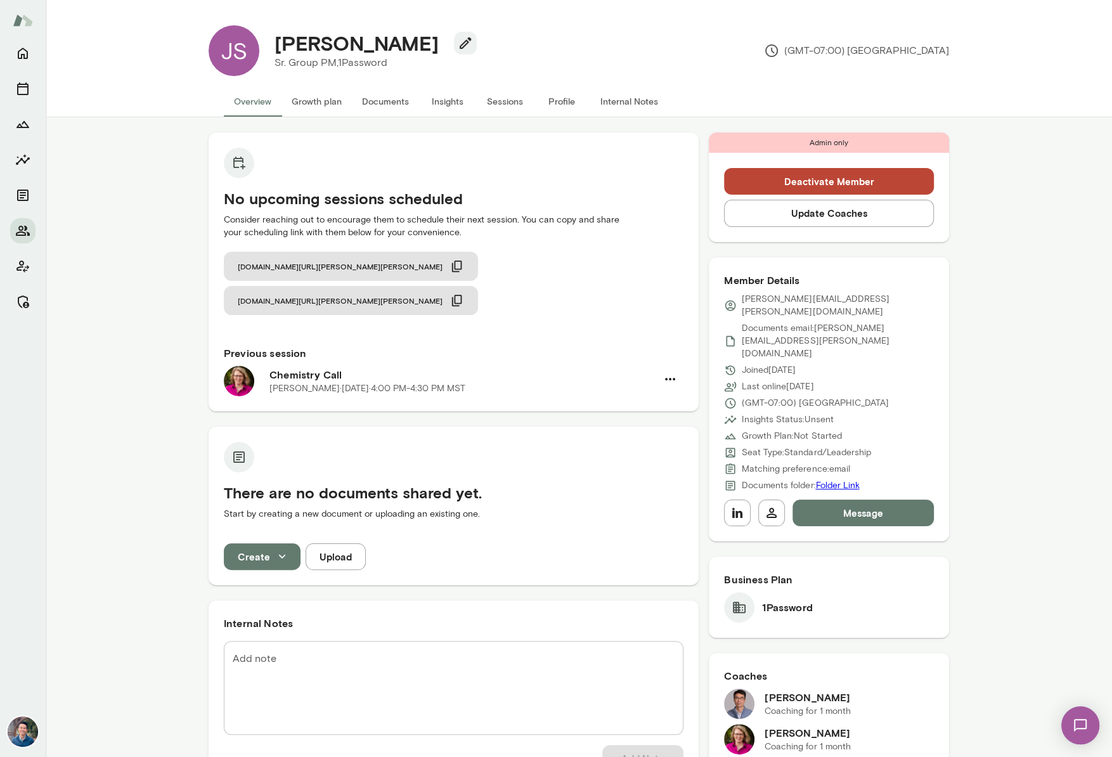
click at [519, 98] on button "Sessions" at bounding box center [504, 101] width 57 height 30
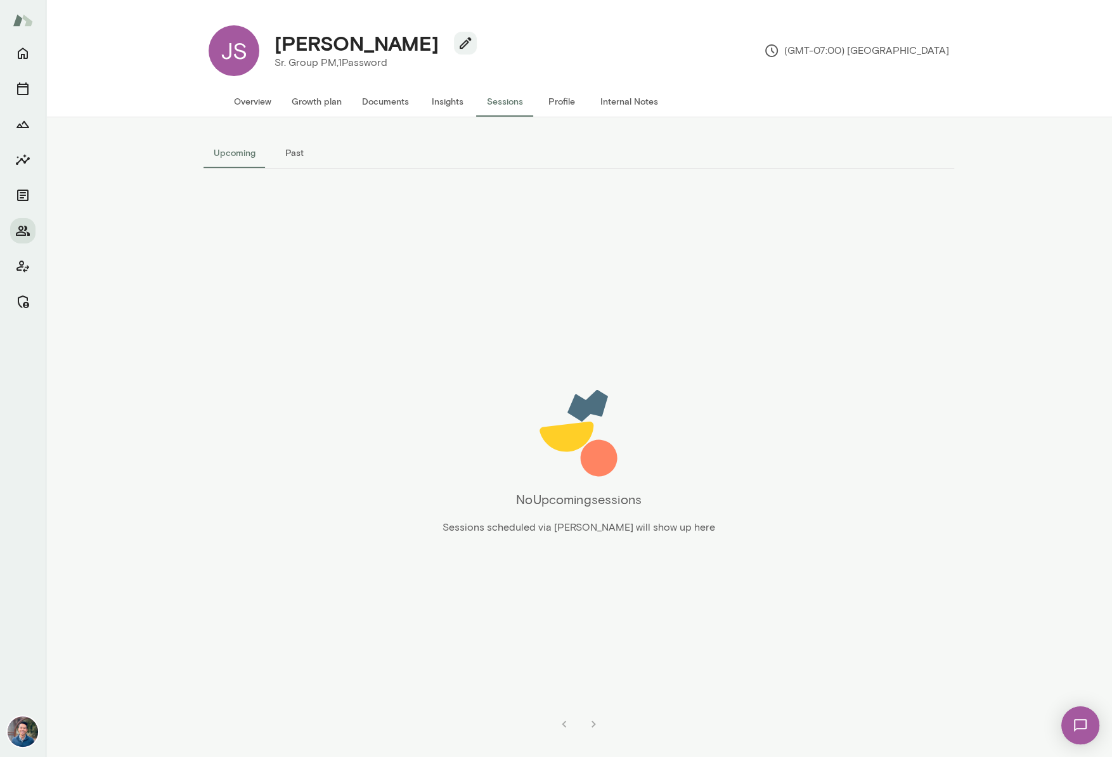
click at [293, 149] on button "Past" at bounding box center [294, 153] width 57 height 30
